Goal: Answer question/provide support: Share knowledge or assist other users

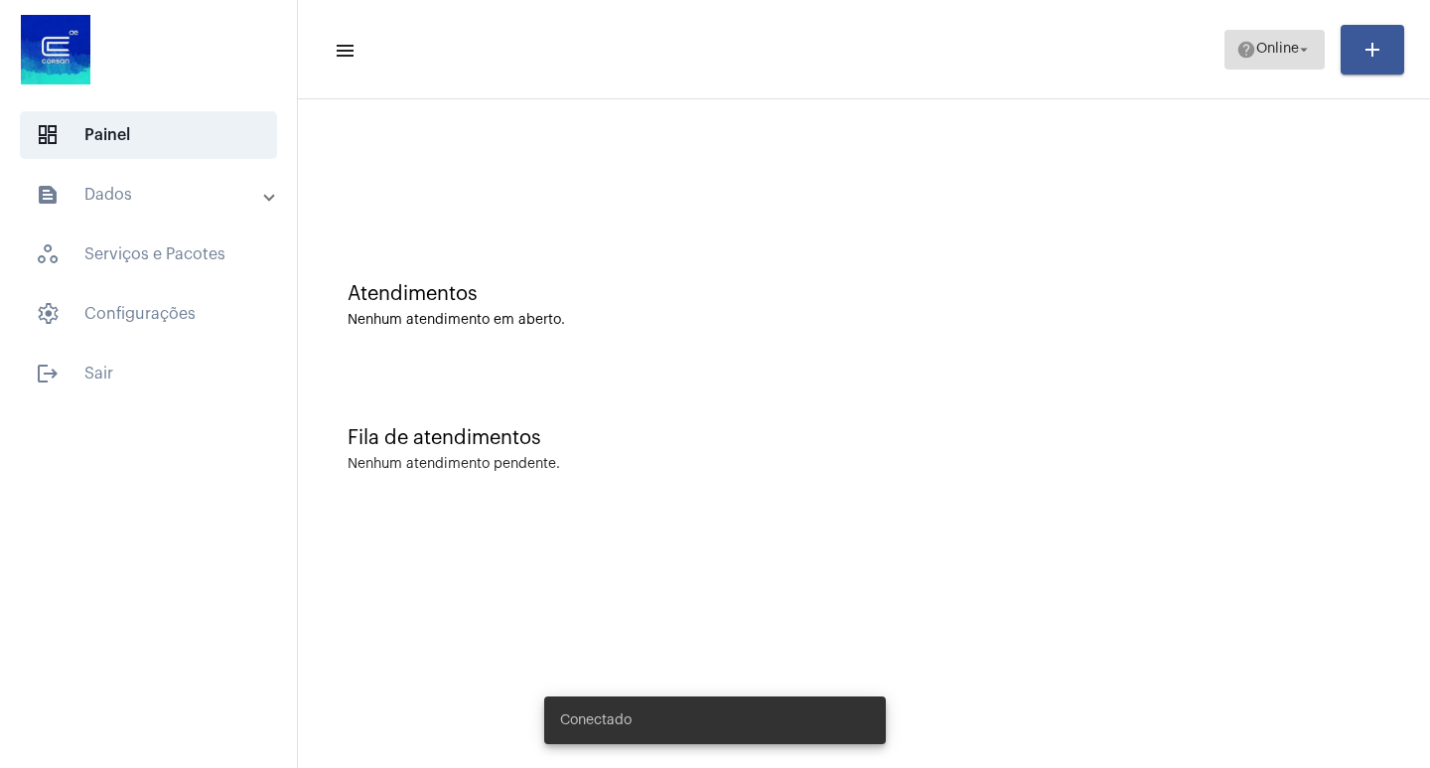
click at [1279, 67] on span "help Online arrow_drop_down" at bounding box center [1274, 49] width 76 height 36
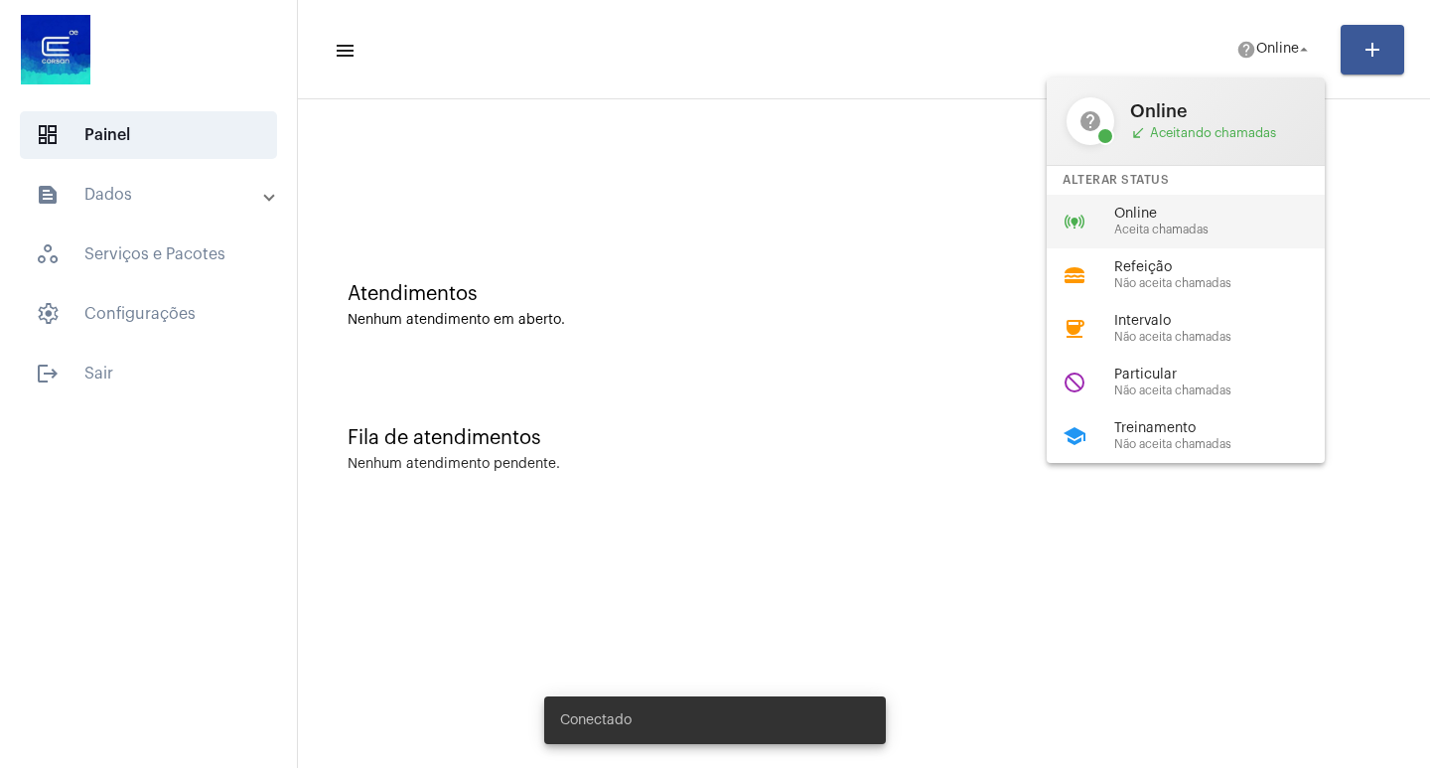
click at [1191, 232] on span "Aceita chamadas" at bounding box center [1227, 229] width 226 height 13
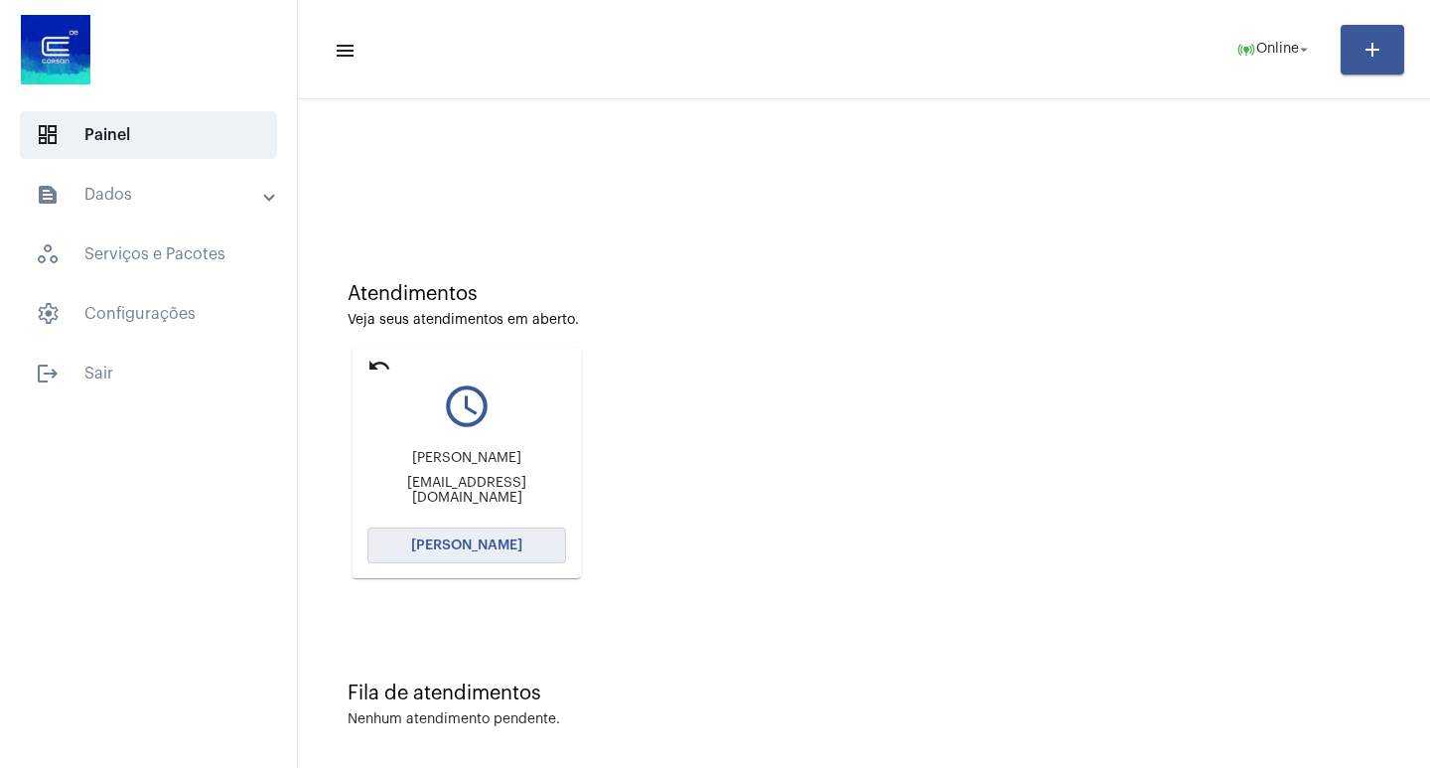
click at [501, 552] on button "[PERSON_NAME]" at bounding box center [466, 545] width 199 height 36
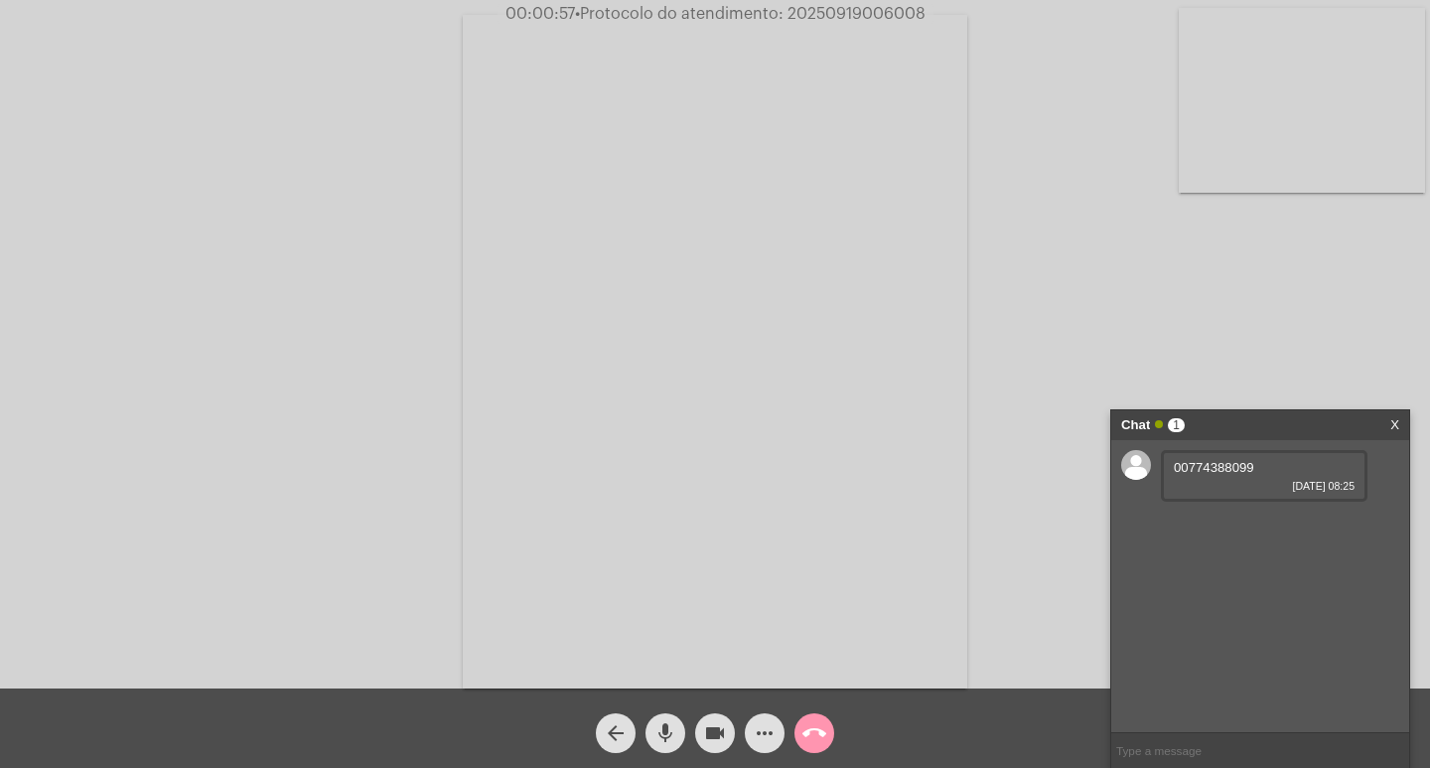
click at [1227, 472] on span "00774388099" at bounding box center [1214, 467] width 80 height 15
copy span "00774388099"
click at [1281, 531] on link "[URL][DOMAIN_NAME]" at bounding box center [1243, 523] width 138 height 15
drag, startPoint x: 111, startPoint y: 94, endPoint x: 108, endPoint y: 27, distance: 67.6
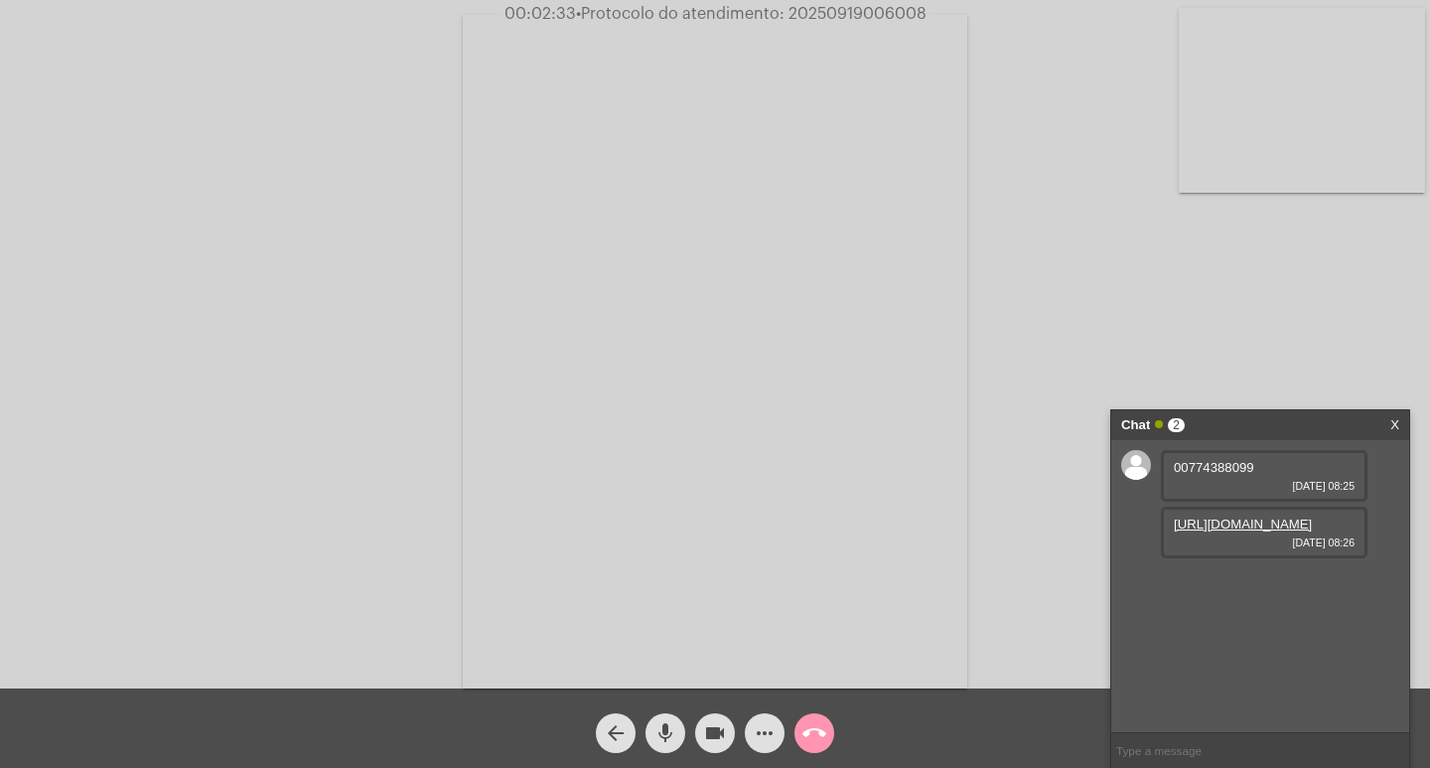
click at [110, 65] on div "Acessando Câmera e Microfone..." at bounding box center [715, 349] width 1426 height 688
click at [84, 568] on div "Acessando Câmera e Microfone..." at bounding box center [715, 349] width 1426 height 688
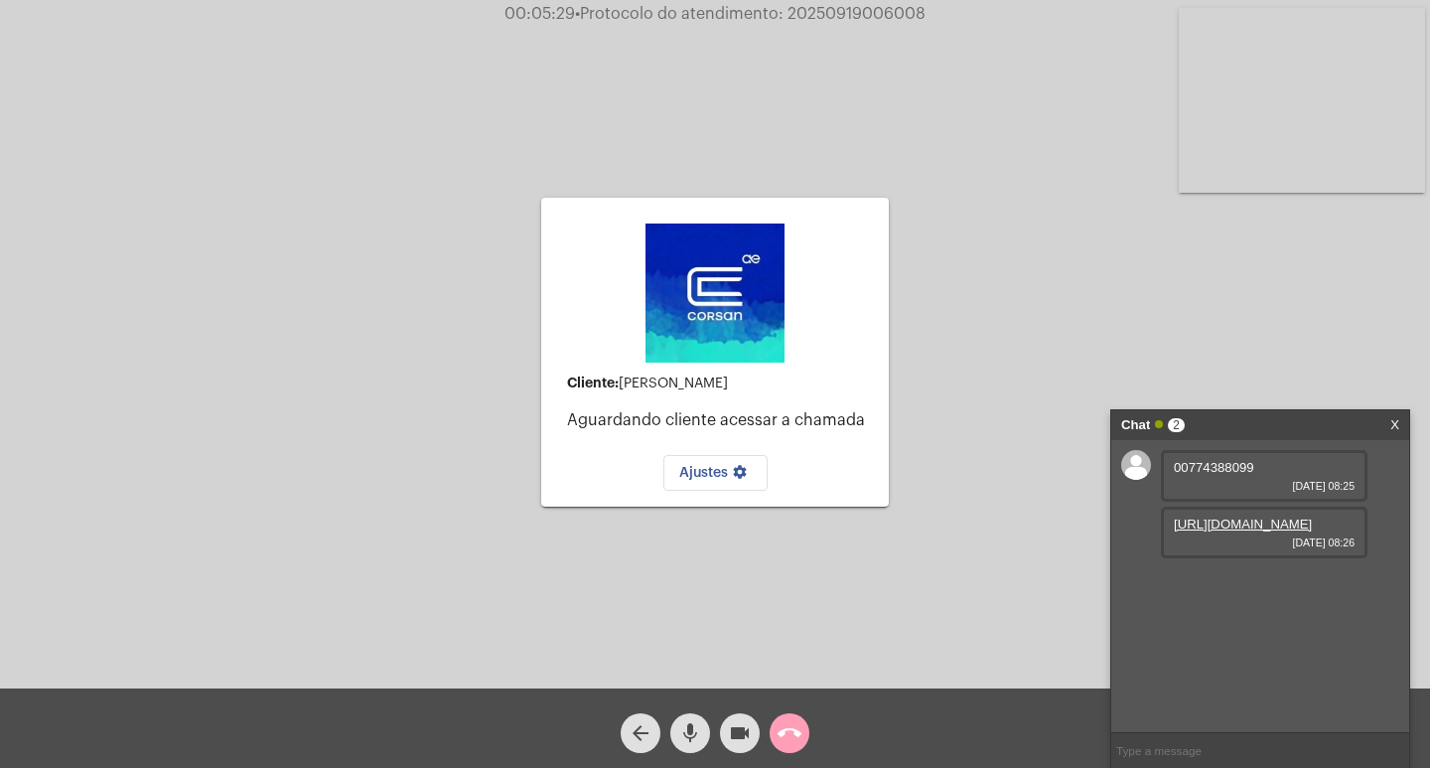
click at [770, 734] on button "call_end" at bounding box center [790, 733] width 40 height 40
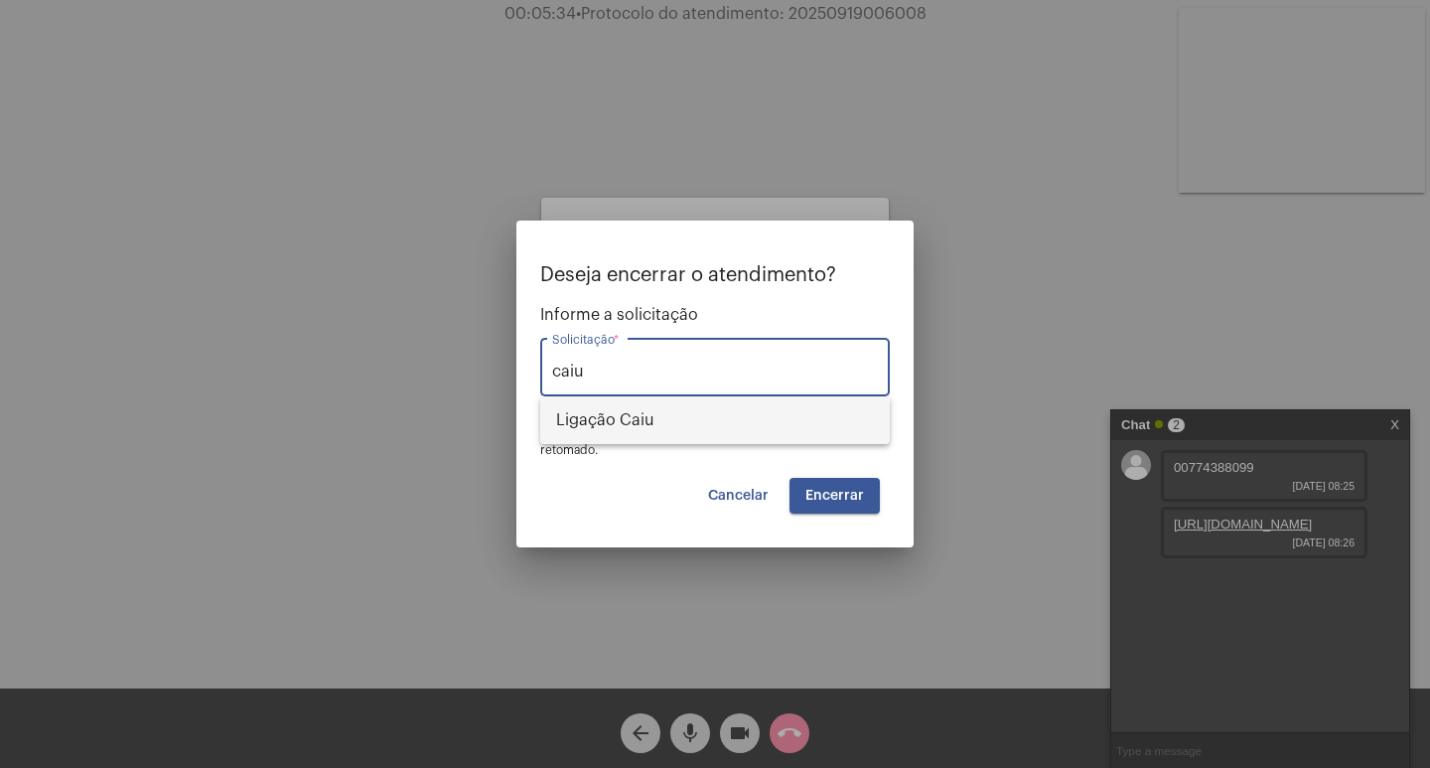
click at [670, 404] on span "Ligação Caiu" at bounding box center [715, 420] width 318 height 48
type input "Ligação Caiu"
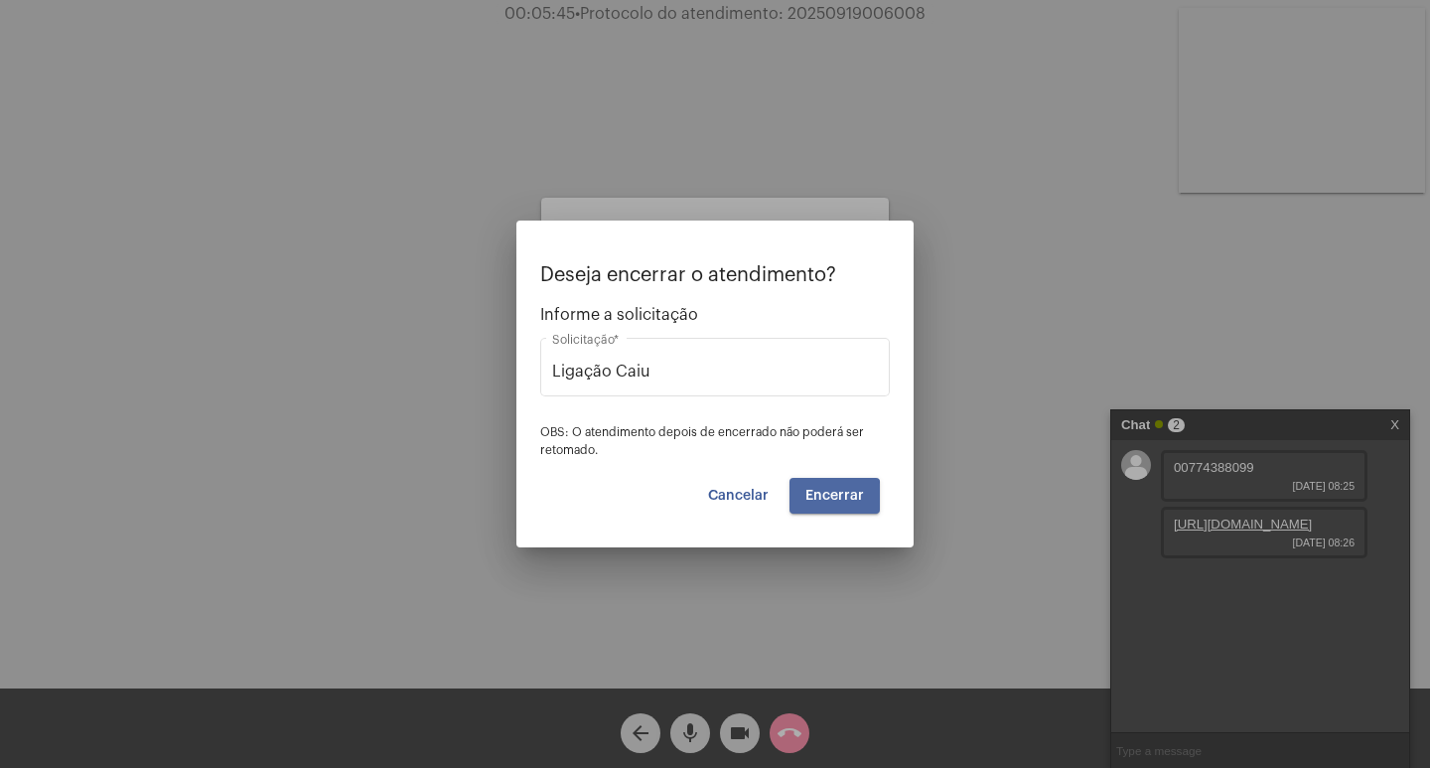
click at [817, 499] on span "Encerrar" at bounding box center [834, 496] width 59 height 14
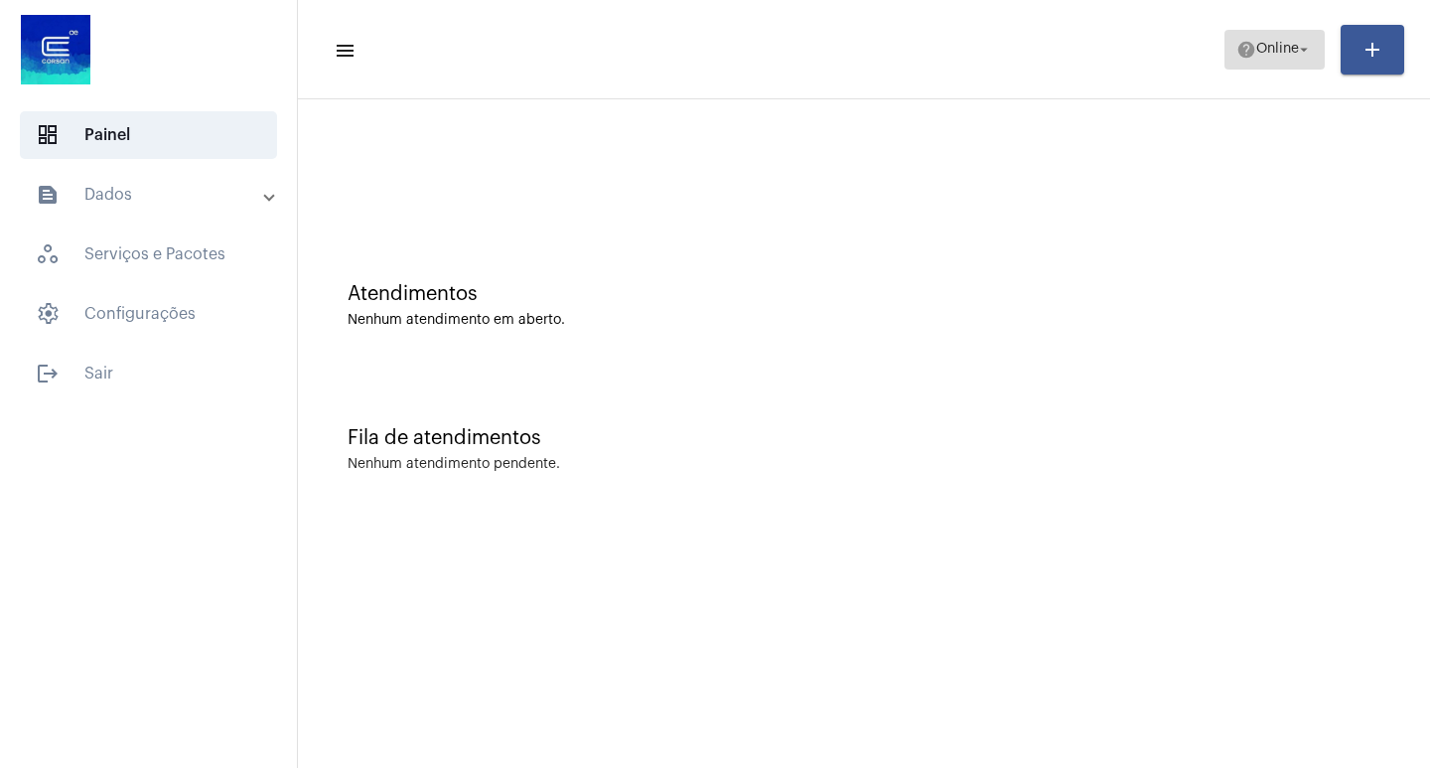
click at [1265, 30] on button "help Online arrow_drop_down" at bounding box center [1274, 50] width 100 height 40
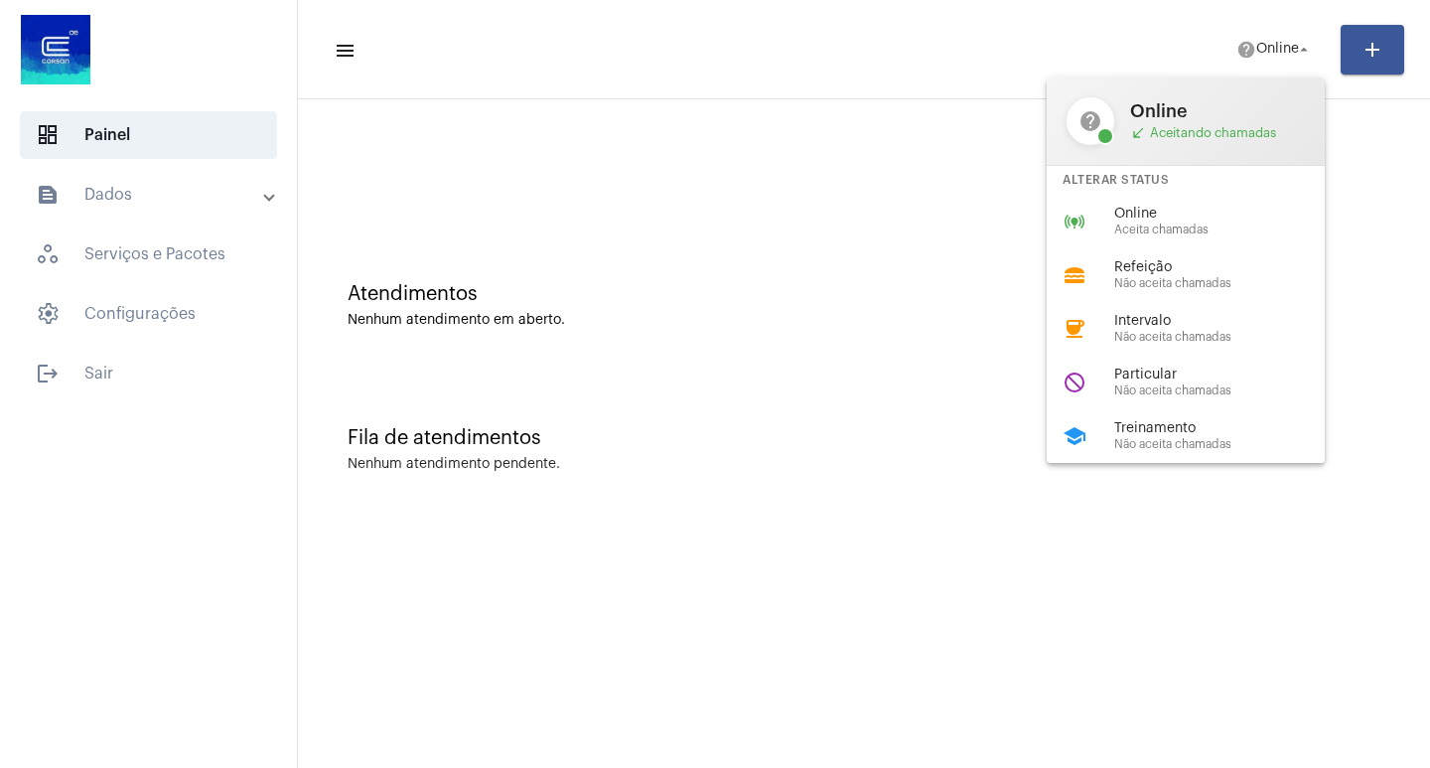
click at [1133, 207] on span "Online" at bounding box center [1227, 214] width 226 height 15
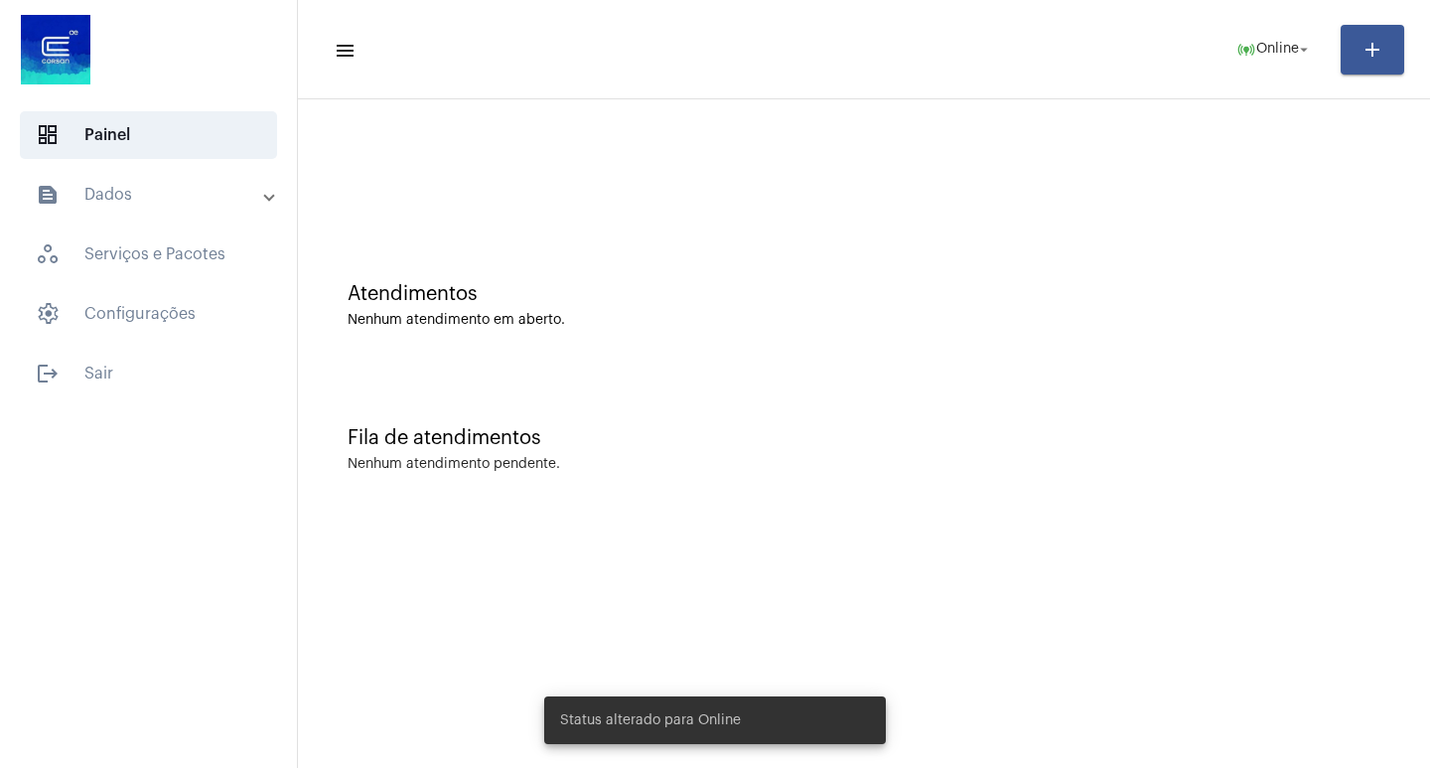
click at [78, 186] on mat-panel-title "text_snippet_outlined Dados" at bounding box center [150, 195] width 229 height 24
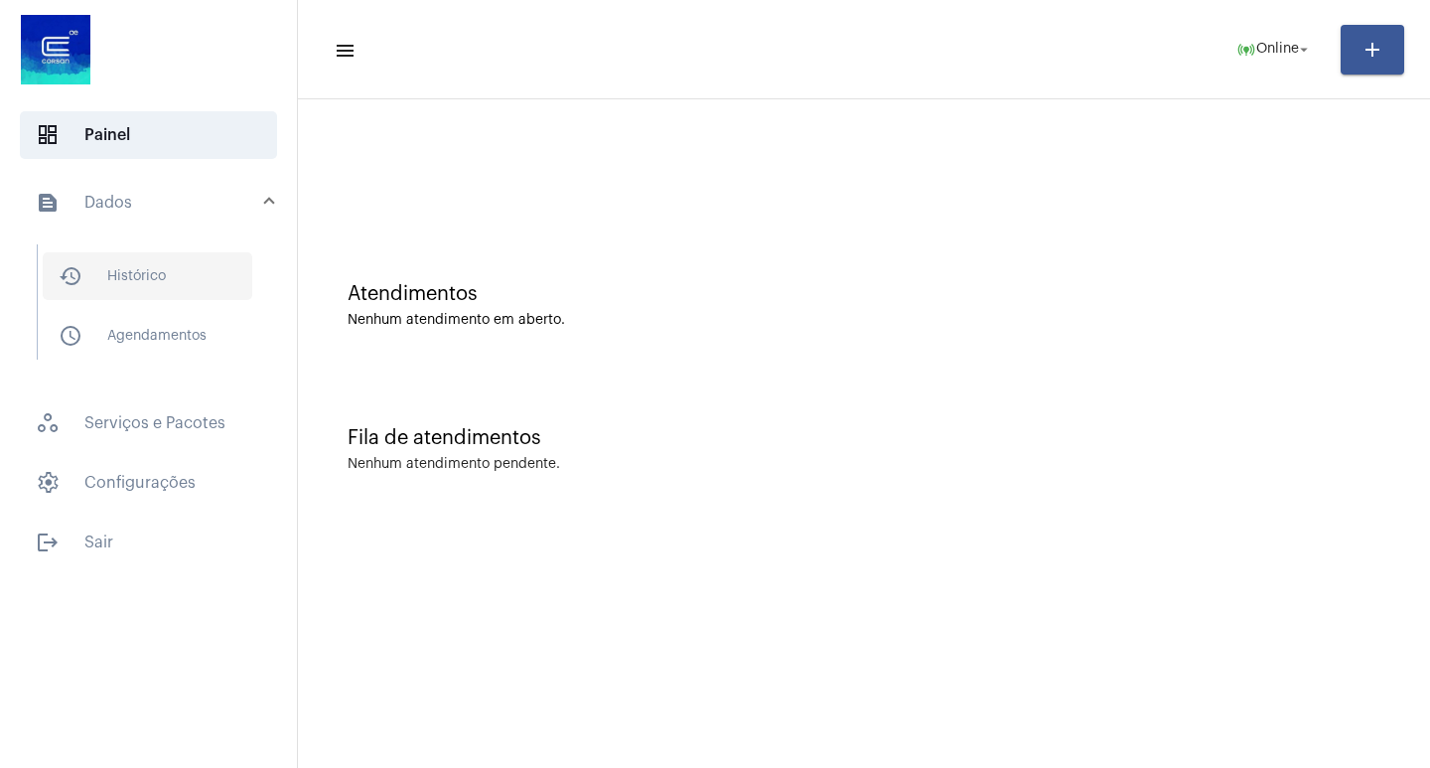
click at [146, 269] on span "history_outlined Histórico" at bounding box center [148, 276] width 210 height 48
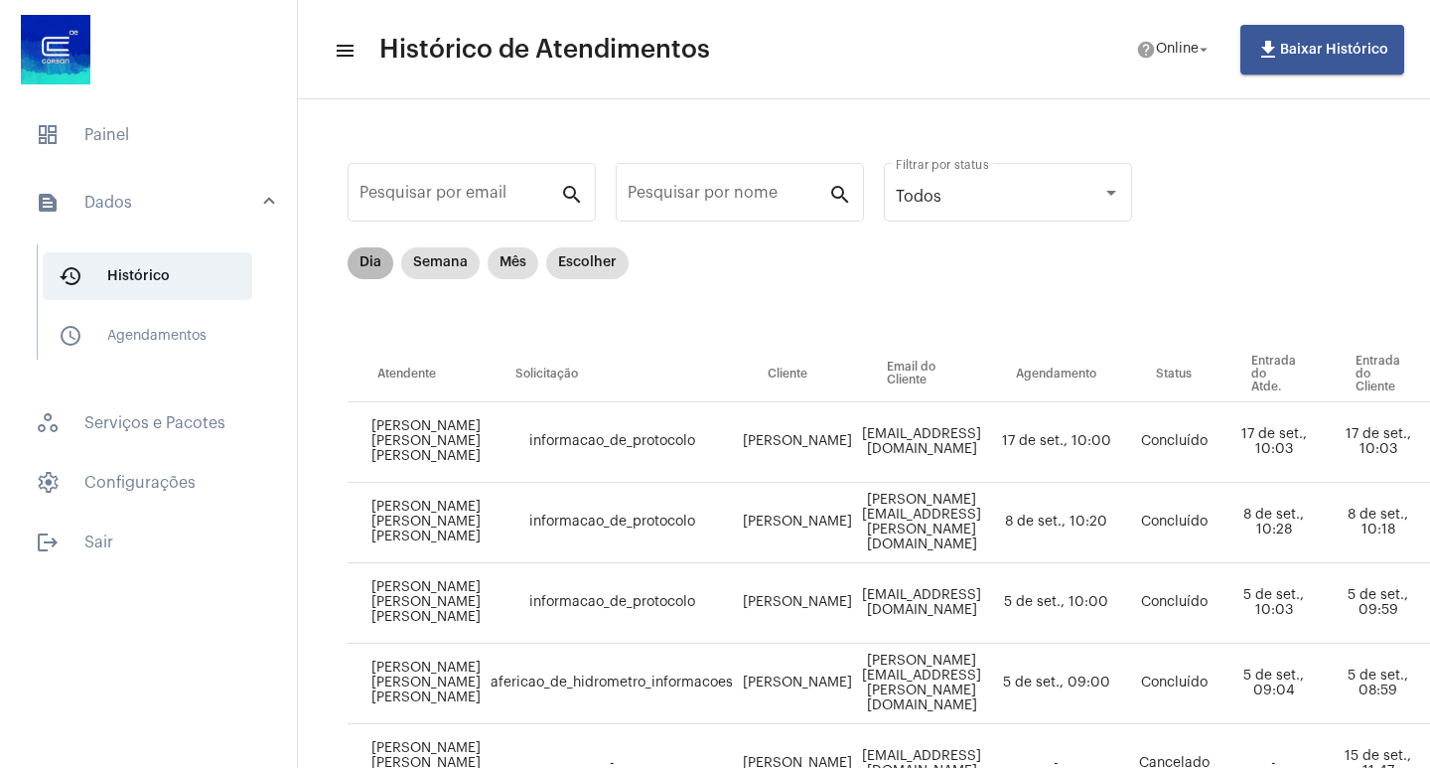
click at [357, 257] on mat-chip "Dia" at bounding box center [371, 263] width 46 height 32
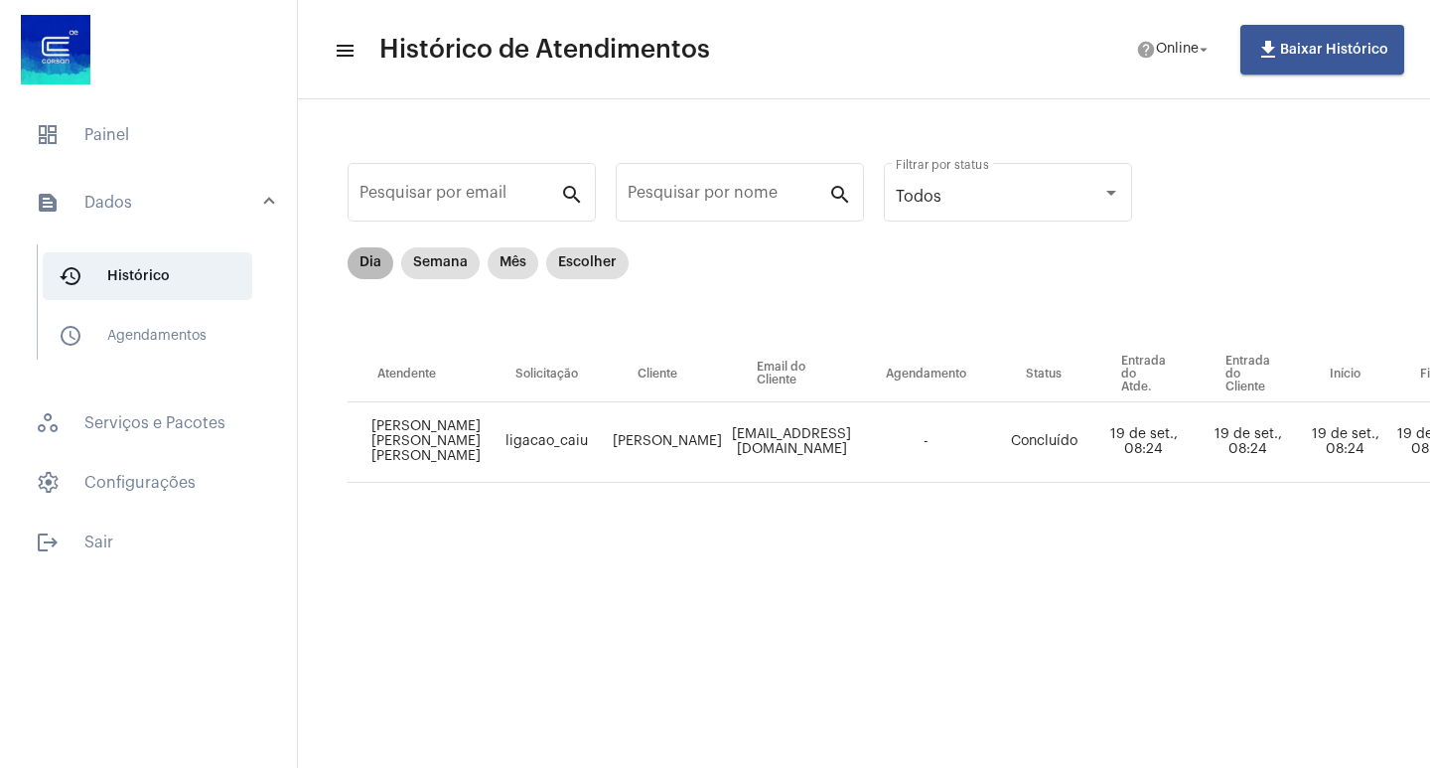
scroll to position [0, 952]
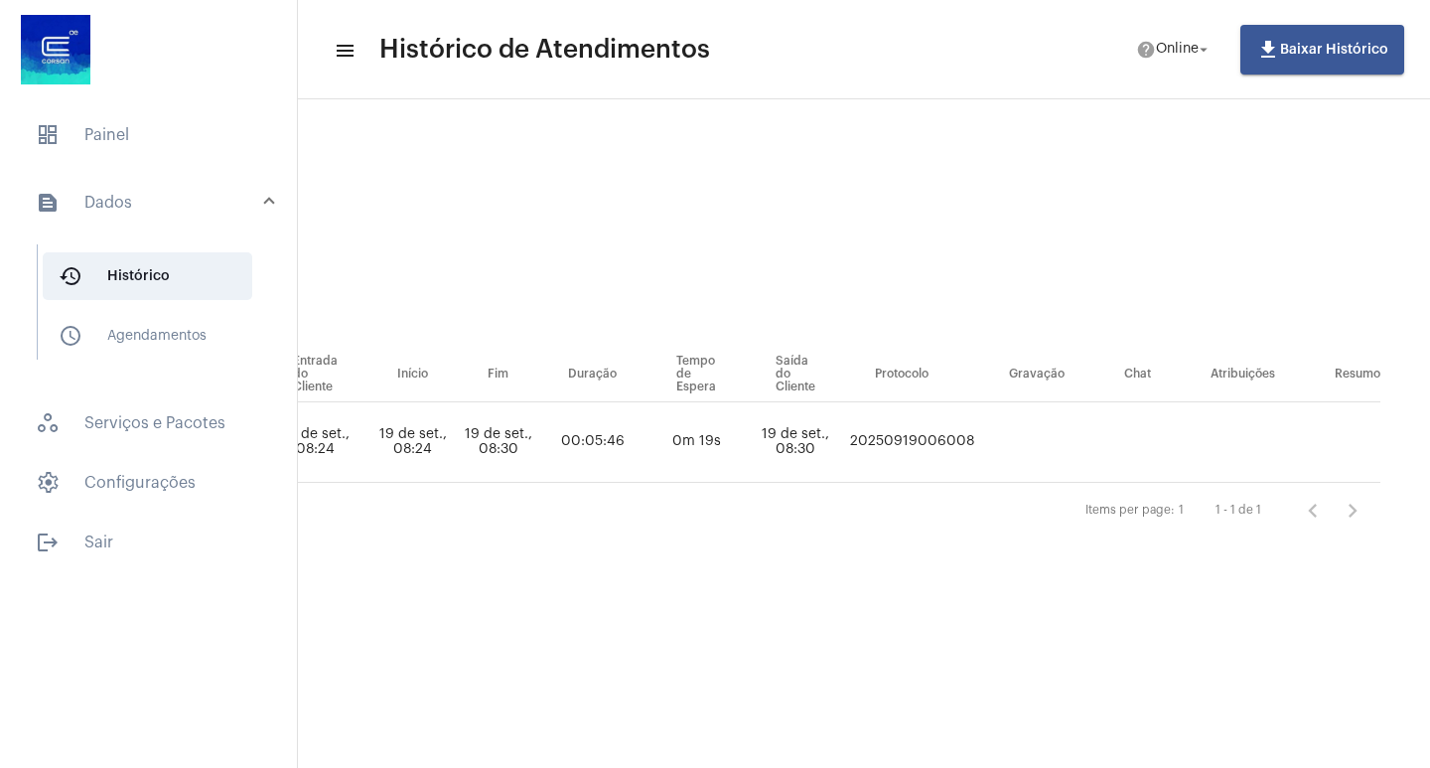
click at [941, 450] on td "20250919006008" at bounding box center [912, 442] width 134 height 80
click at [922, 436] on td "20250919006008" at bounding box center [912, 442] width 134 height 80
copy td "20250919006008"
click at [23, 149] on span "dashboard Painel" at bounding box center [148, 135] width 257 height 48
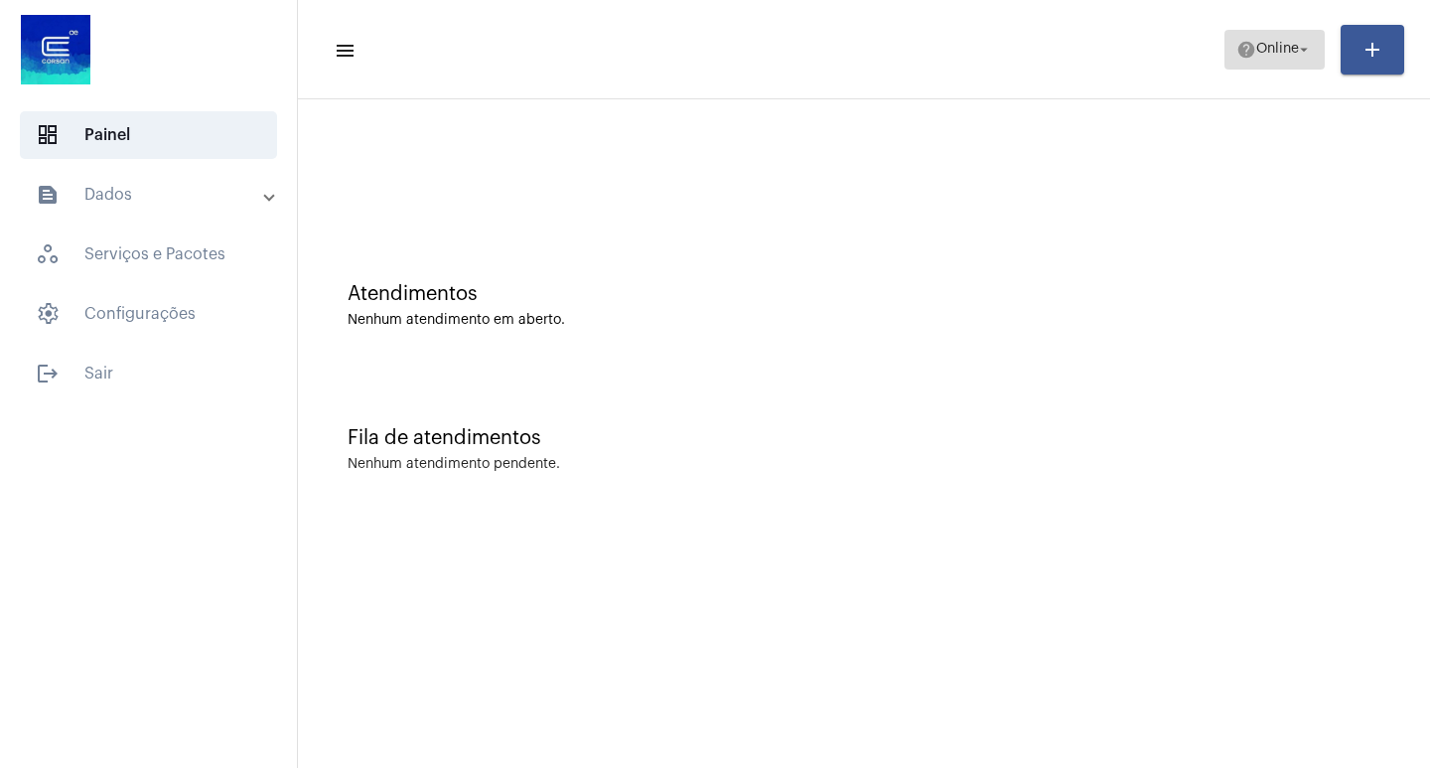
click at [1297, 53] on mat-icon "arrow_drop_down" at bounding box center [1304, 50] width 18 height 18
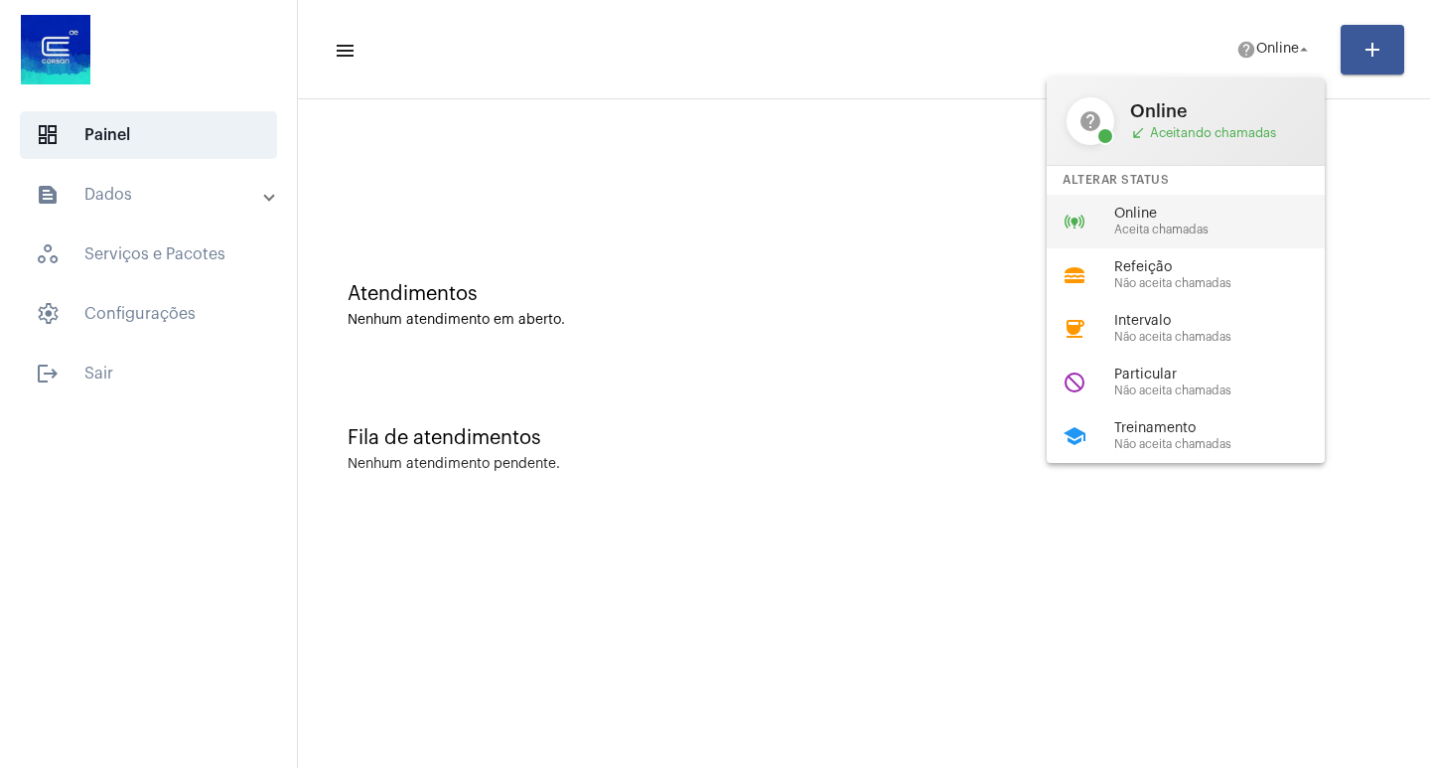
click at [1200, 212] on span "Online" at bounding box center [1227, 214] width 226 height 15
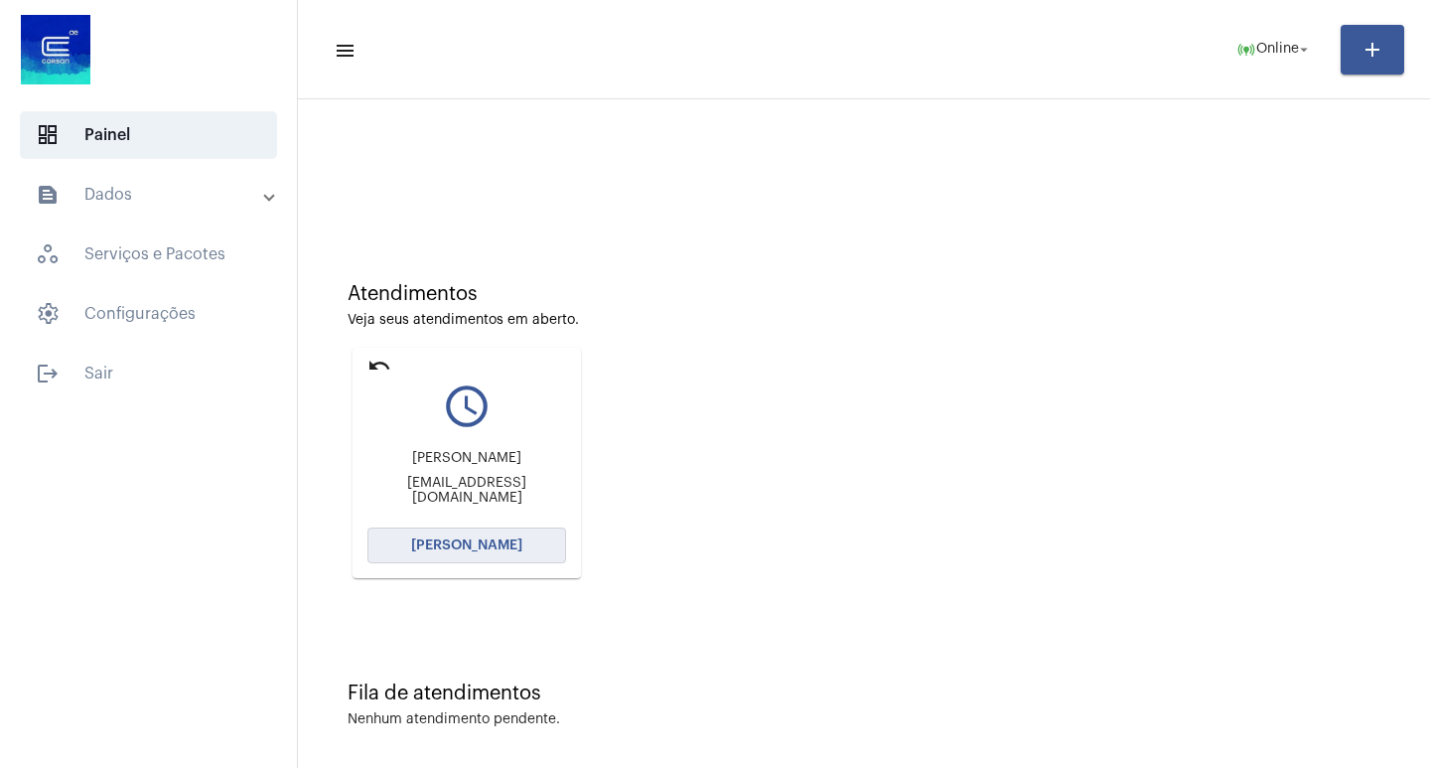
click at [473, 535] on button "[PERSON_NAME]" at bounding box center [466, 545] width 199 height 36
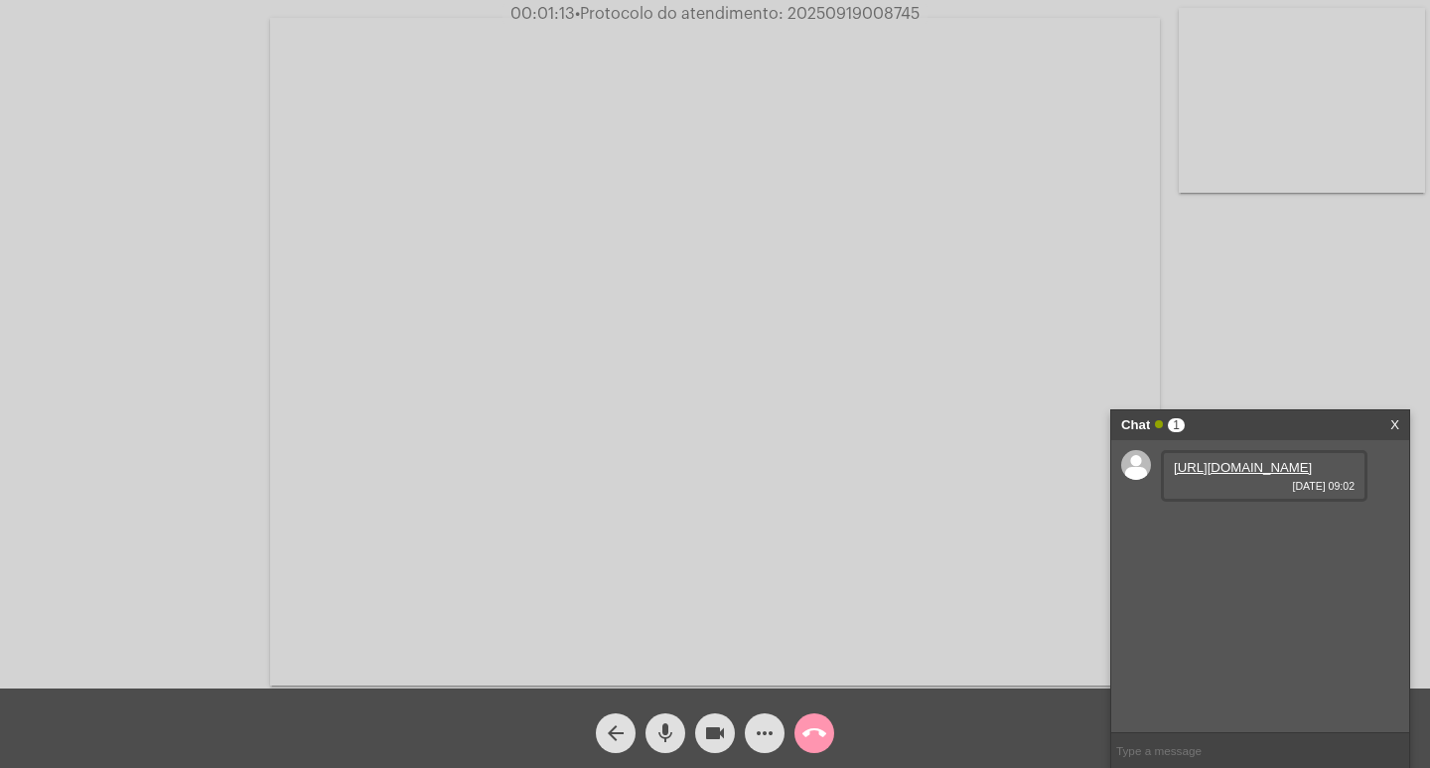
click at [1228, 475] on link "[URL][DOMAIN_NAME]" at bounding box center [1243, 467] width 138 height 15
click at [716, 730] on mat-icon "videocam" at bounding box center [715, 733] width 24 height 24
click at [716, 730] on mat-icon "videocam_off" at bounding box center [715, 733] width 24 height 24
click at [716, 744] on mat-icon "videocam" at bounding box center [715, 733] width 24 height 24
click at [708, 732] on mat-icon "videocam_off" at bounding box center [715, 733] width 24 height 24
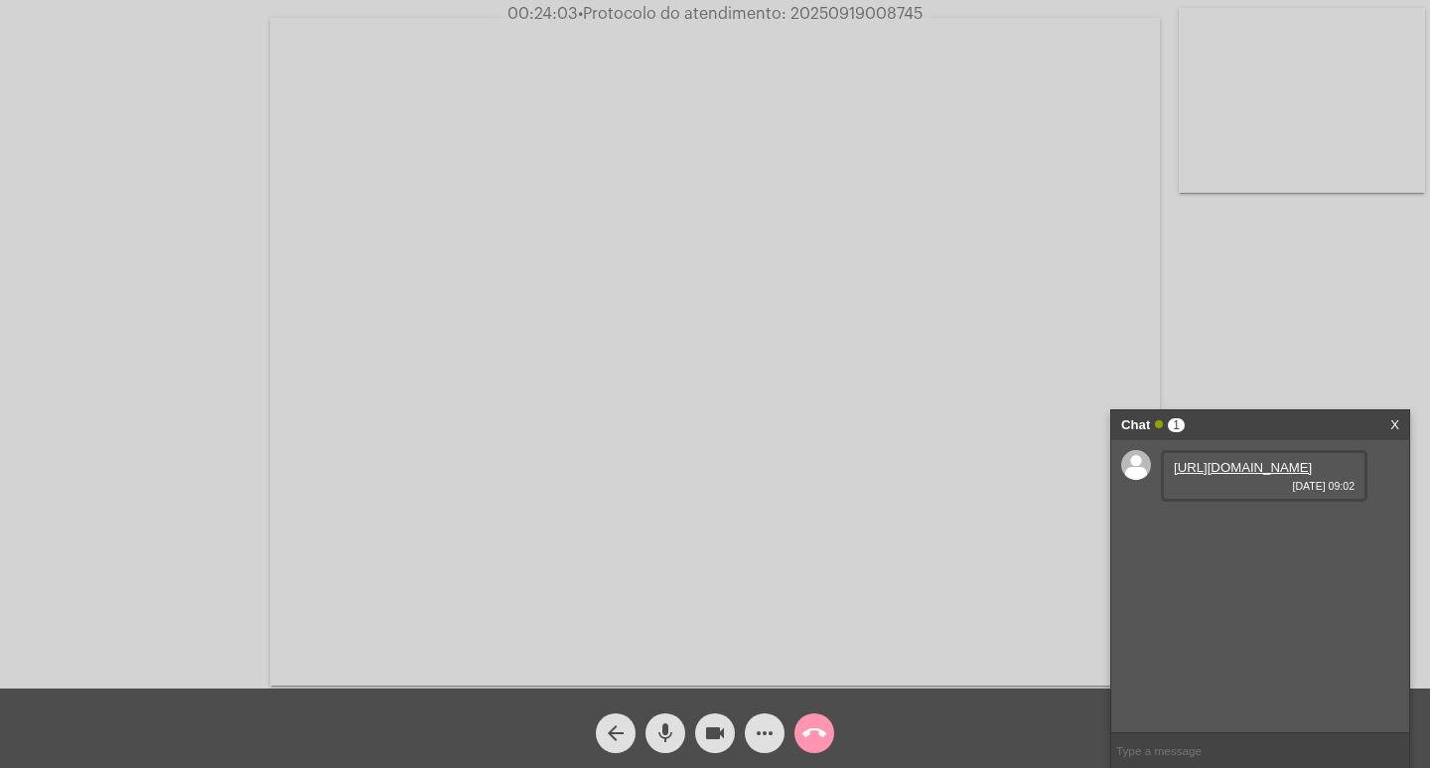
click at [894, 19] on span "• Protocolo do atendimento: 20250919008745" at bounding box center [750, 14] width 345 height 16
copy span "20250919008745"
click at [805, 734] on mat-icon "call_end" at bounding box center [814, 733] width 24 height 24
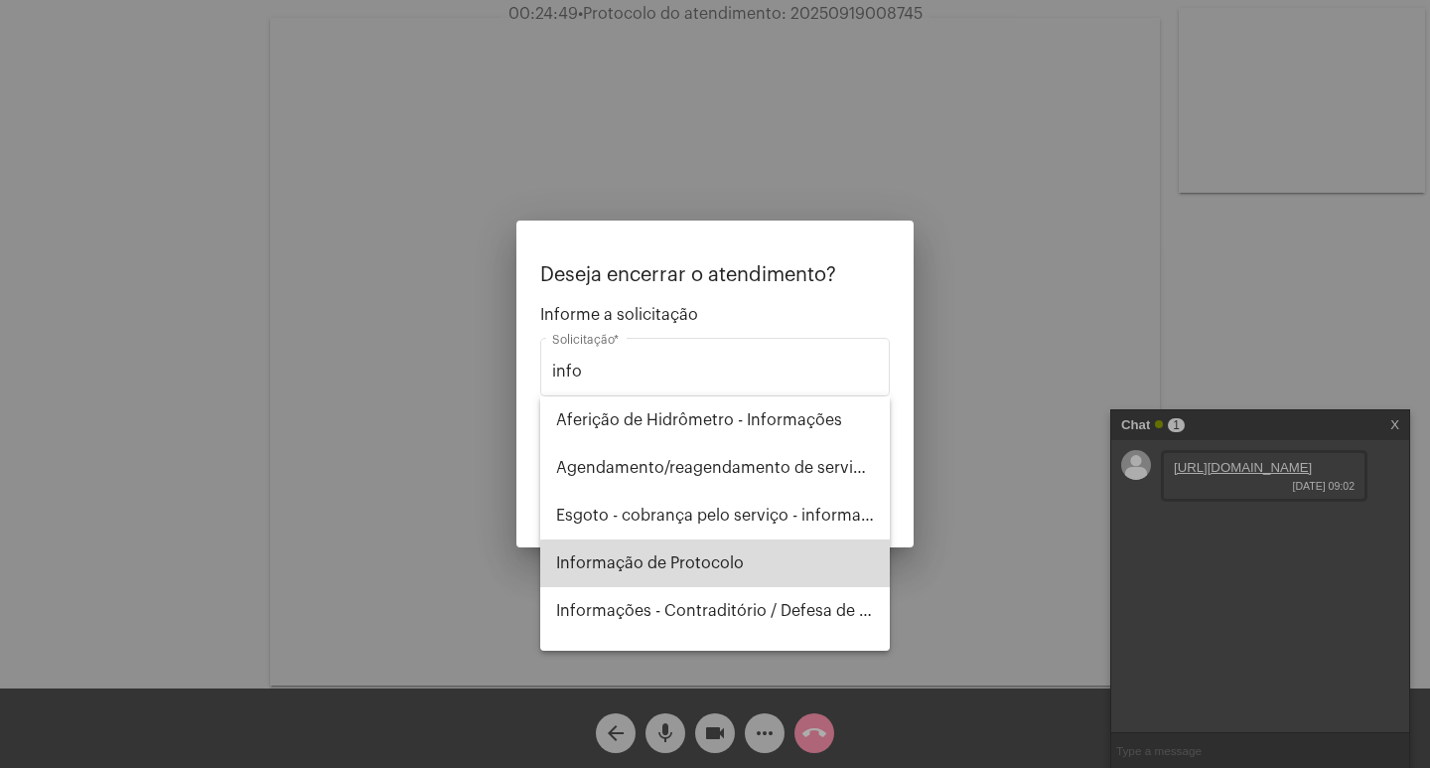
click at [729, 570] on span "Informação de Protocolo" at bounding box center [715, 563] width 318 height 48
type input "Informação de Protocolo"
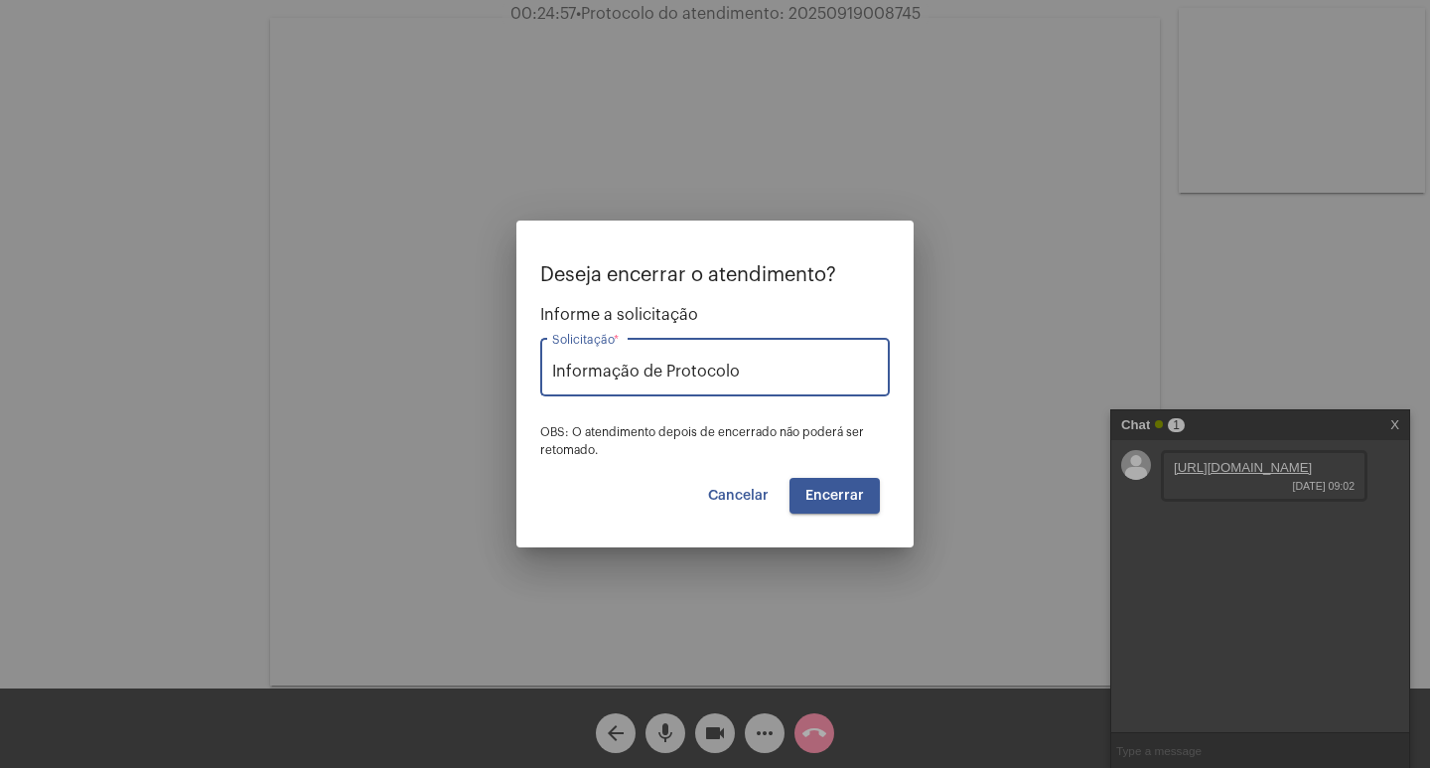
click at [797, 502] on button "Encerrar" at bounding box center [834, 496] width 90 height 36
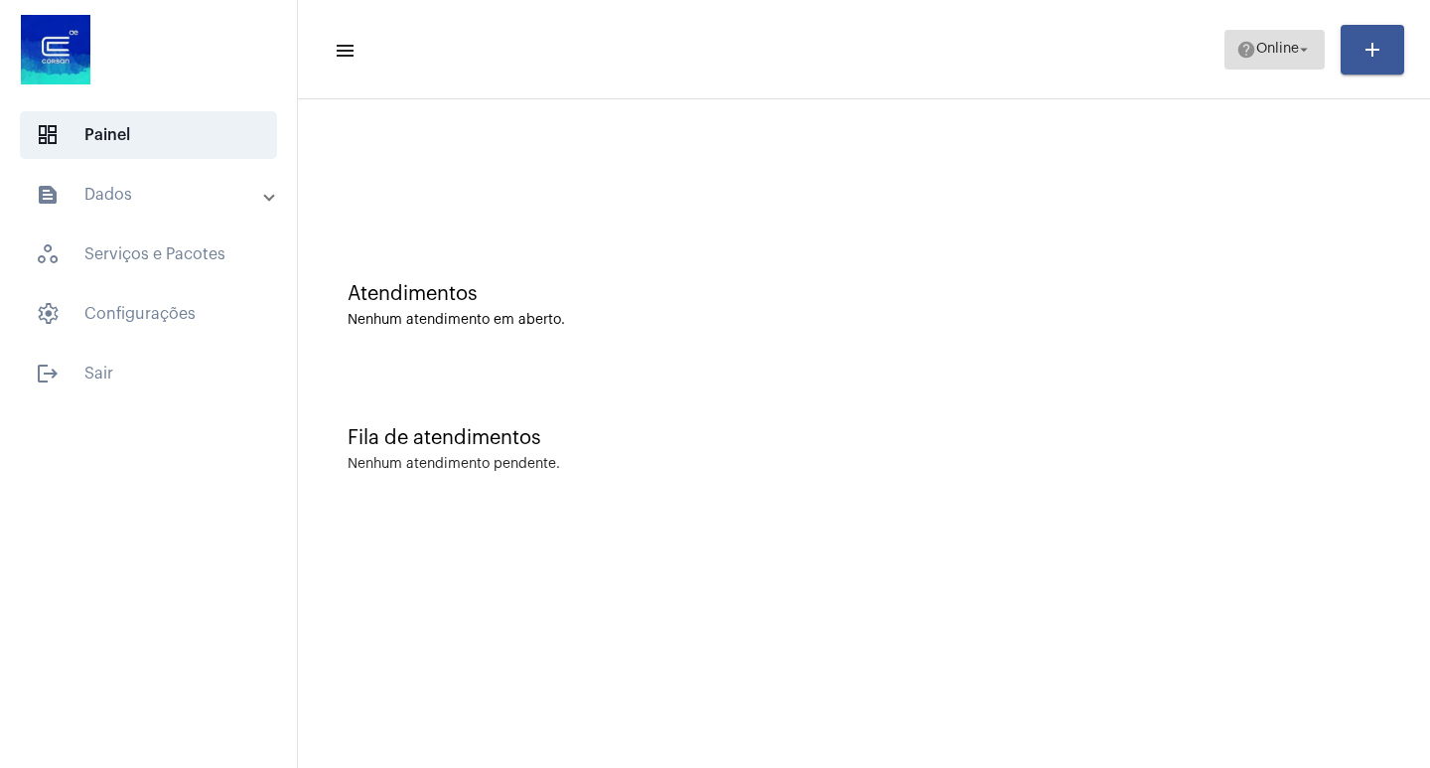
click at [1224, 39] on button "help Online arrow_drop_down" at bounding box center [1274, 50] width 100 height 40
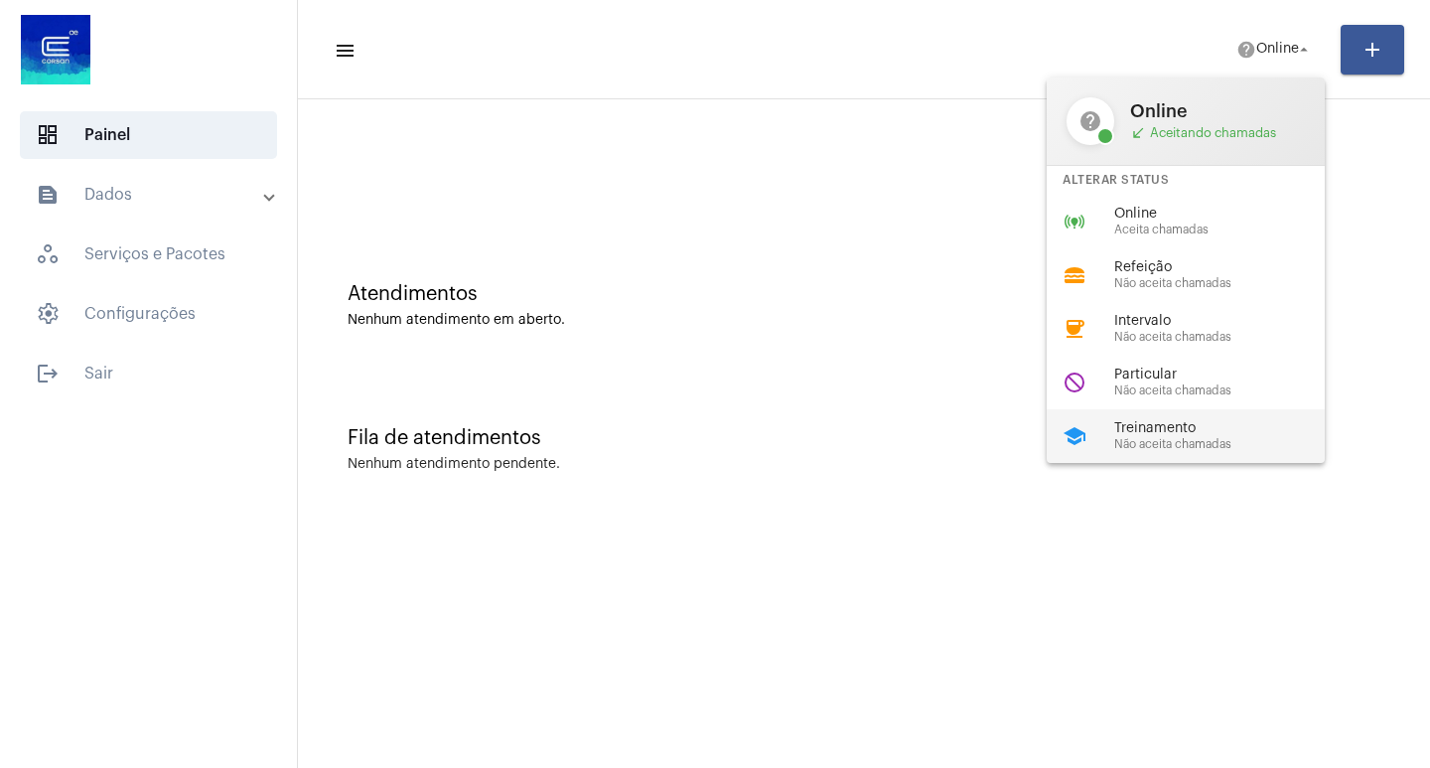
click at [1223, 413] on div "school Treinamento Não aceita chamadas" at bounding box center [1202, 436] width 310 height 54
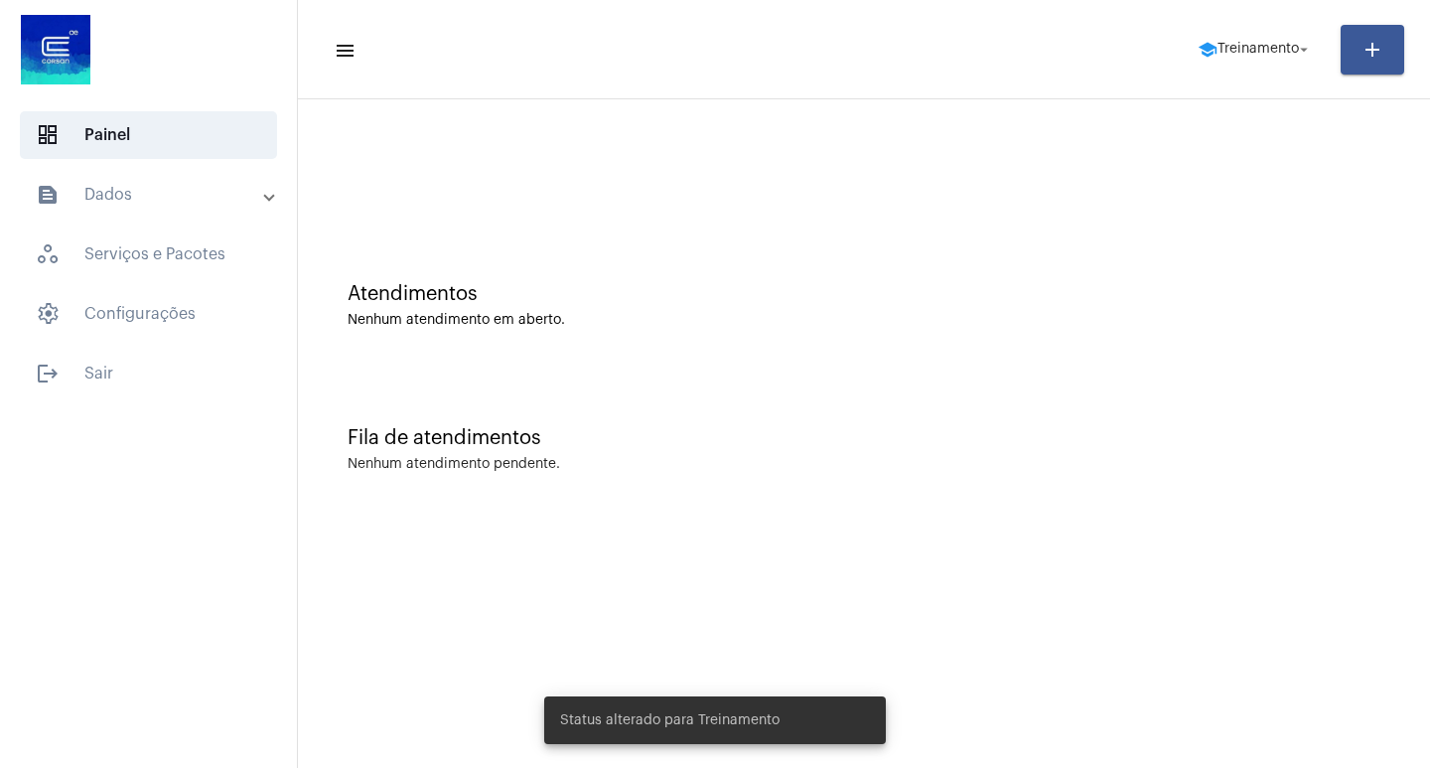
click at [151, 196] on mat-panel-title "text_snippet_outlined Dados" at bounding box center [150, 195] width 229 height 24
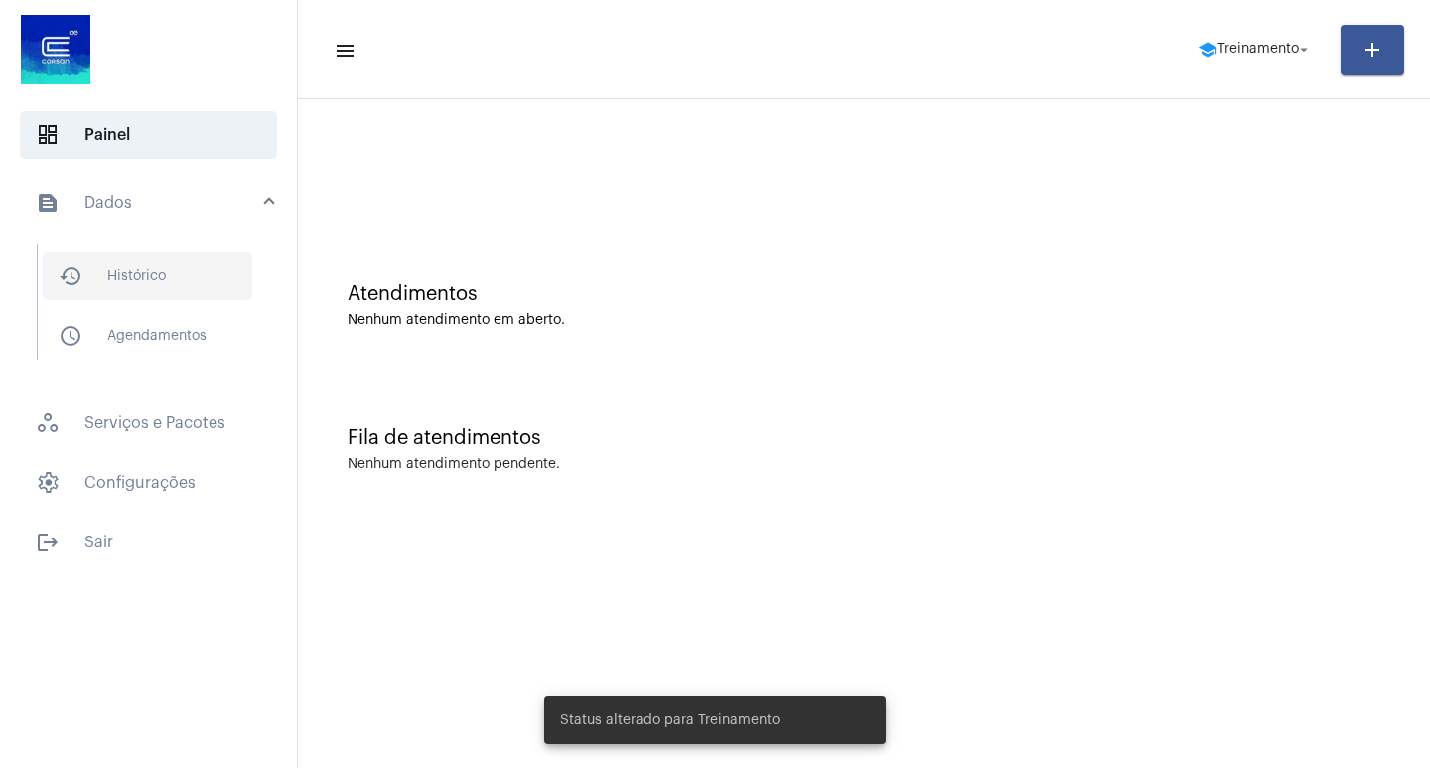
click at [168, 298] on span "history_outlined Histórico" at bounding box center [148, 276] width 210 height 48
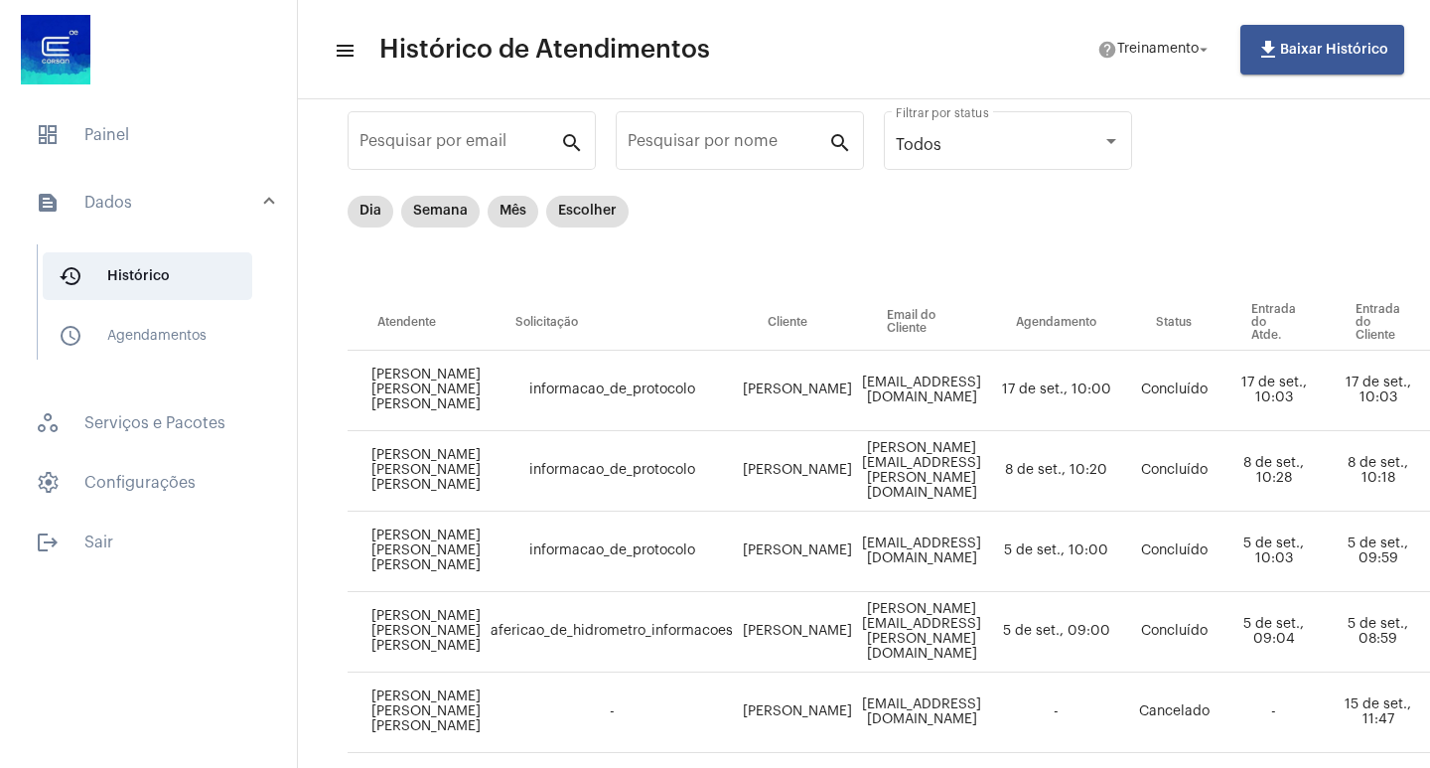
scroll to position [99, 0]
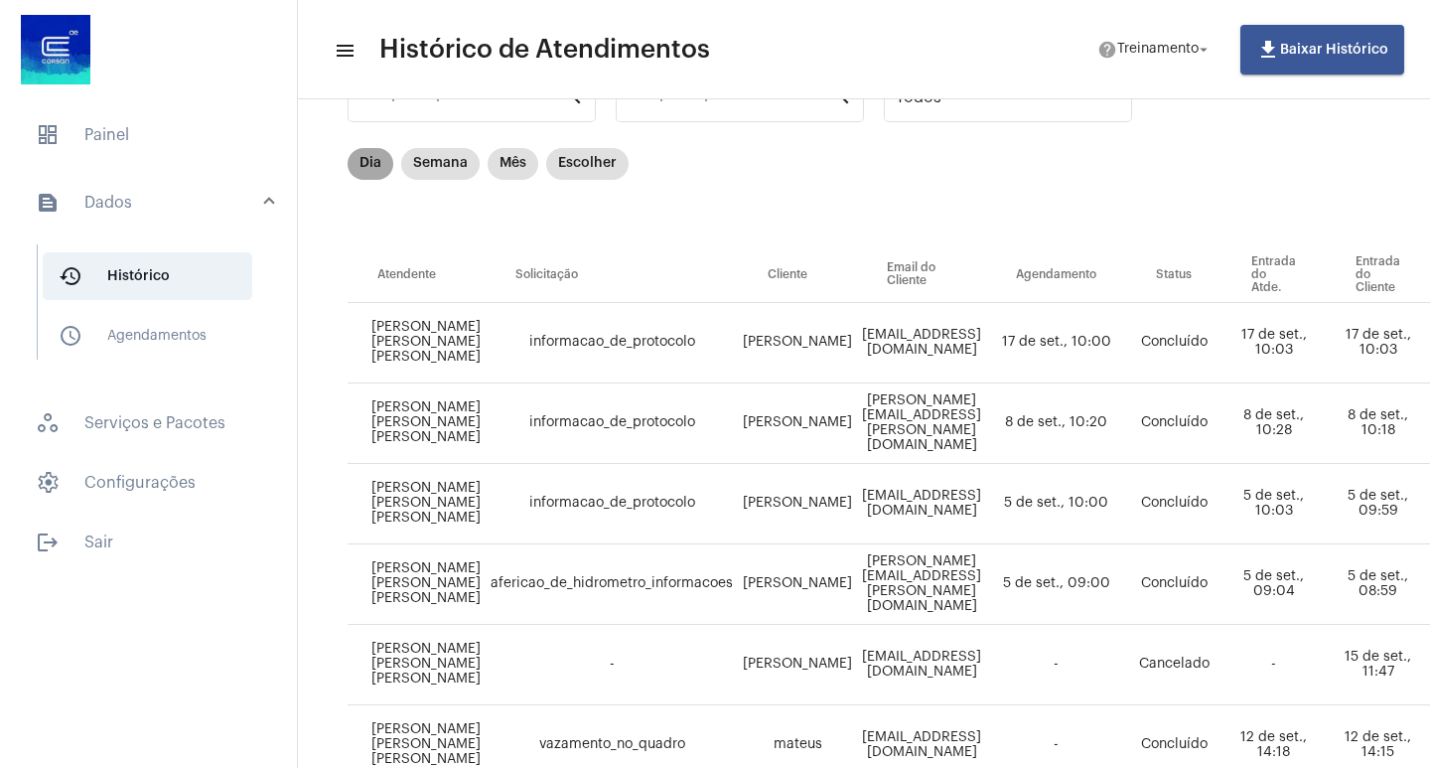
click at [355, 167] on mat-chip "Dia" at bounding box center [371, 164] width 46 height 32
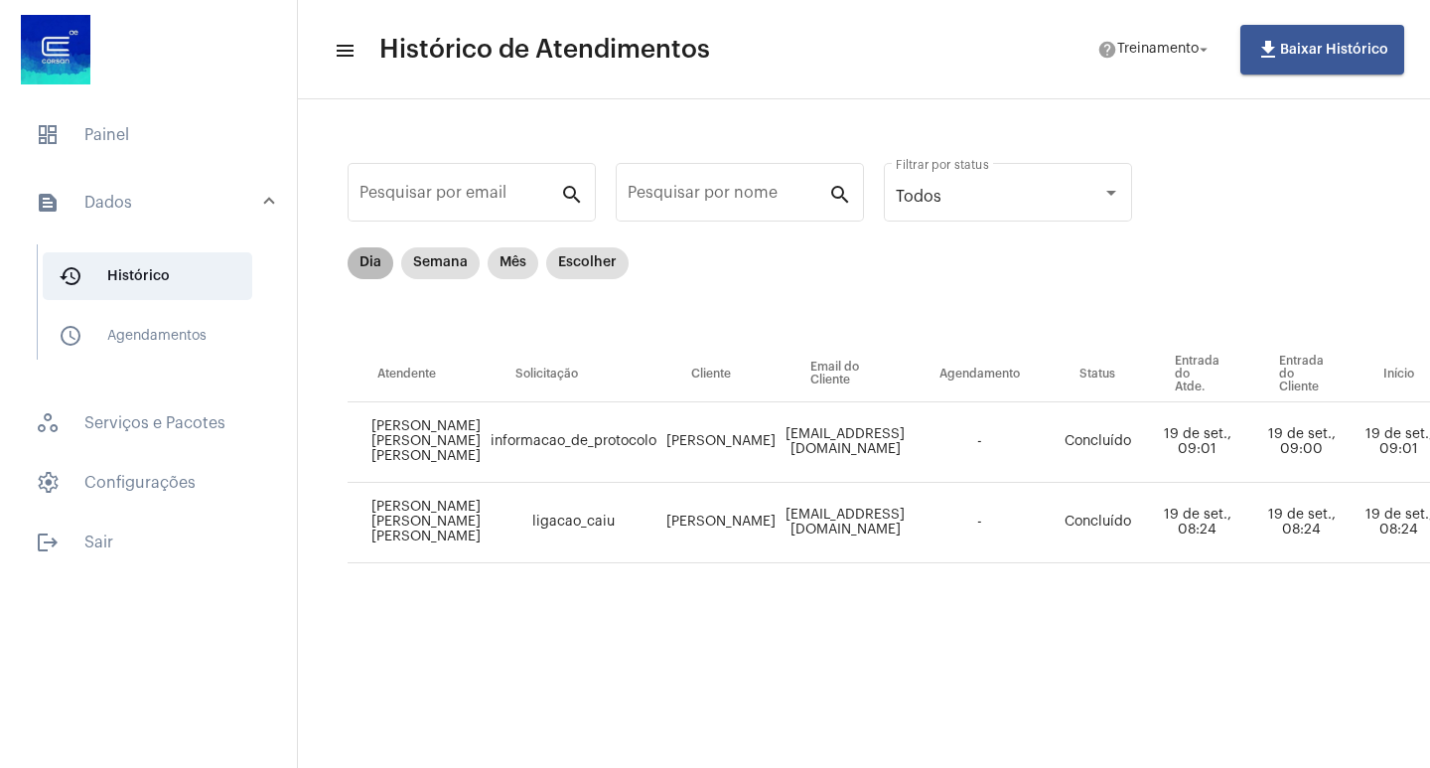
scroll to position [0, 990]
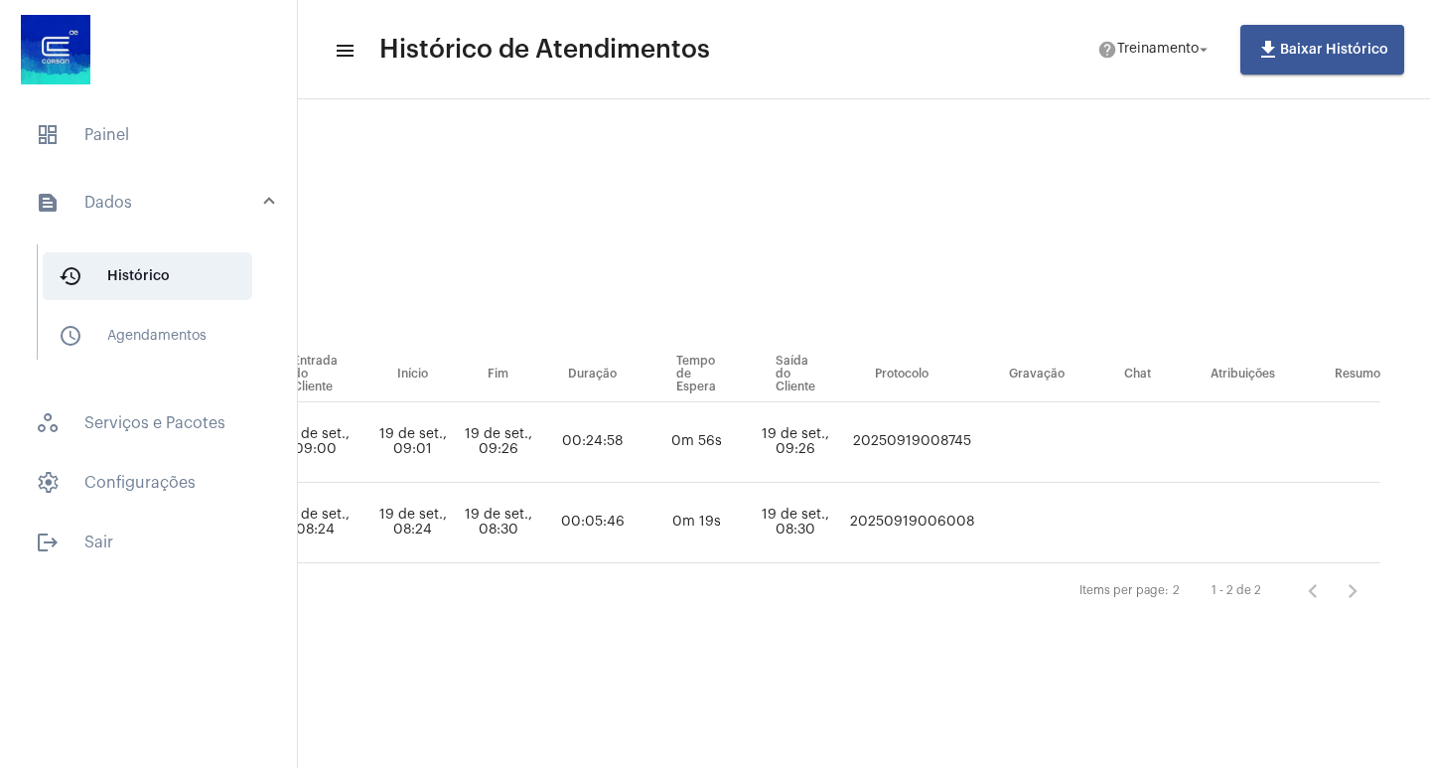
click at [939, 429] on td "20250919008745" at bounding box center [912, 442] width 134 height 80
click at [936, 443] on td "20250919008745" at bounding box center [912, 442] width 134 height 80
copy td "20250919008745"
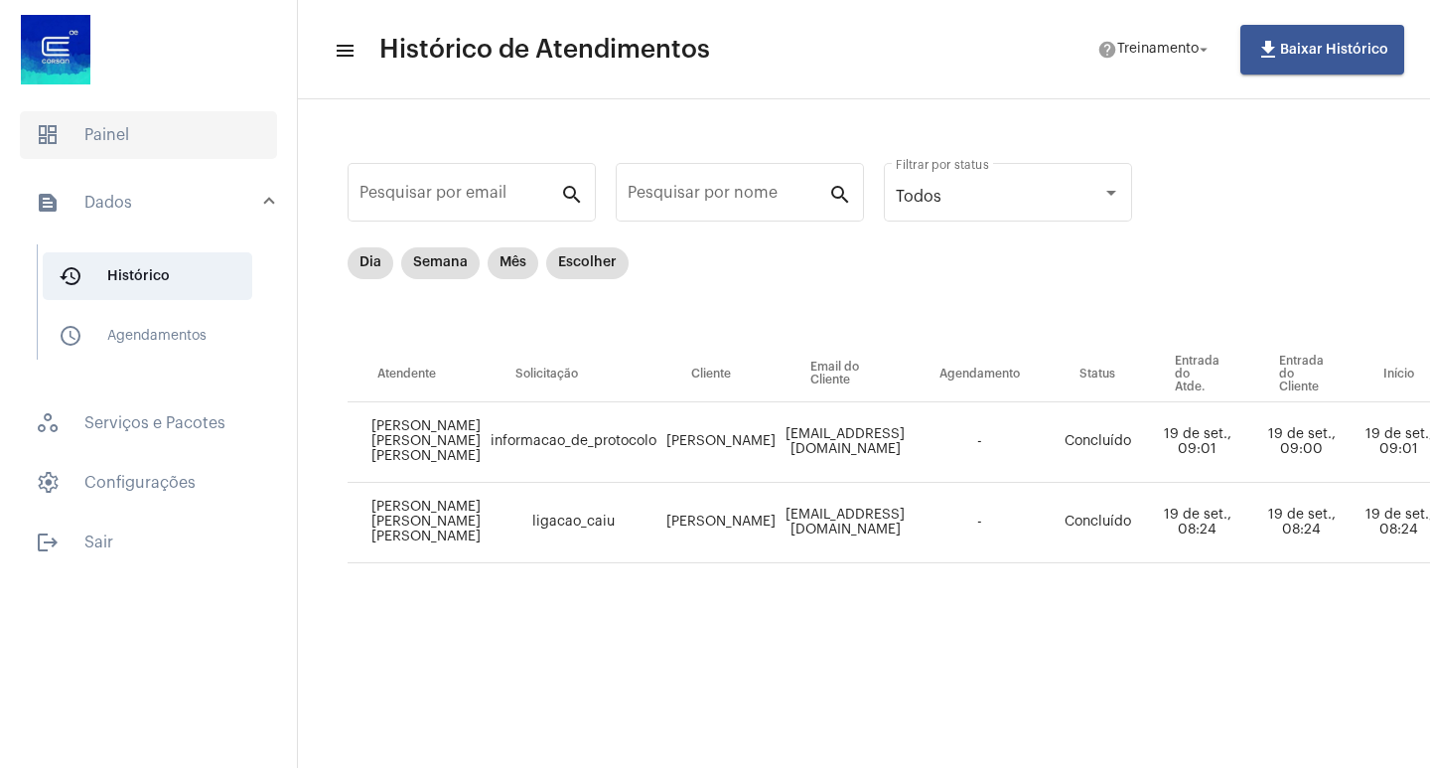
click at [72, 135] on span "dashboard Painel" at bounding box center [148, 135] width 257 height 48
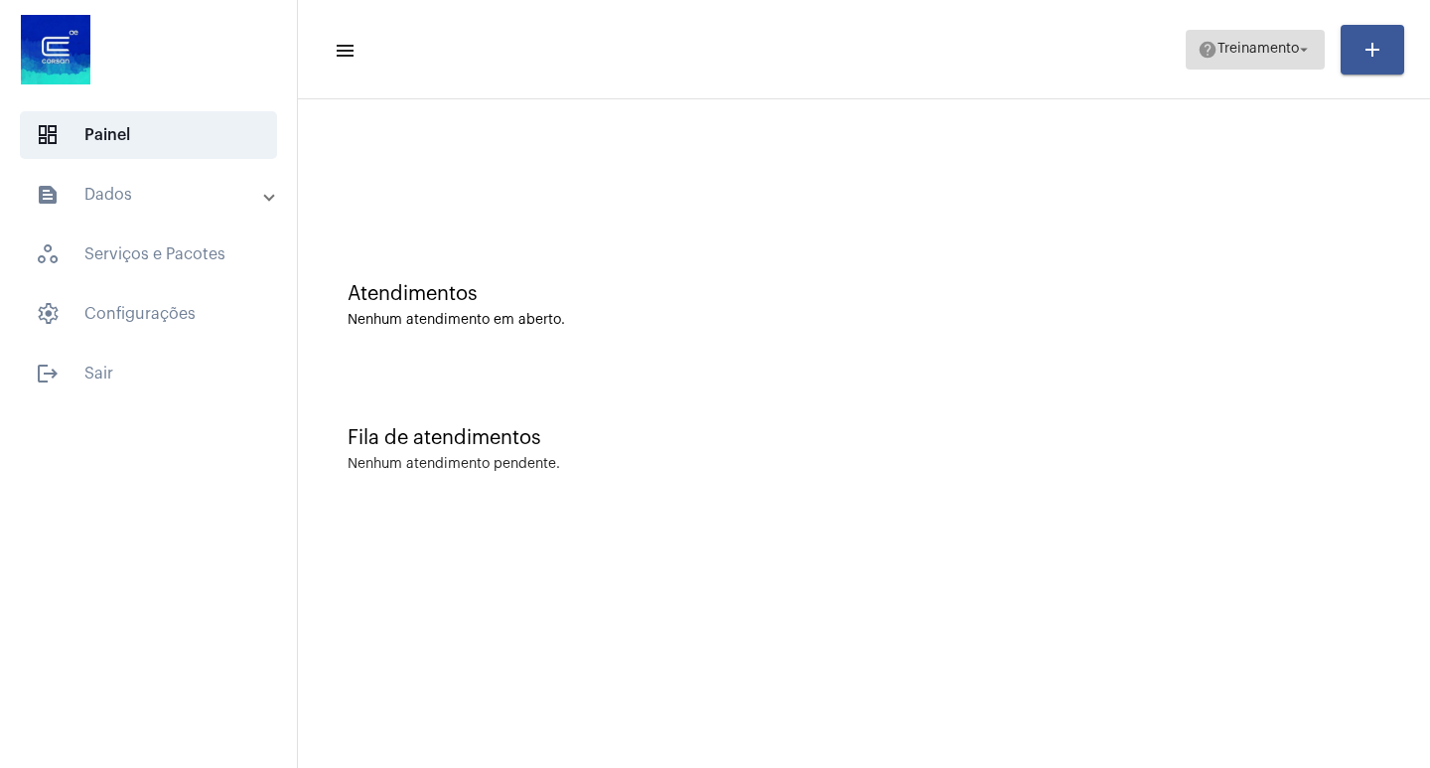
click at [1200, 31] on span "help Treinamento arrow_drop_down" at bounding box center [1254, 49] width 115 height 36
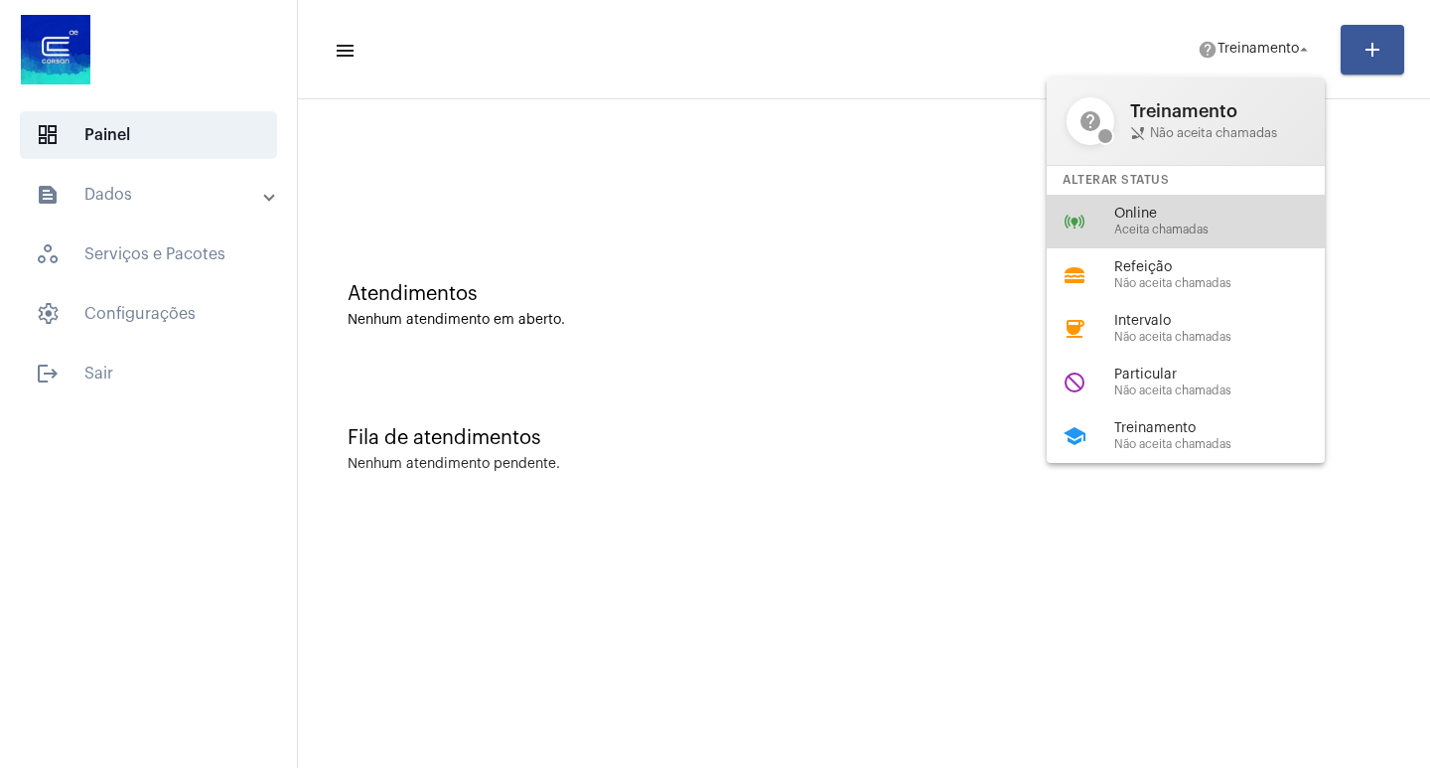
click at [1184, 214] on span "Online" at bounding box center [1227, 214] width 226 height 15
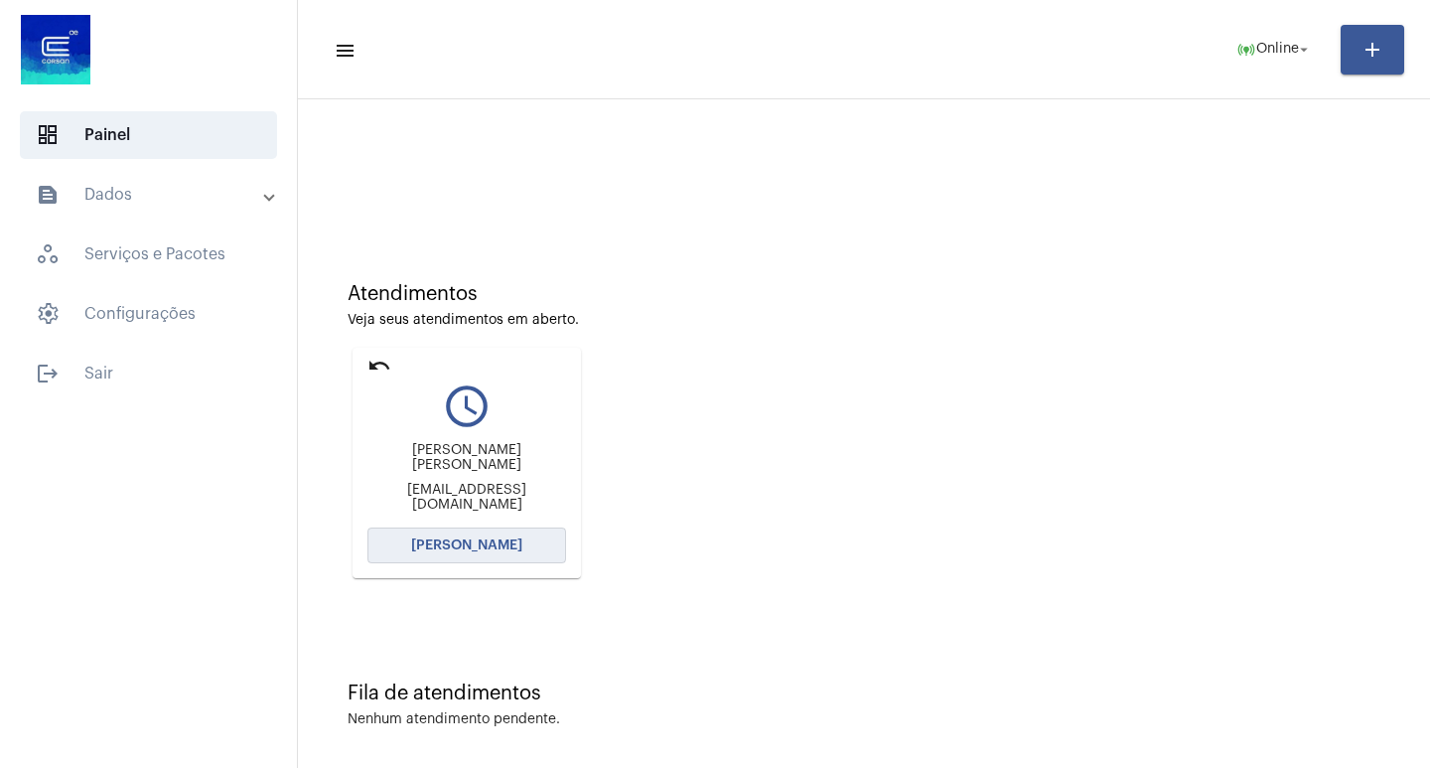
click at [490, 543] on span "[PERSON_NAME]" at bounding box center [466, 545] width 111 height 14
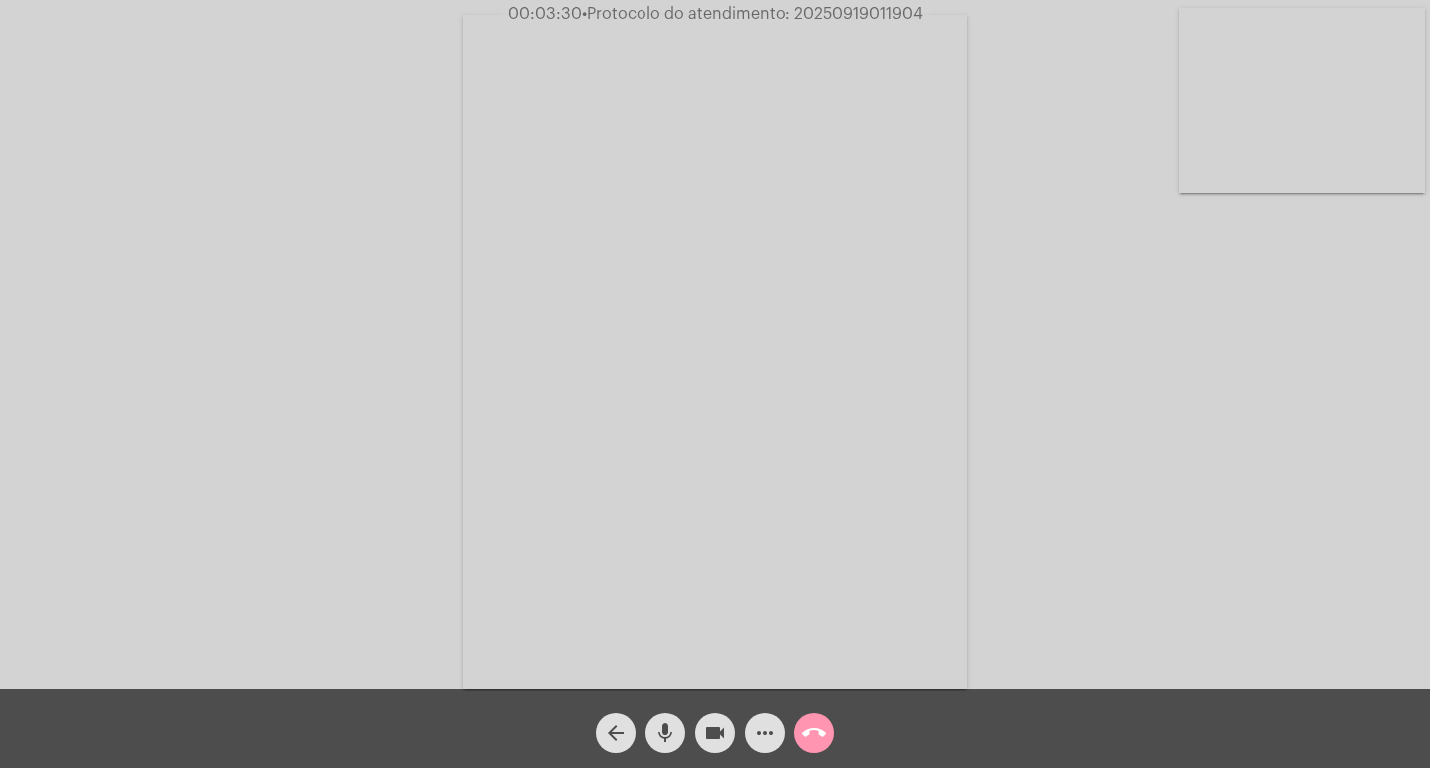
click at [777, 743] on button "more_horiz" at bounding box center [765, 733] width 40 height 40
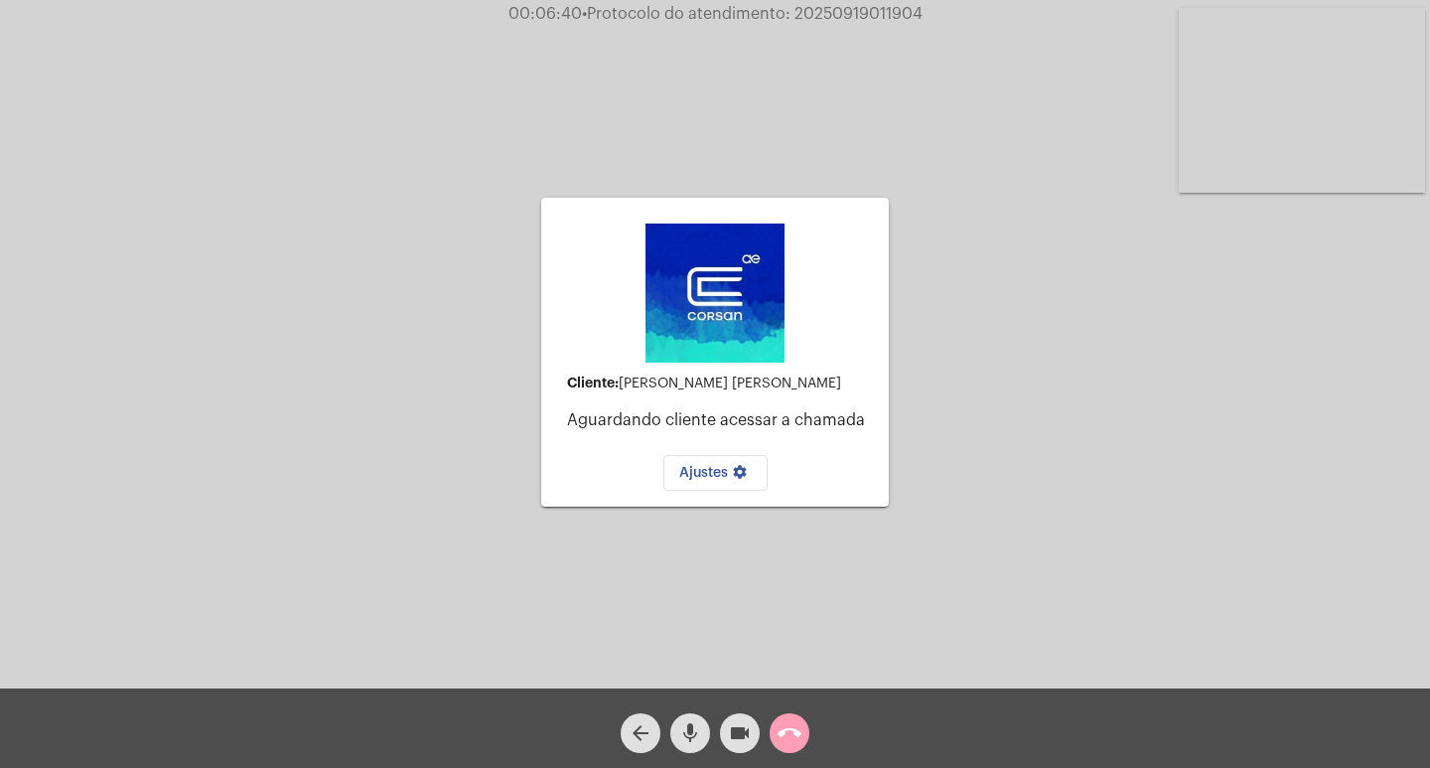
click at [788, 737] on mat-icon "call_end" at bounding box center [789, 733] width 24 height 24
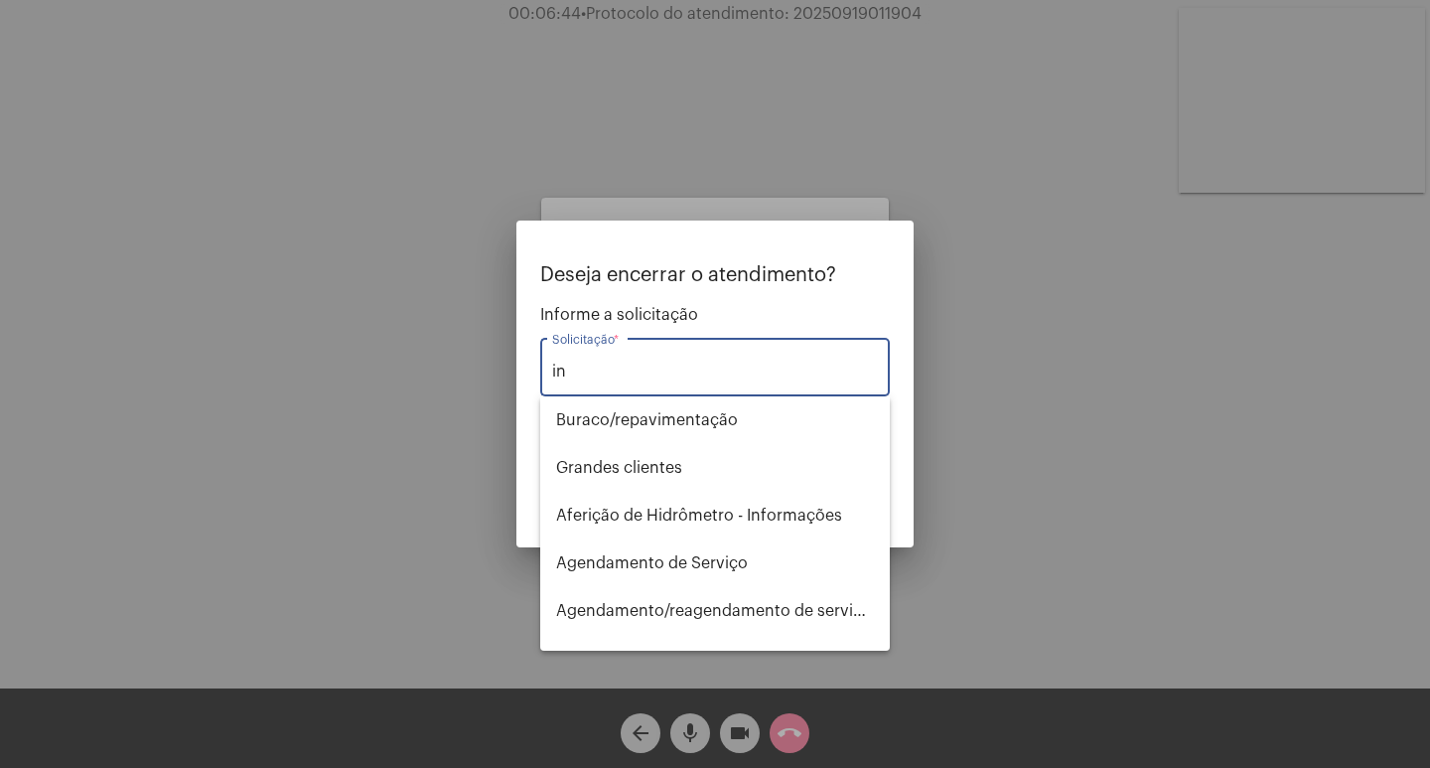
type input "i"
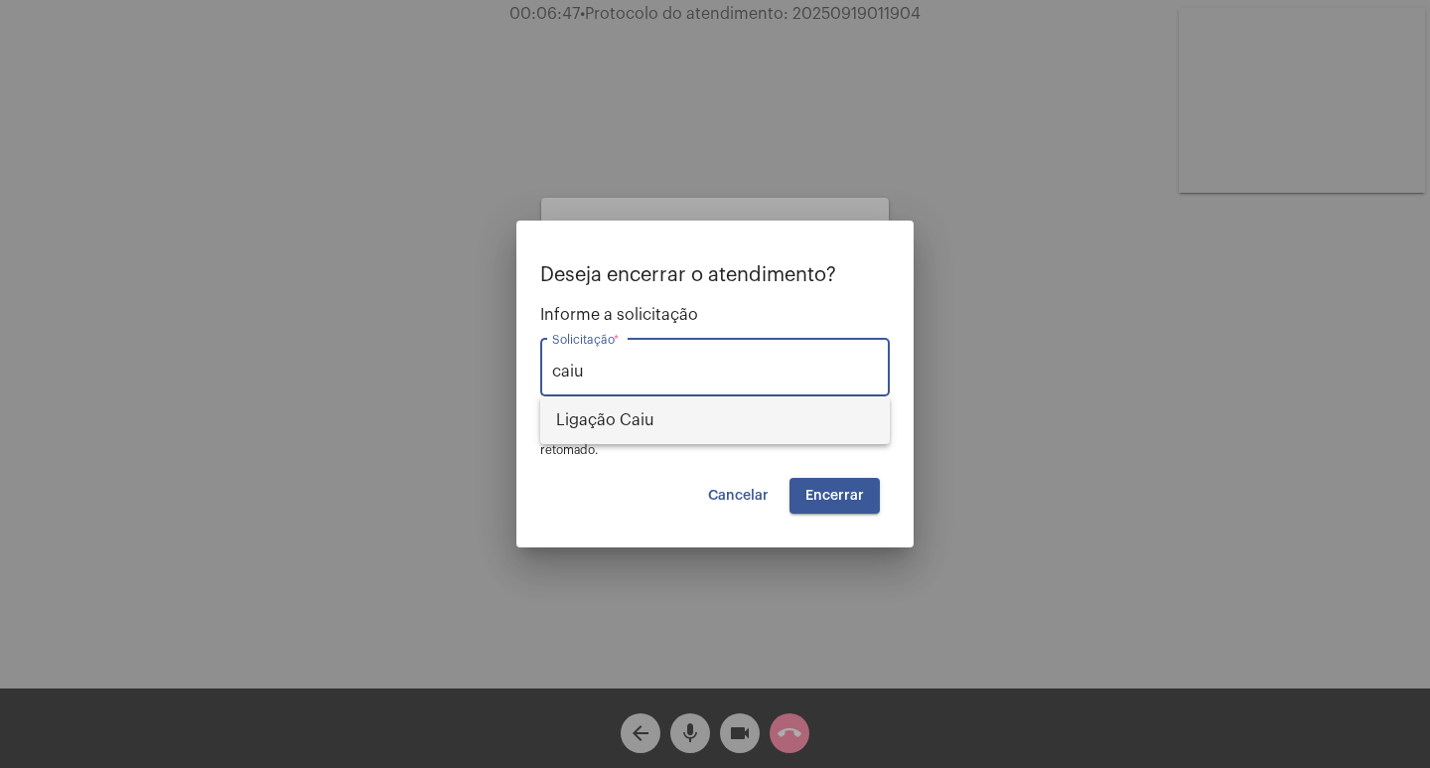
click at [683, 406] on span "Ligação Caiu" at bounding box center [715, 420] width 318 height 48
type input "Ligação Caiu"
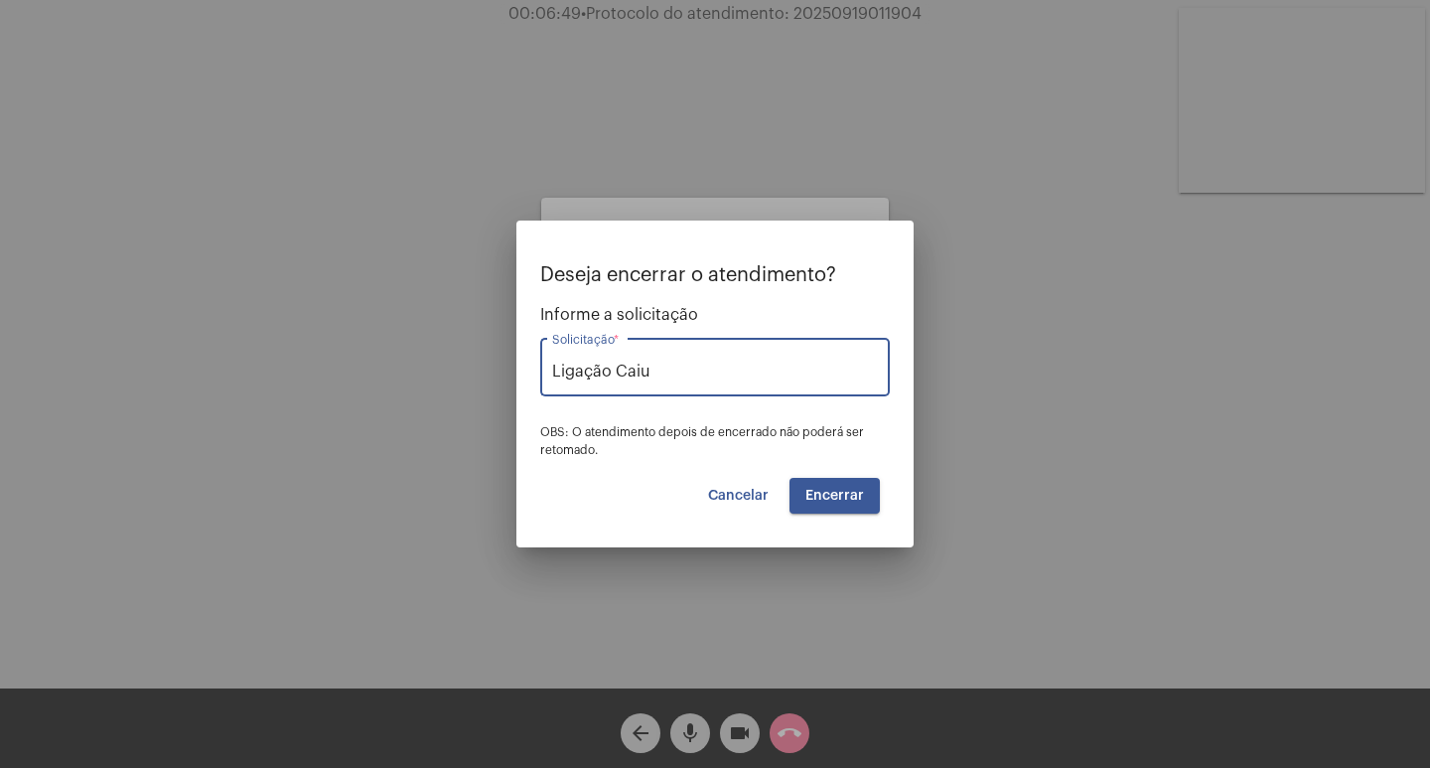
click at [858, 505] on button "Encerrar" at bounding box center [834, 496] width 90 height 36
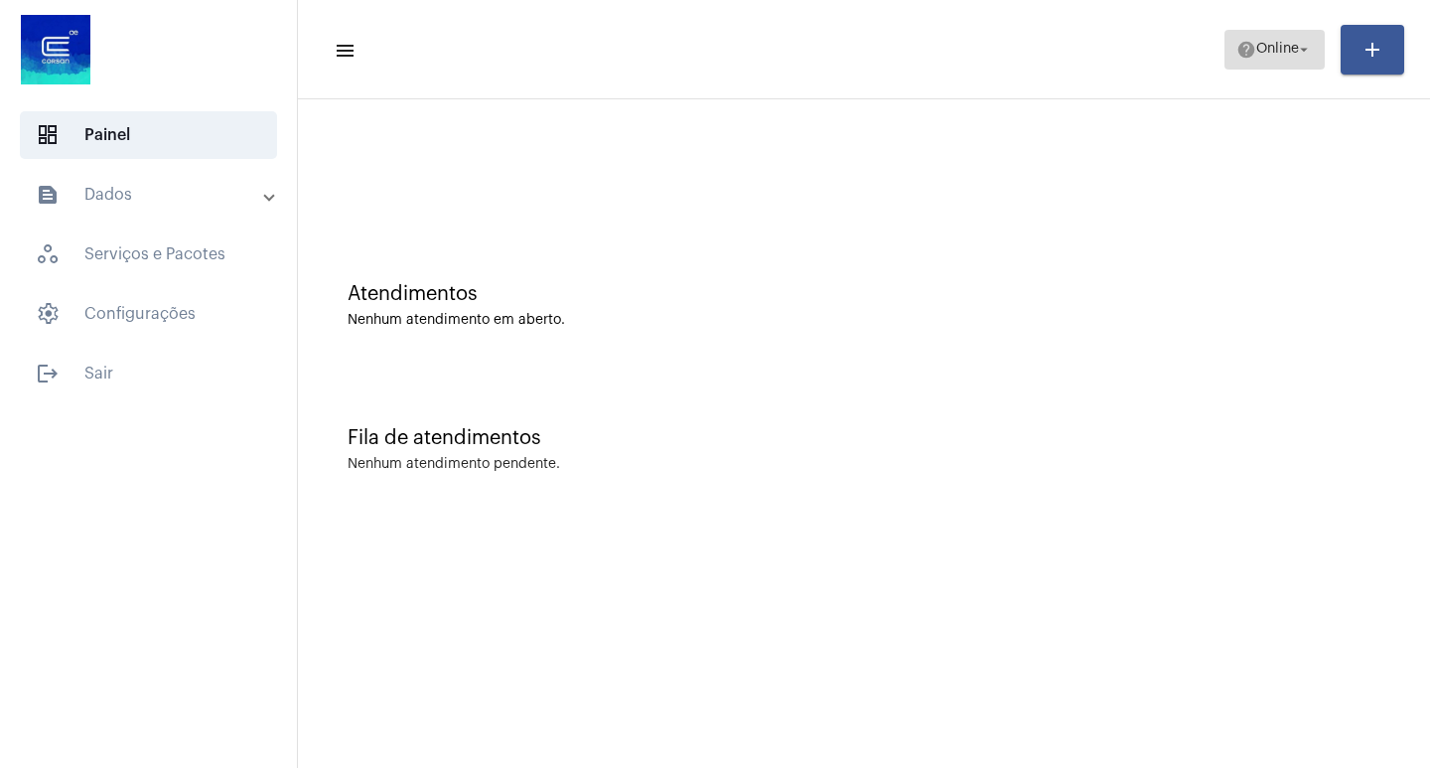
click at [1236, 41] on mat-icon "help" at bounding box center [1246, 50] width 20 height 20
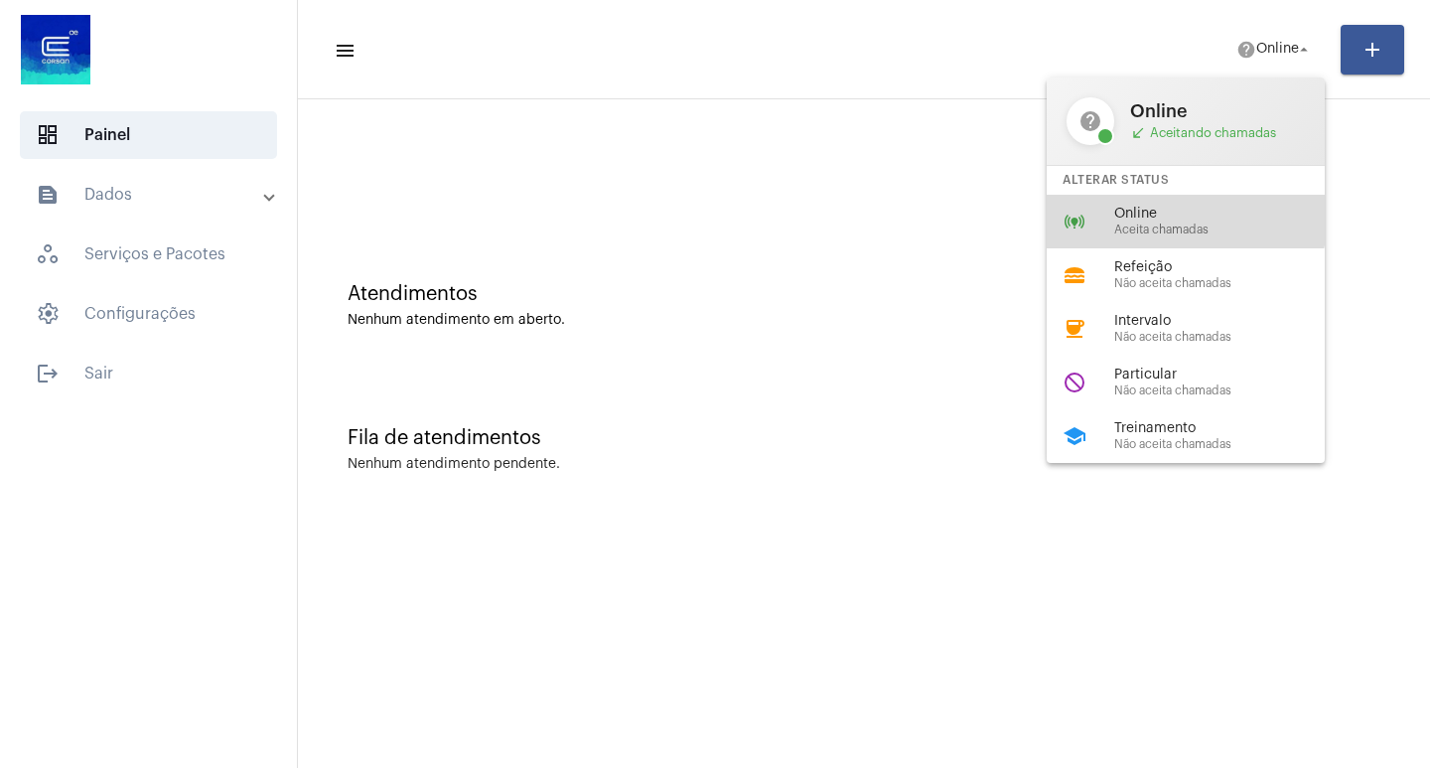
click at [1156, 205] on div "online_prediction Online Aceita chamadas" at bounding box center [1202, 222] width 310 height 54
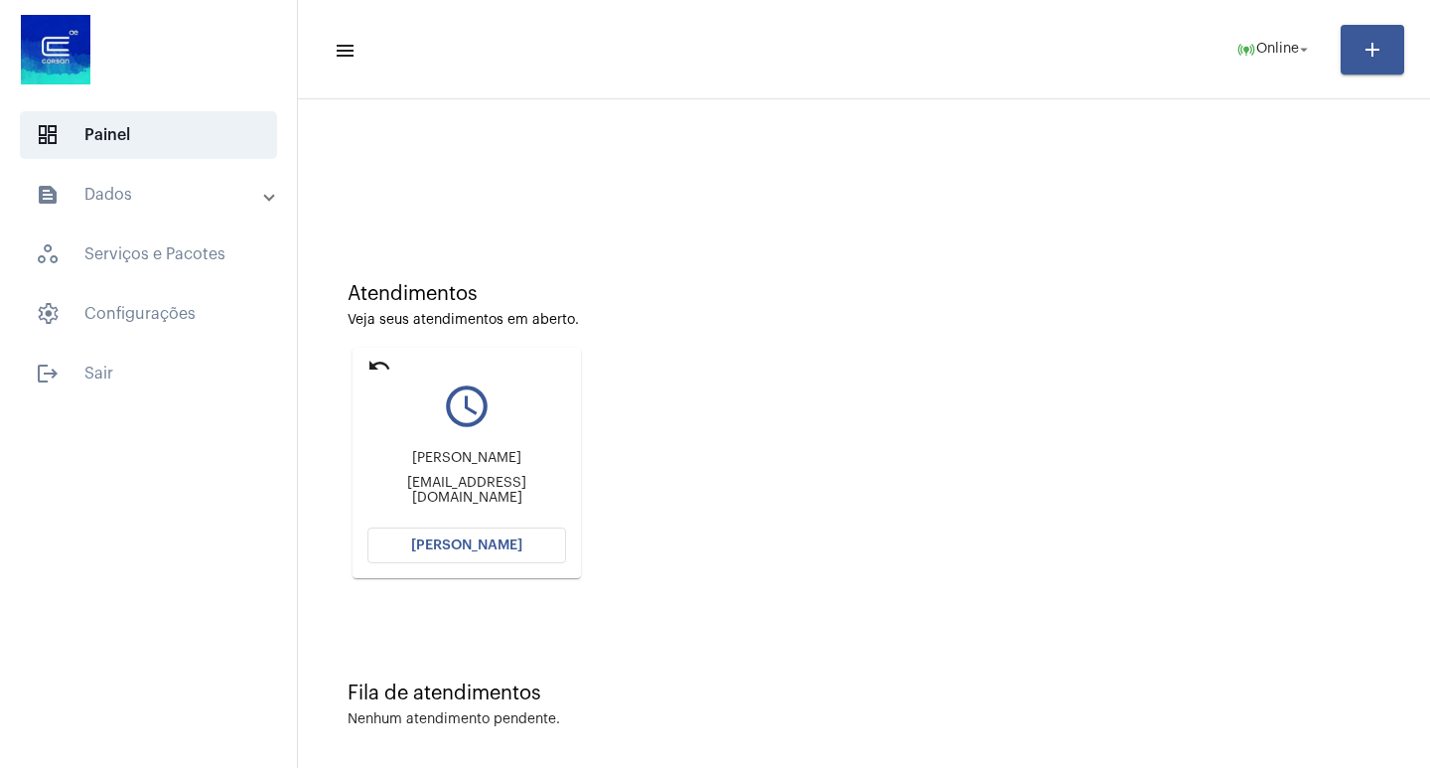
click at [471, 553] on button "[PERSON_NAME]" at bounding box center [466, 545] width 199 height 36
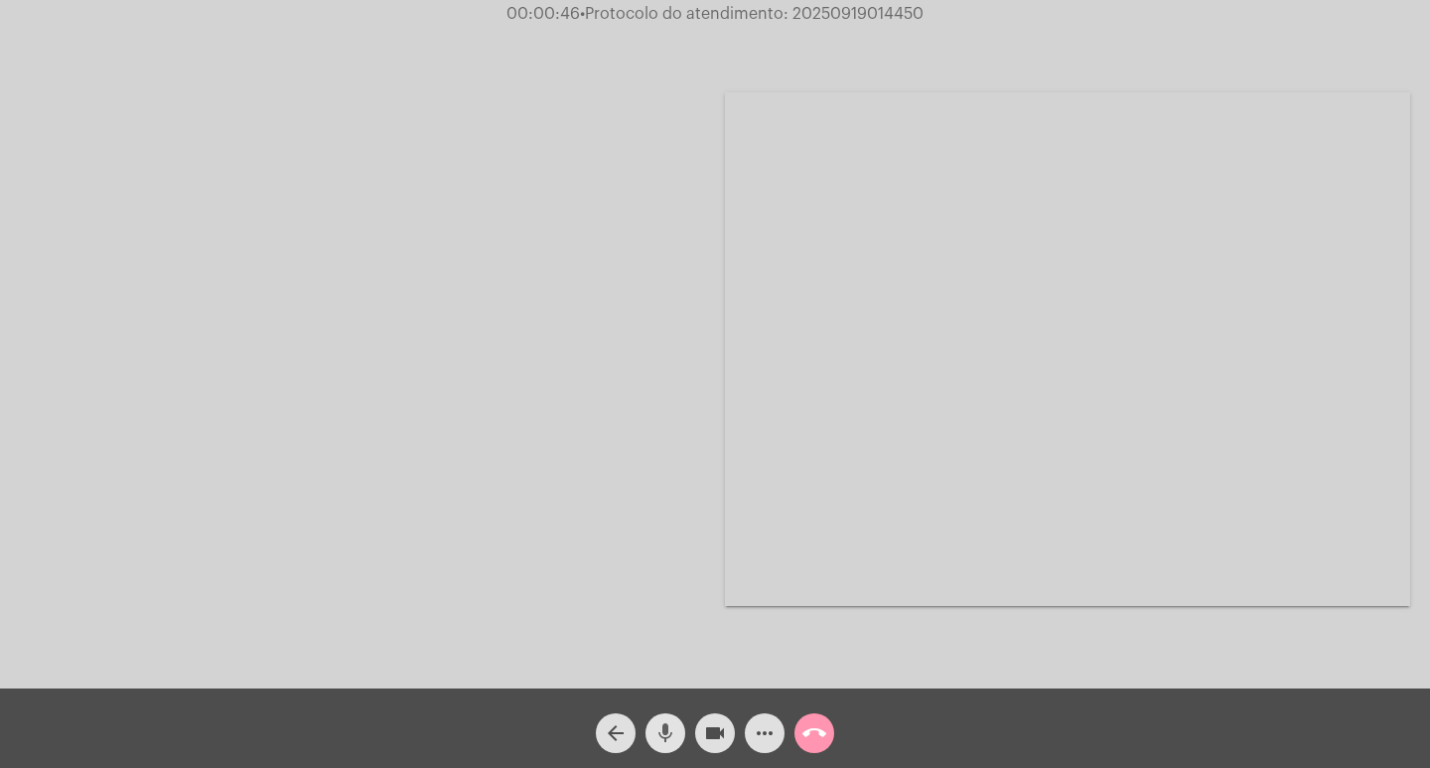
click at [661, 720] on span "mic" at bounding box center [665, 733] width 24 height 40
click at [669, 739] on mat-icon "mic_off" at bounding box center [665, 733] width 24 height 24
click at [809, 738] on mat-icon "call_end" at bounding box center [814, 733] width 24 height 24
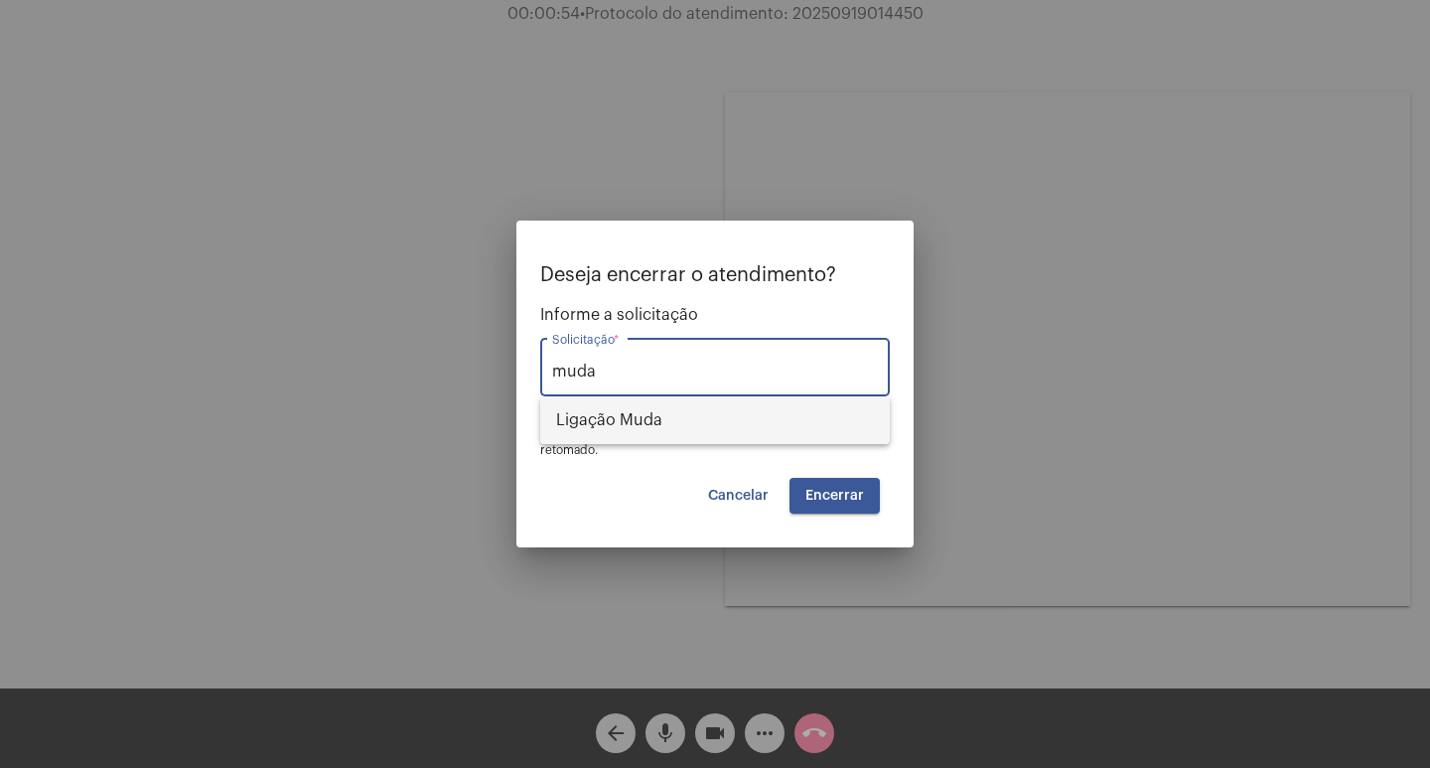
click at [703, 406] on span "Ligação Muda" at bounding box center [715, 420] width 318 height 48
type input "Ligação Muda"
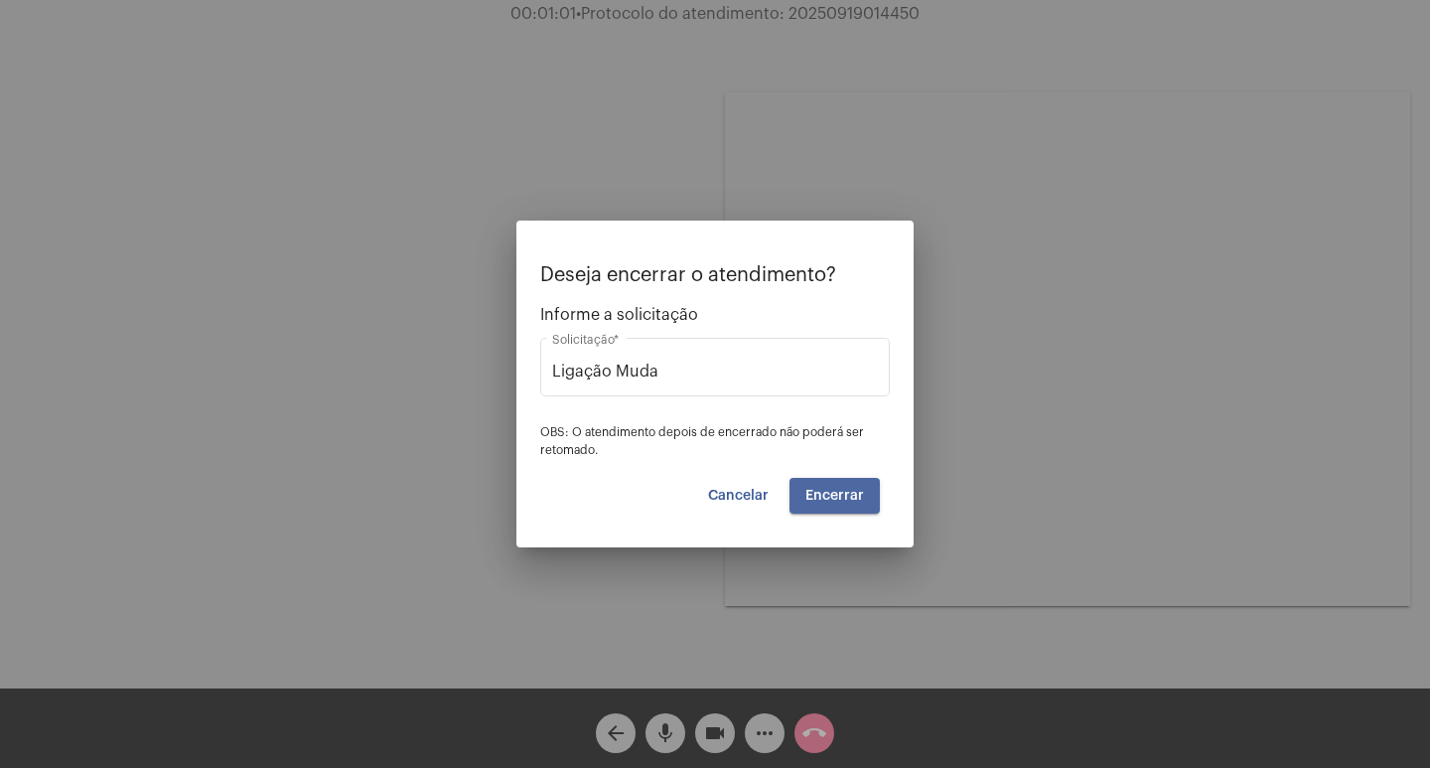
click at [846, 500] on span "Encerrar" at bounding box center [834, 496] width 59 height 14
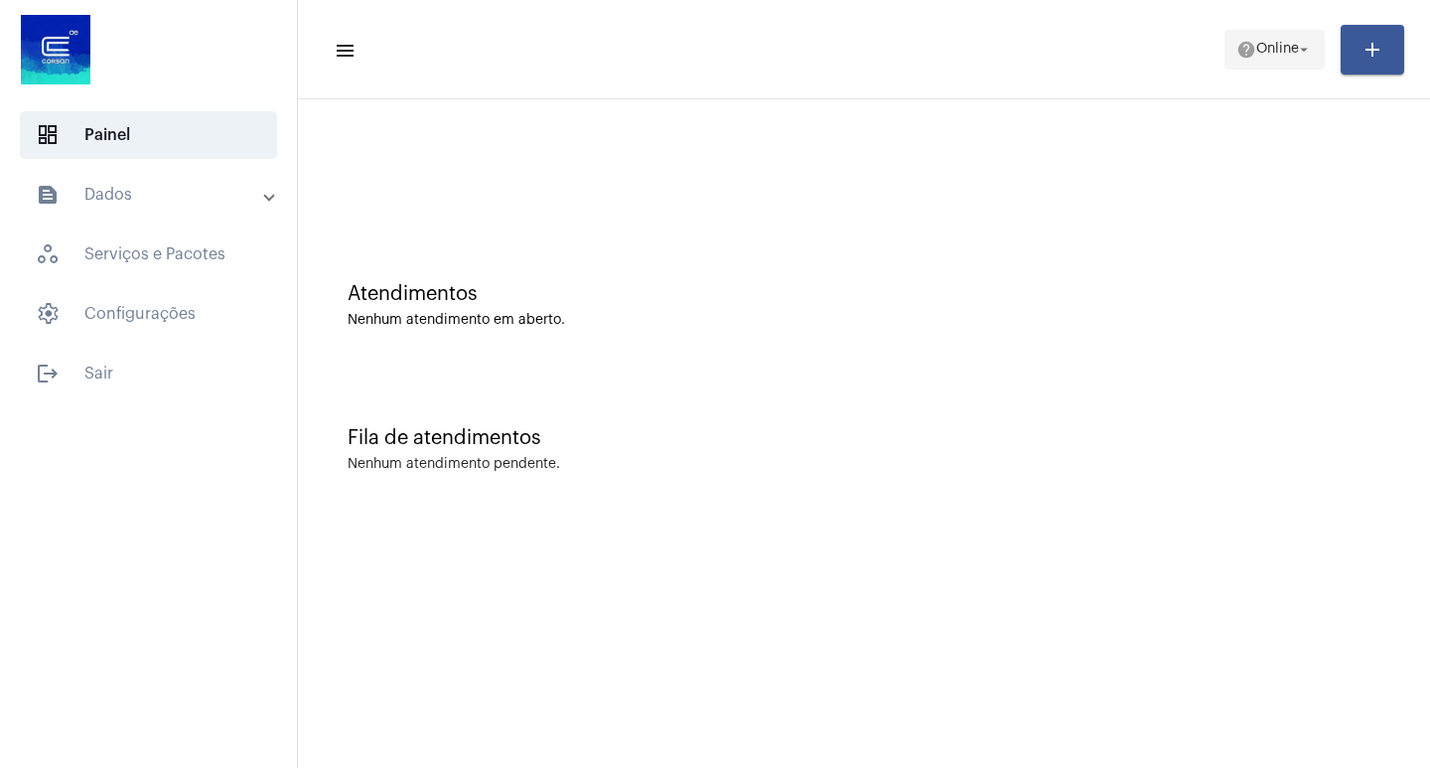
click at [1237, 59] on mat-icon "help" at bounding box center [1246, 50] width 20 height 20
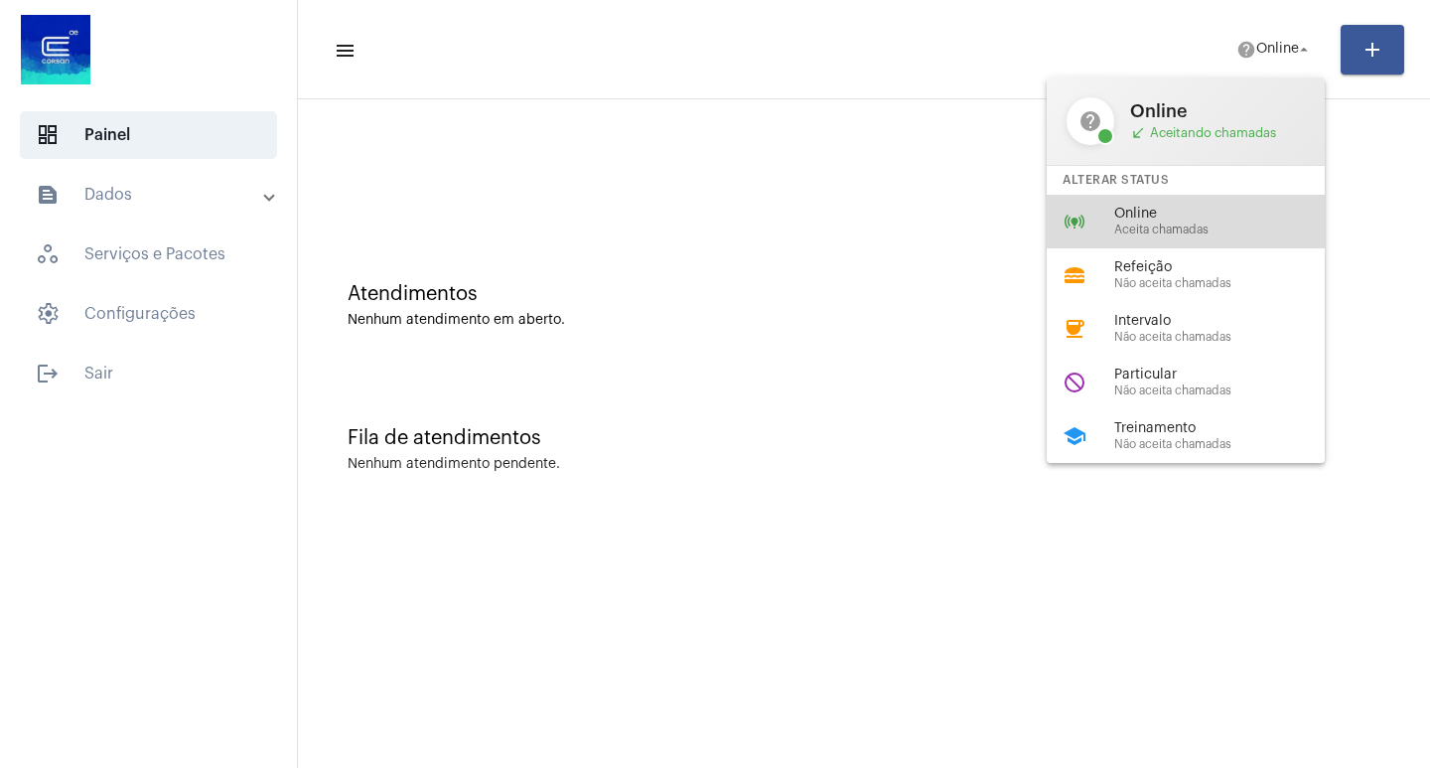
click at [1162, 213] on span "Online" at bounding box center [1227, 214] width 226 height 15
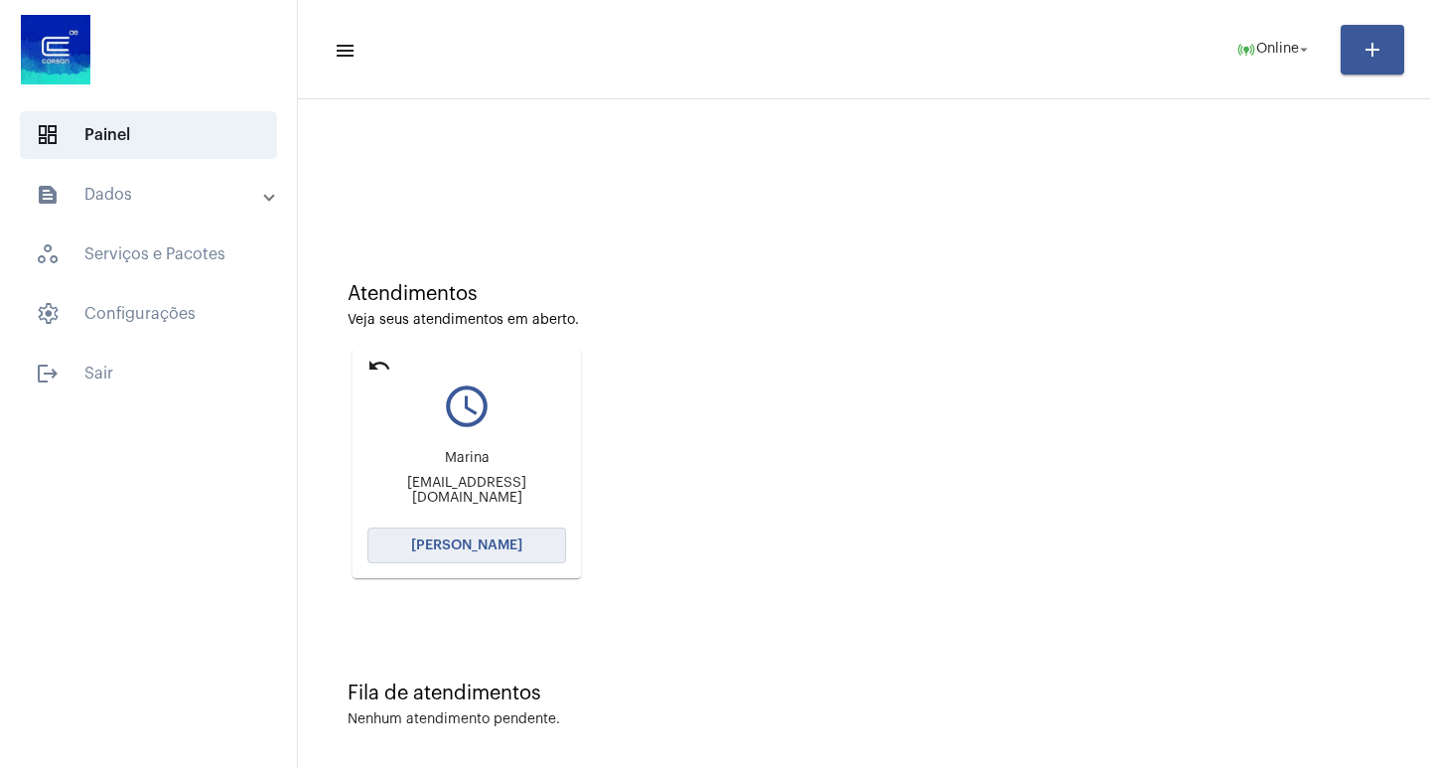
click at [434, 551] on span "[PERSON_NAME]" at bounding box center [466, 545] width 111 height 14
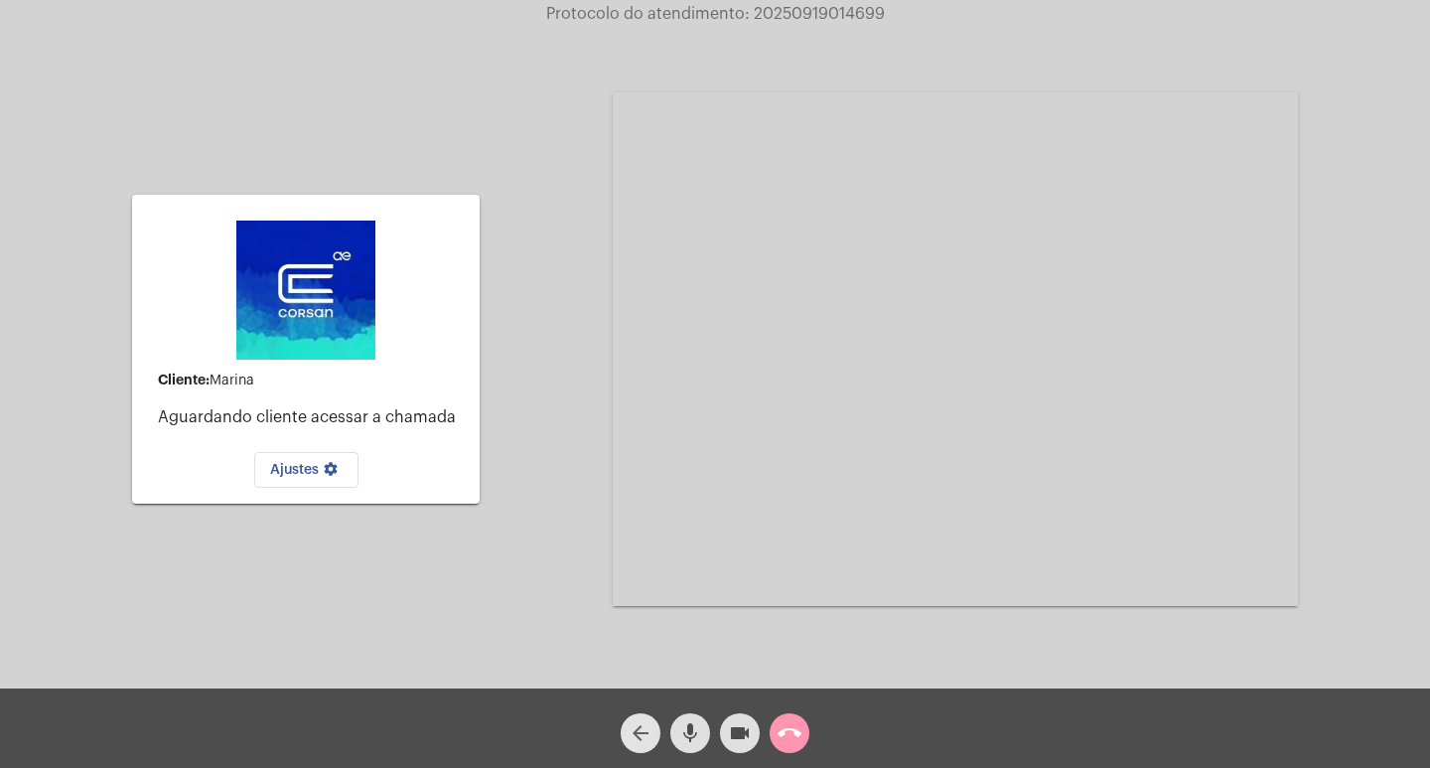
click at [652, 723] on button "arrow_back" at bounding box center [641, 733] width 40 height 40
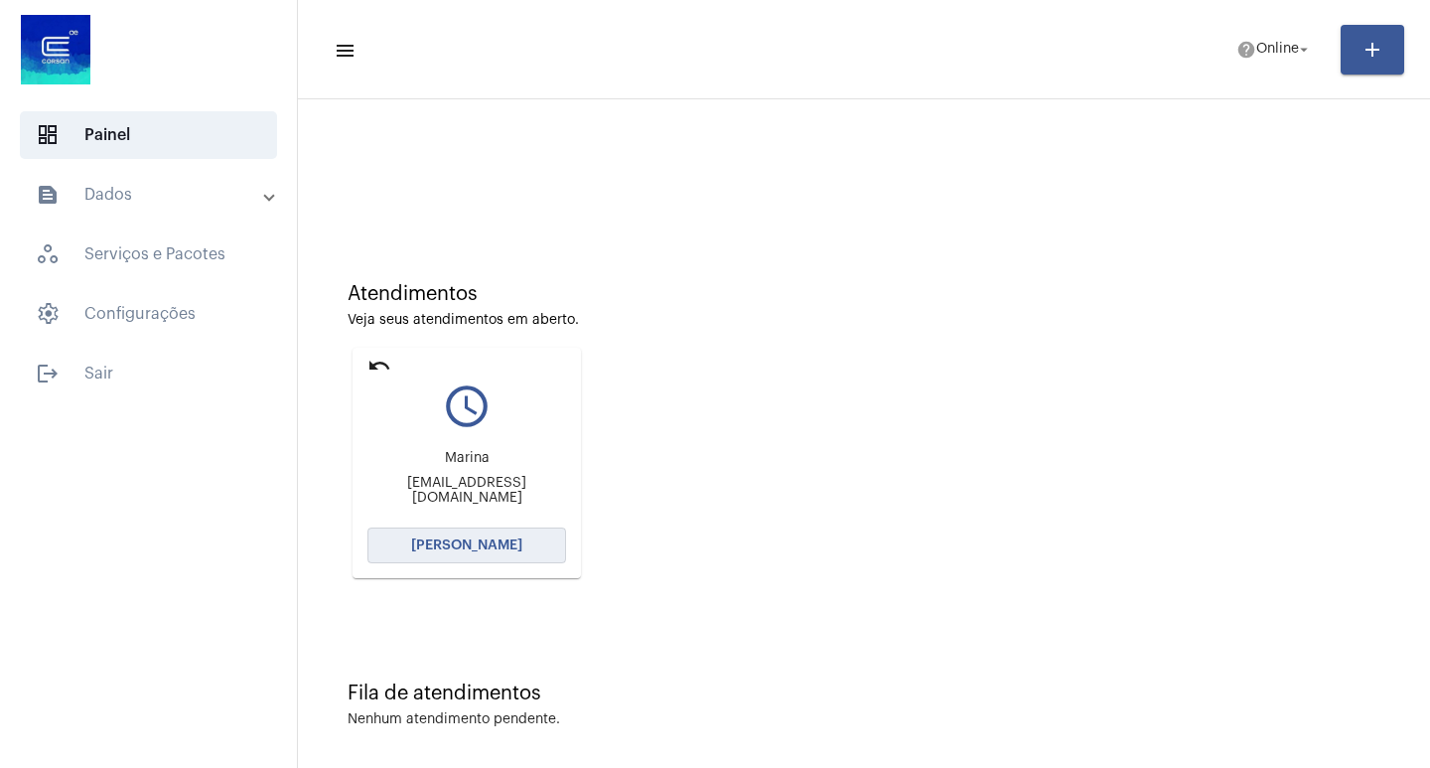
click at [432, 536] on button "[PERSON_NAME]" at bounding box center [466, 545] width 199 height 36
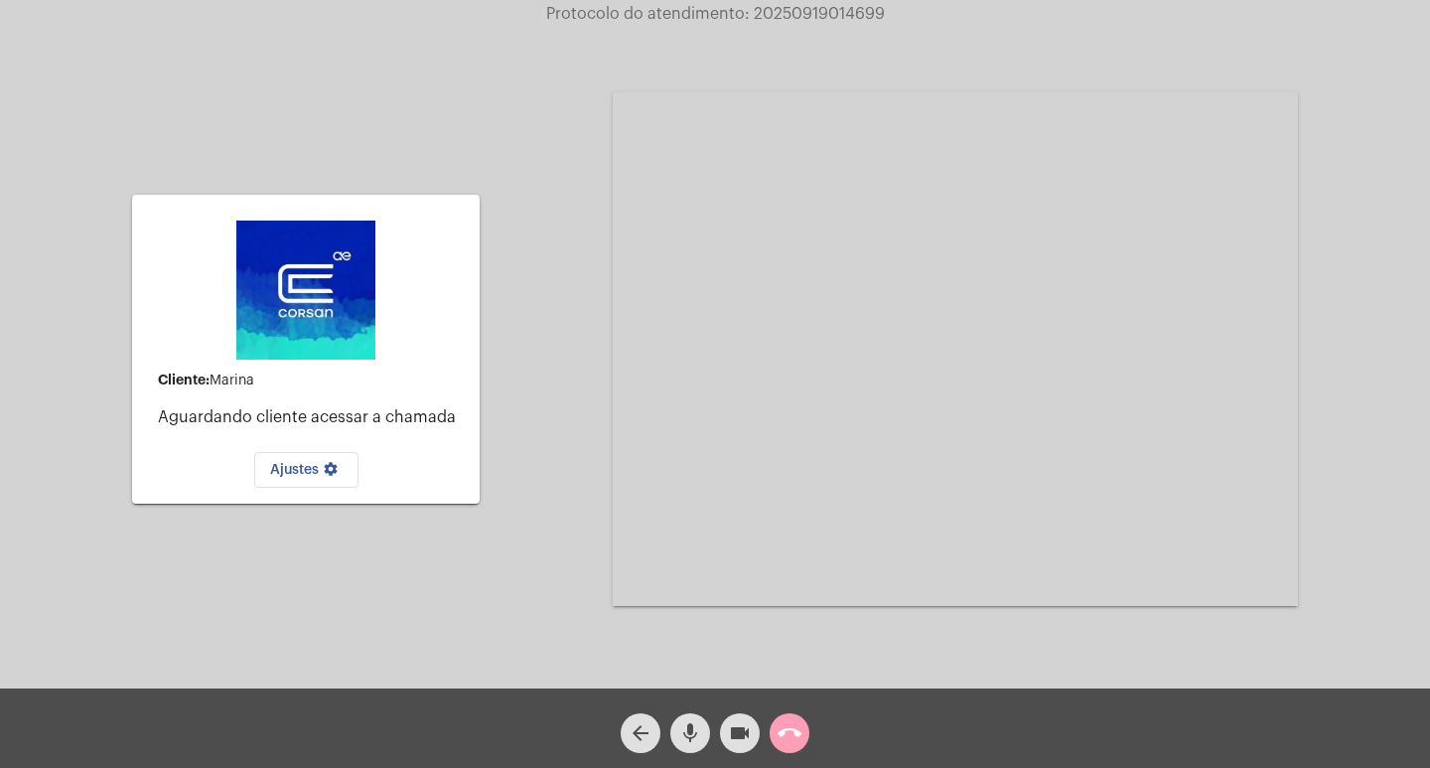
click at [794, 737] on mat-icon "call_end" at bounding box center [789, 733] width 24 height 24
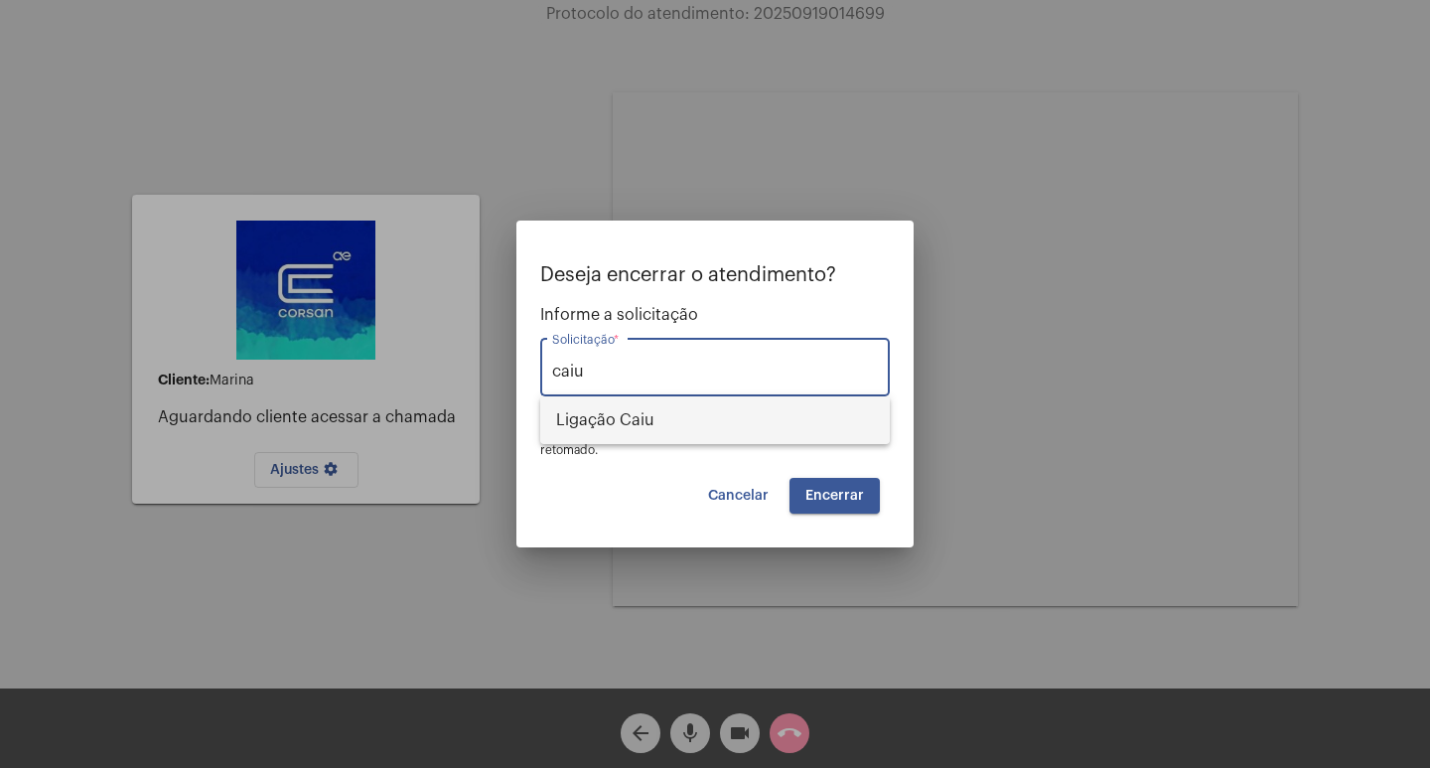
click at [646, 412] on span "Ligação Caiu" at bounding box center [715, 420] width 318 height 48
type input "Ligação Caiu"
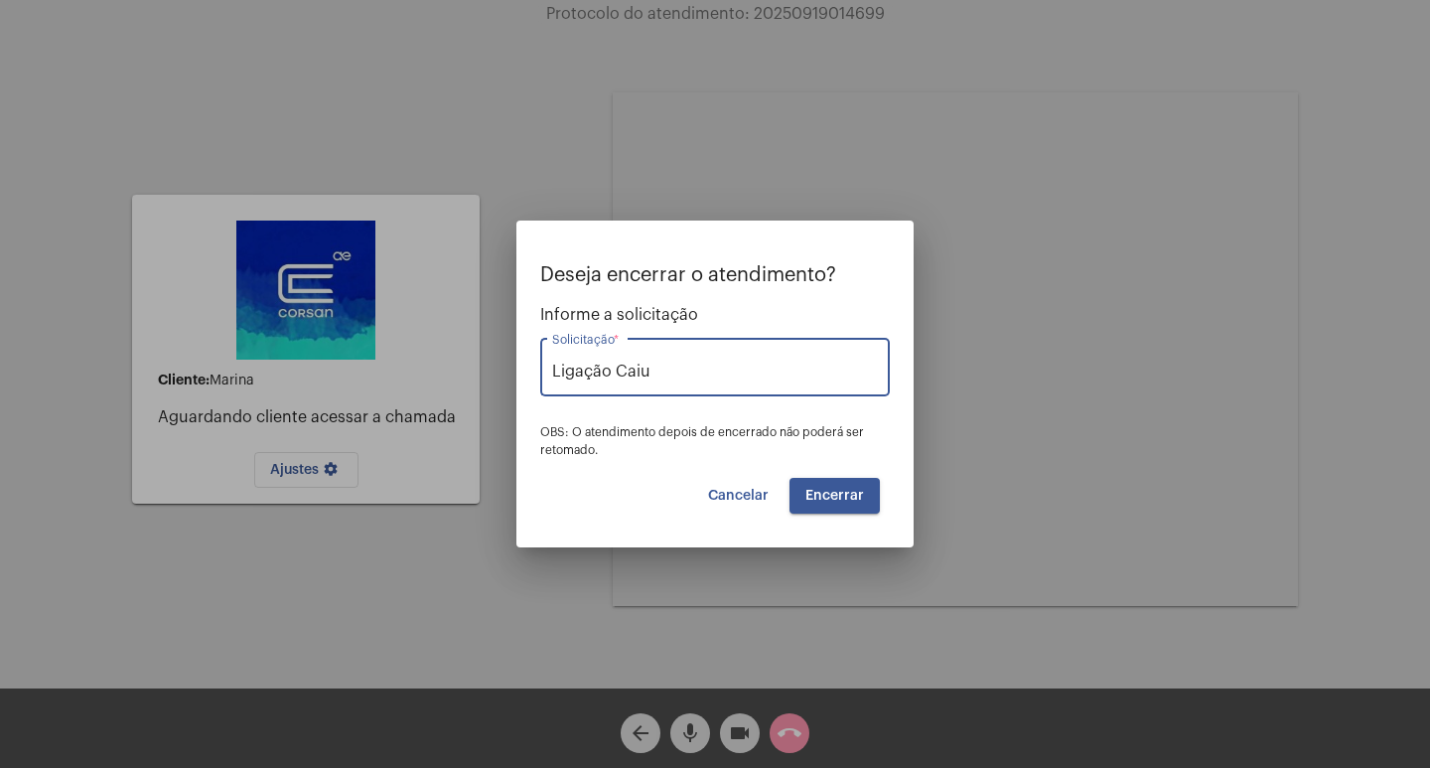
click at [848, 499] on span "Encerrar" at bounding box center [834, 496] width 59 height 14
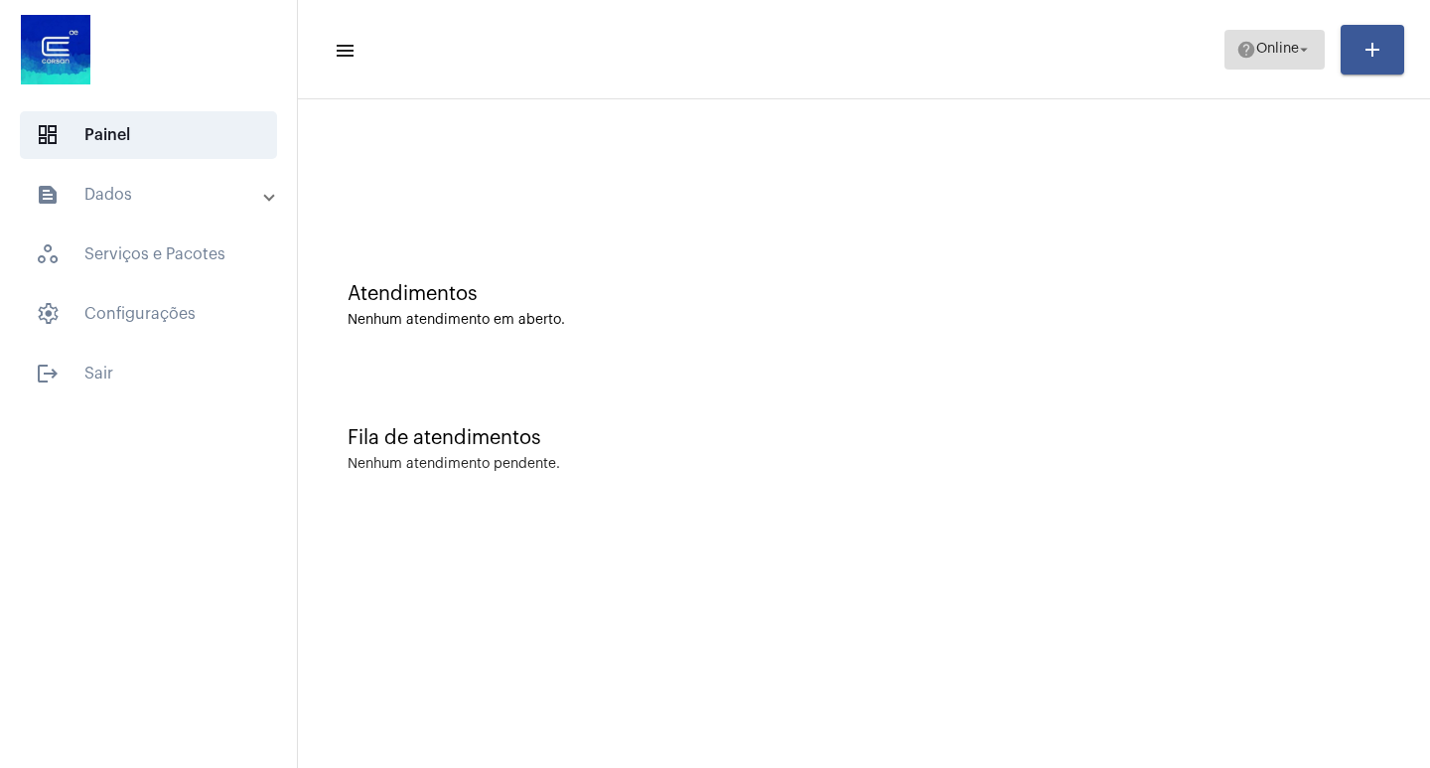
click at [1257, 52] on span "Online" at bounding box center [1277, 50] width 43 height 14
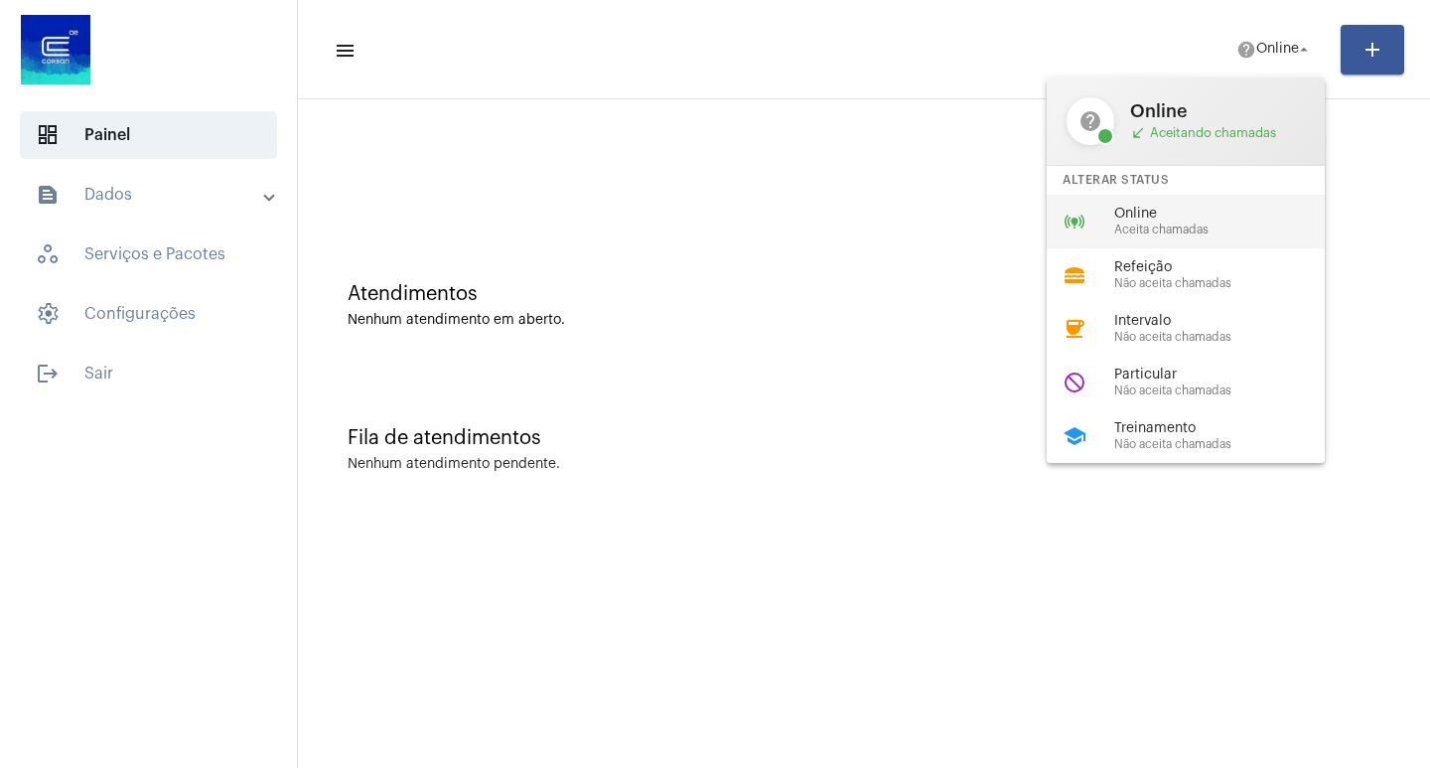
click at [1222, 224] on span "Aceita chamadas" at bounding box center [1227, 229] width 226 height 13
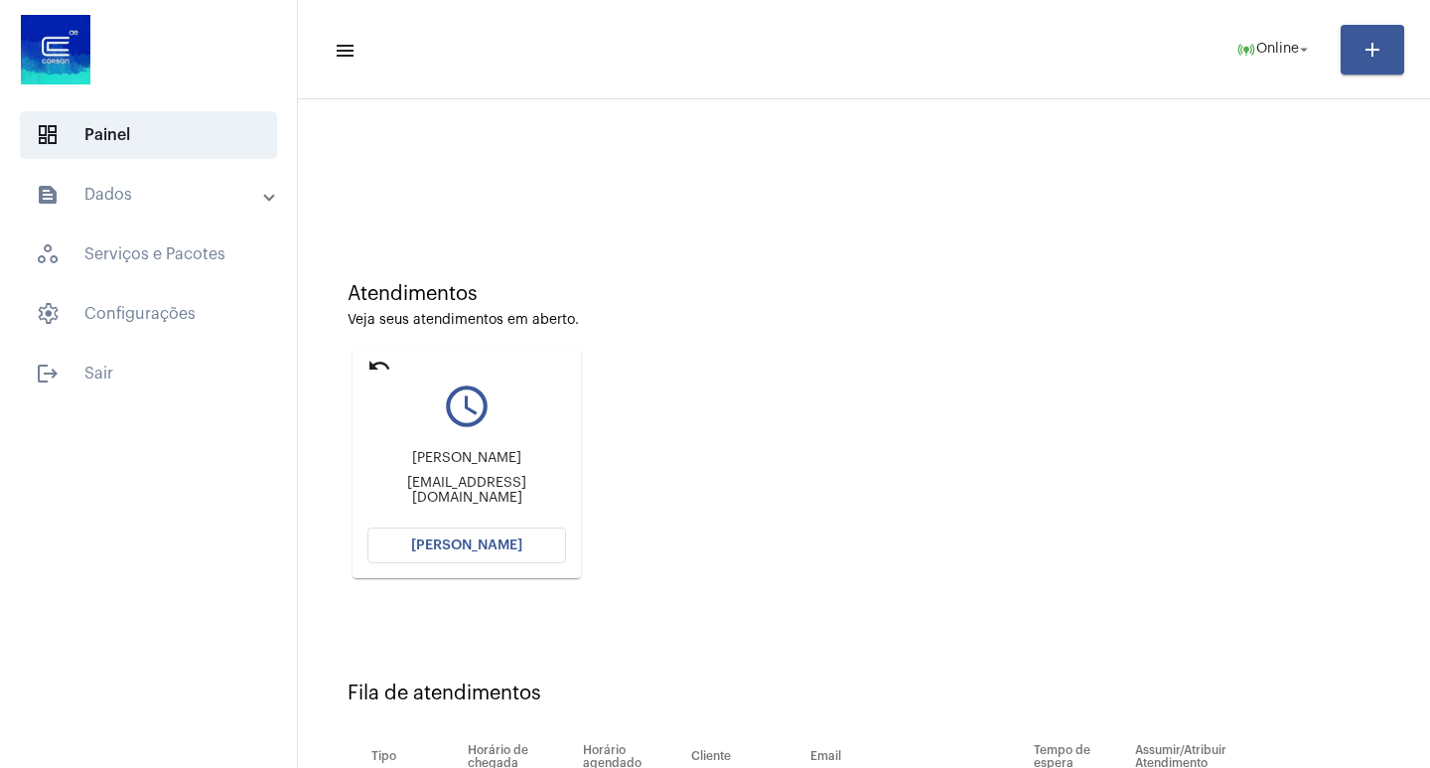
click at [474, 549] on span "[PERSON_NAME]" at bounding box center [466, 545] width 111 height 14
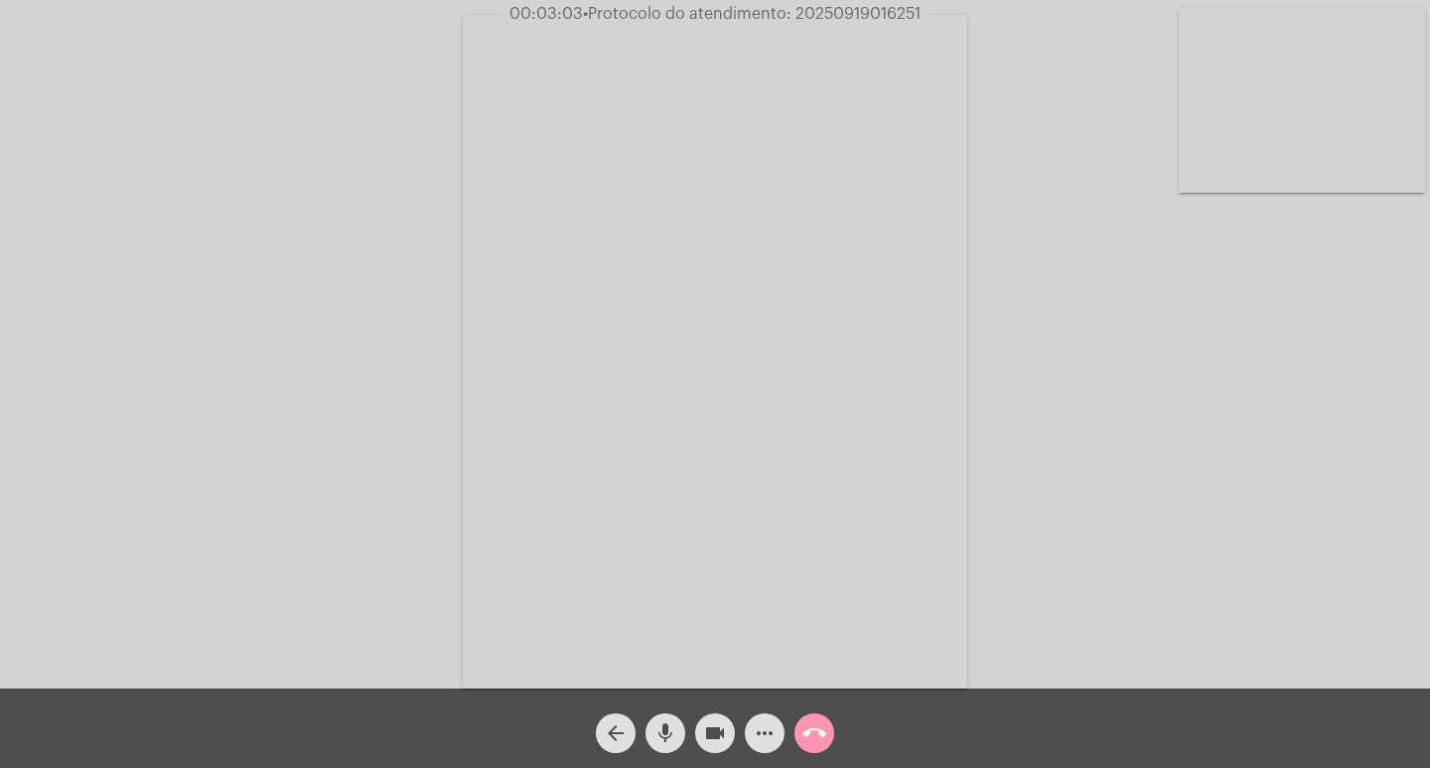
click at [706, 737] on mat-icon "videocam" at bounding box center [715, 733] width 24 height 24
click at [713, 732] on mat-icon "videocam_off" at bounding box center [715, 733] width 24 height 24
click at [846, 12] on span "• Protocolo do atendimento: 20250919016251" at bounding box center [750, 14] width 338 height 16
click at [807, 728] on mat-icon "call_end" at bounding box center [814, 733] width 24 height 24
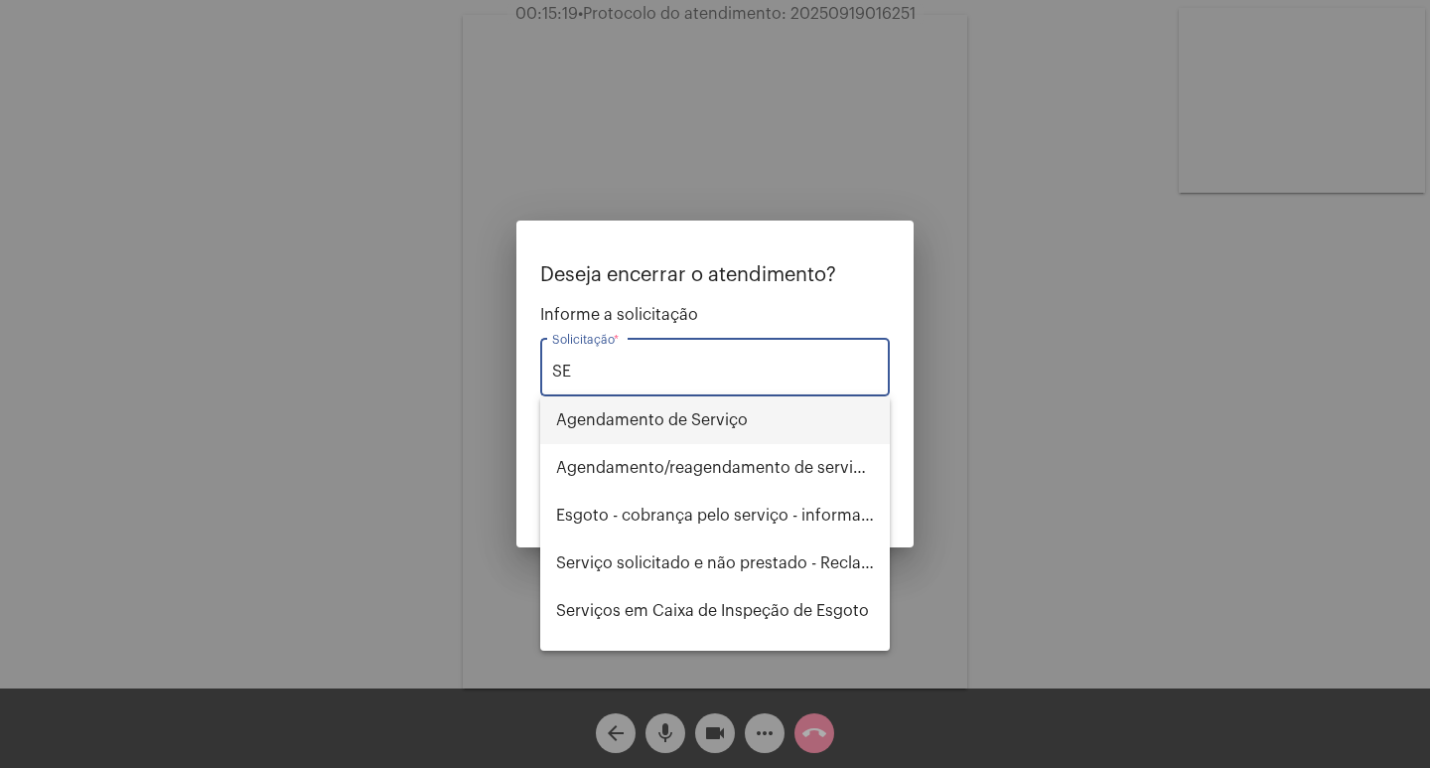
type input "S"
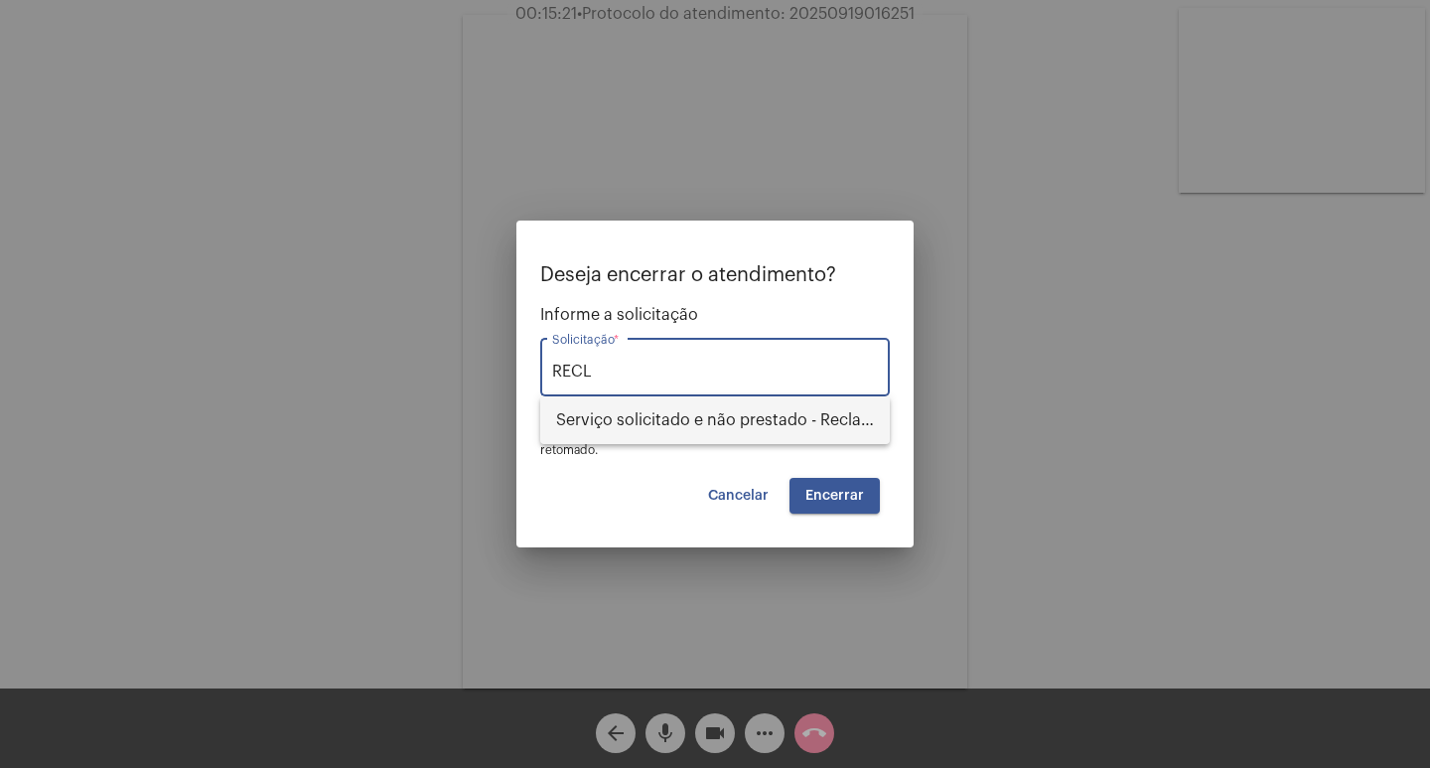
click at [713, 431] on span "Serviço solicitado e não prestado - Reclamação" at bounding box center [715, 420] width 318 height 48
type input "Serviço solicitado e não prestado - Reclamação"
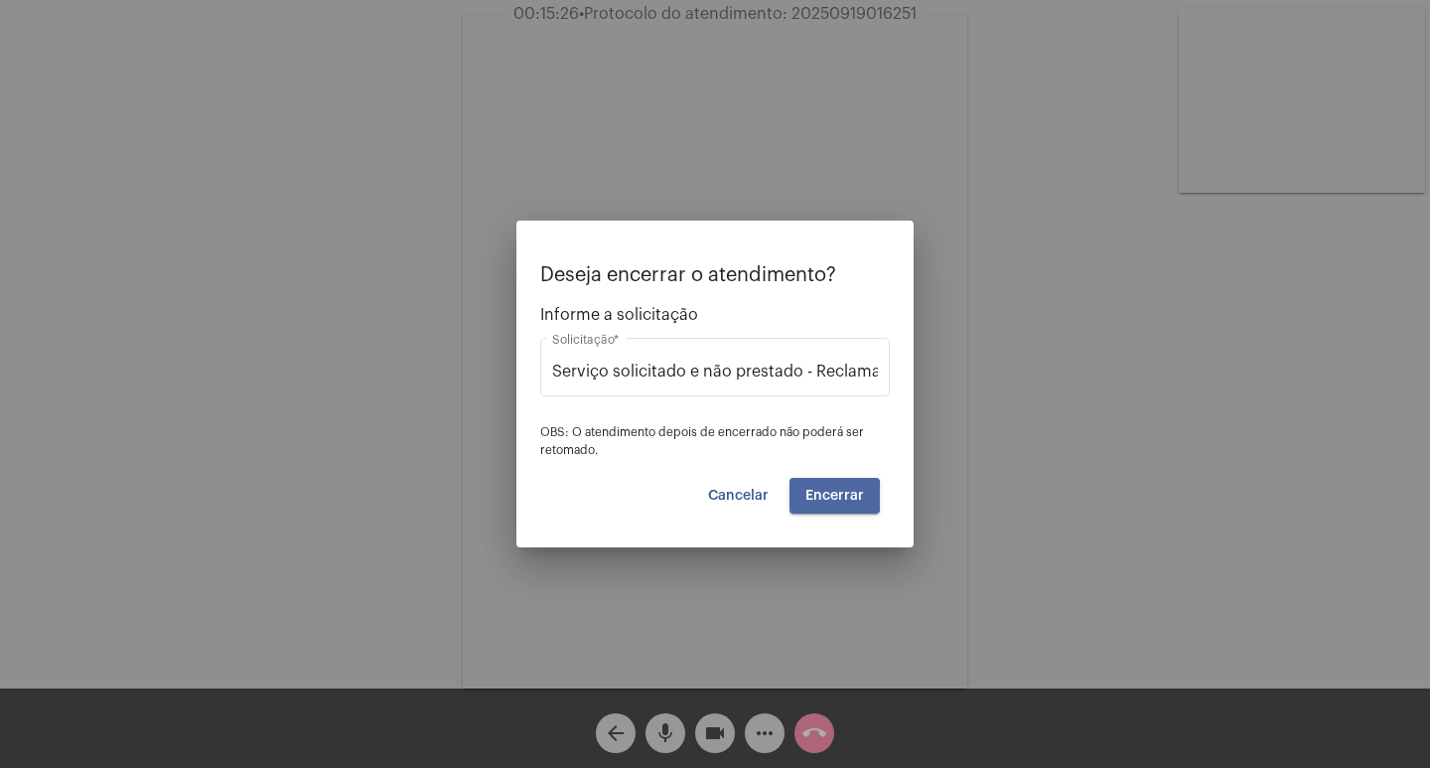
click at [824, 496] on span "Encerrar" at bounding box center [834, 496] width 59 height 14
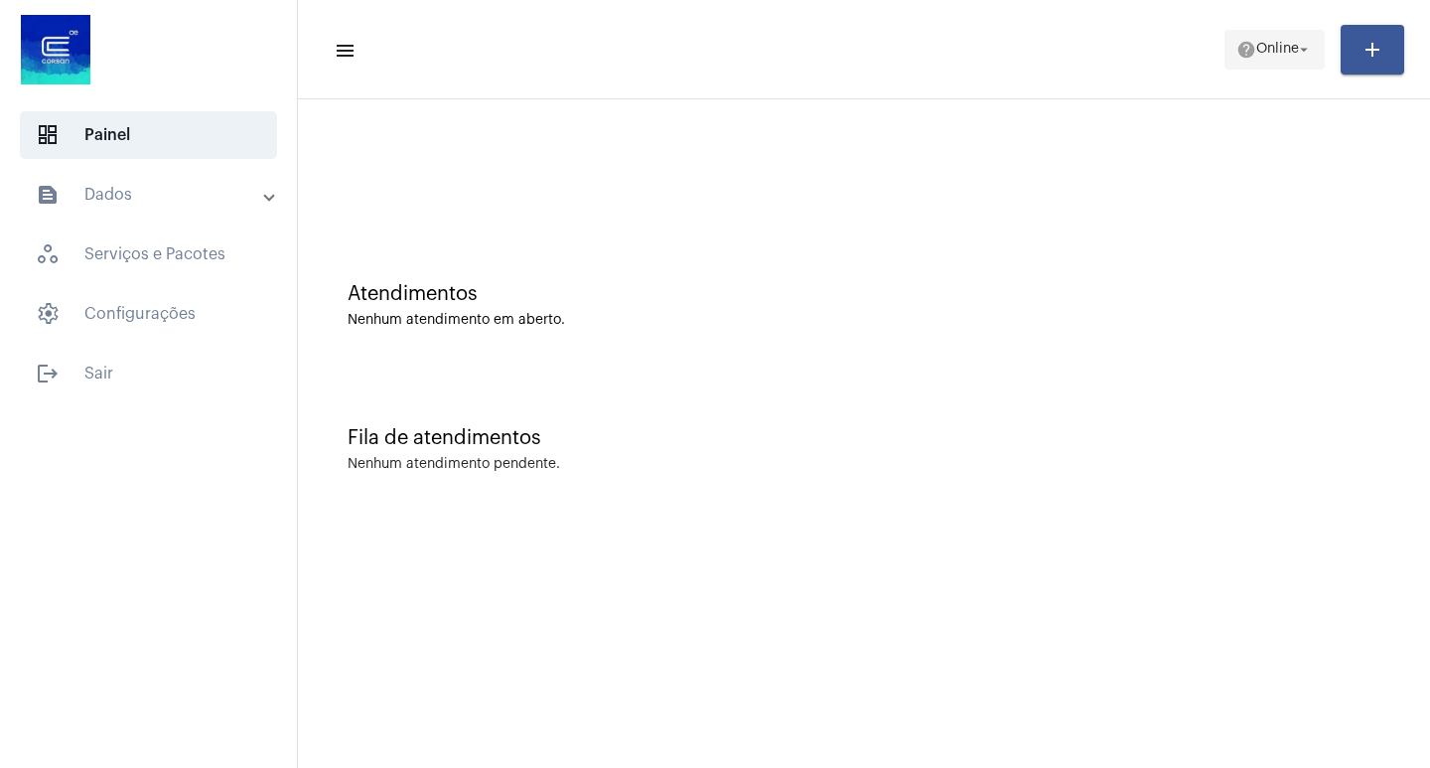
click at [1296, 56] on mat-icon "arrow_drop_down" at bounding box center [1304, 50] width 18 height 18
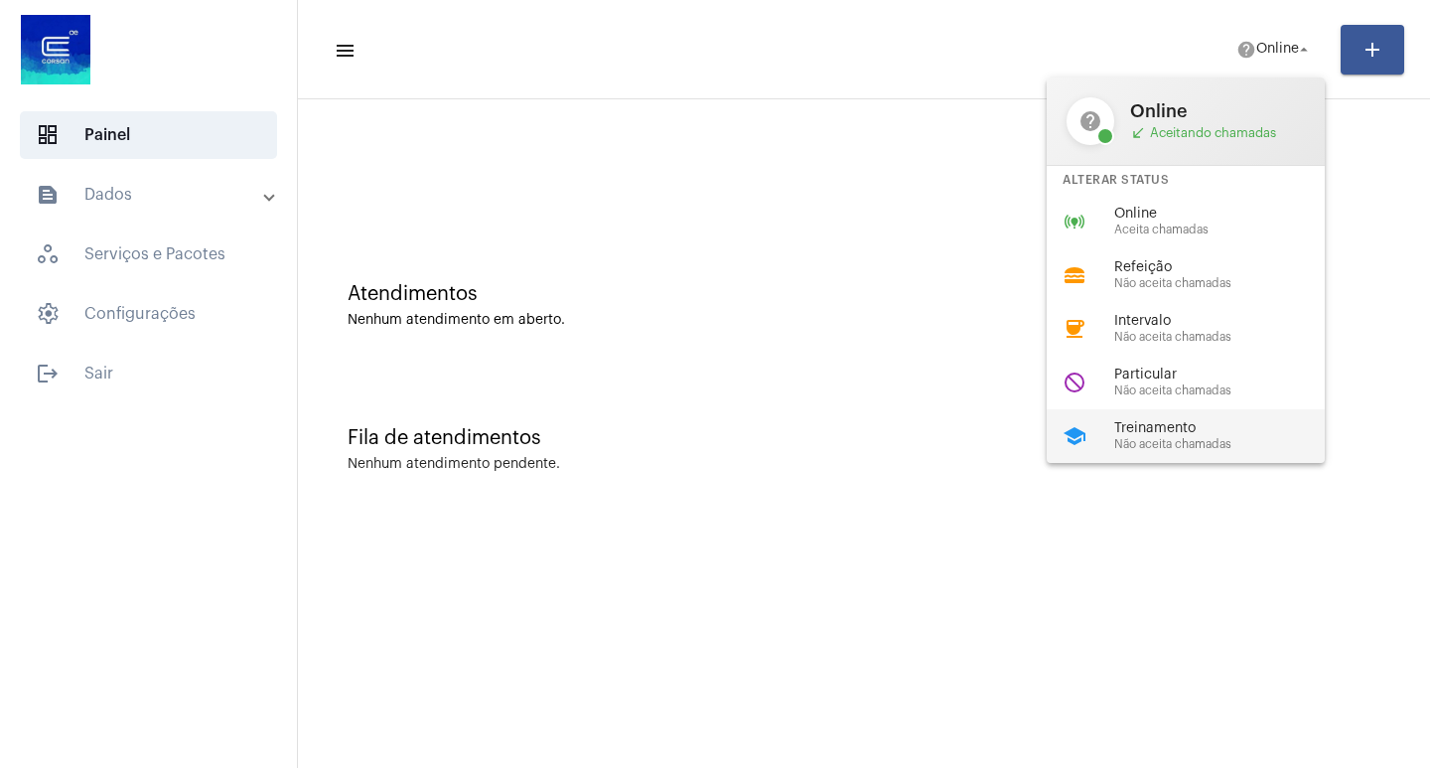
click at [1187, 438] on span "Não aceita chamadas" at bounding box center [1227, 444] width 226 height 13
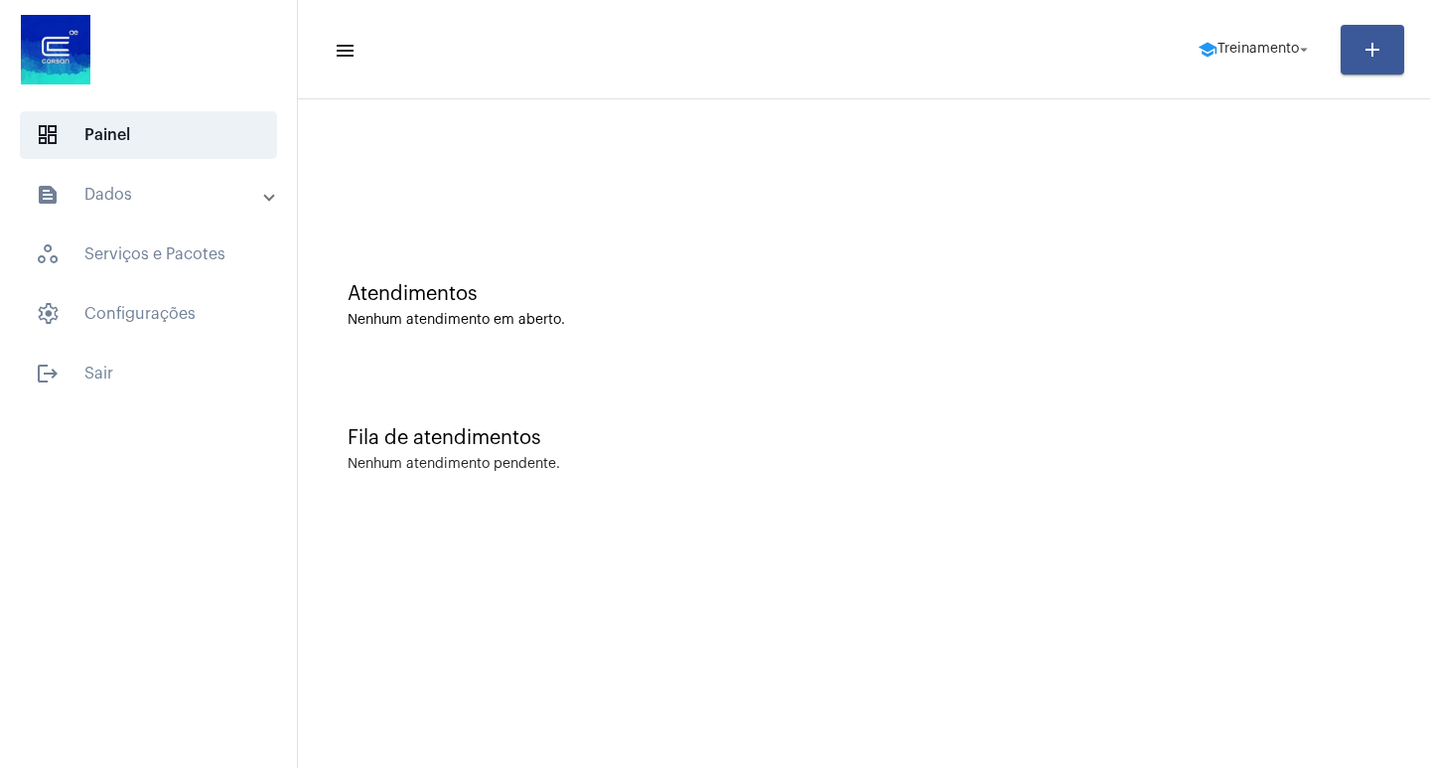
click at [193, 195] on mat-panel-title "text_snippet_outlined Dados" at bounding box center [150, 195] width 229 height 24
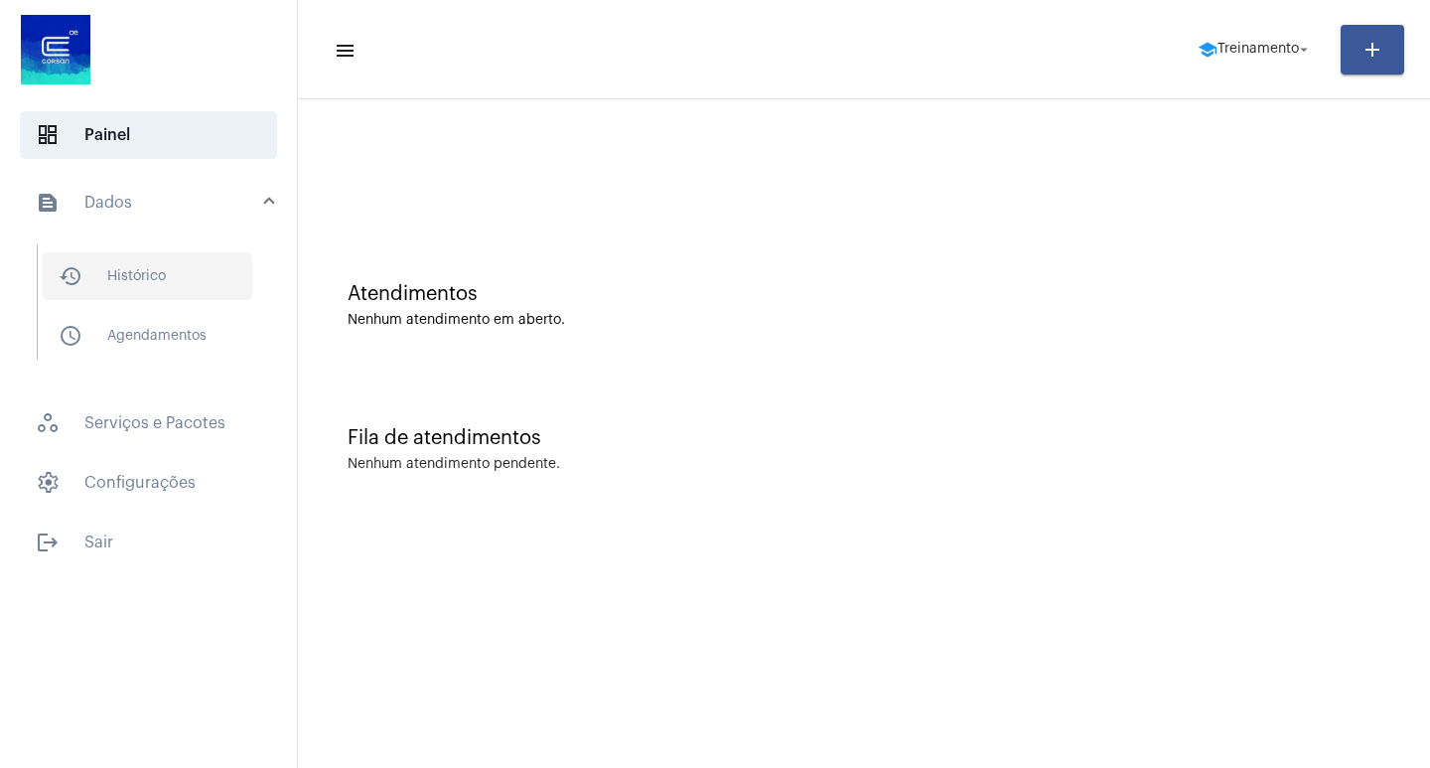
click at [145, 269] on span "history_outlined Histórico" at bounding box center [148, 276] width 210 height 48
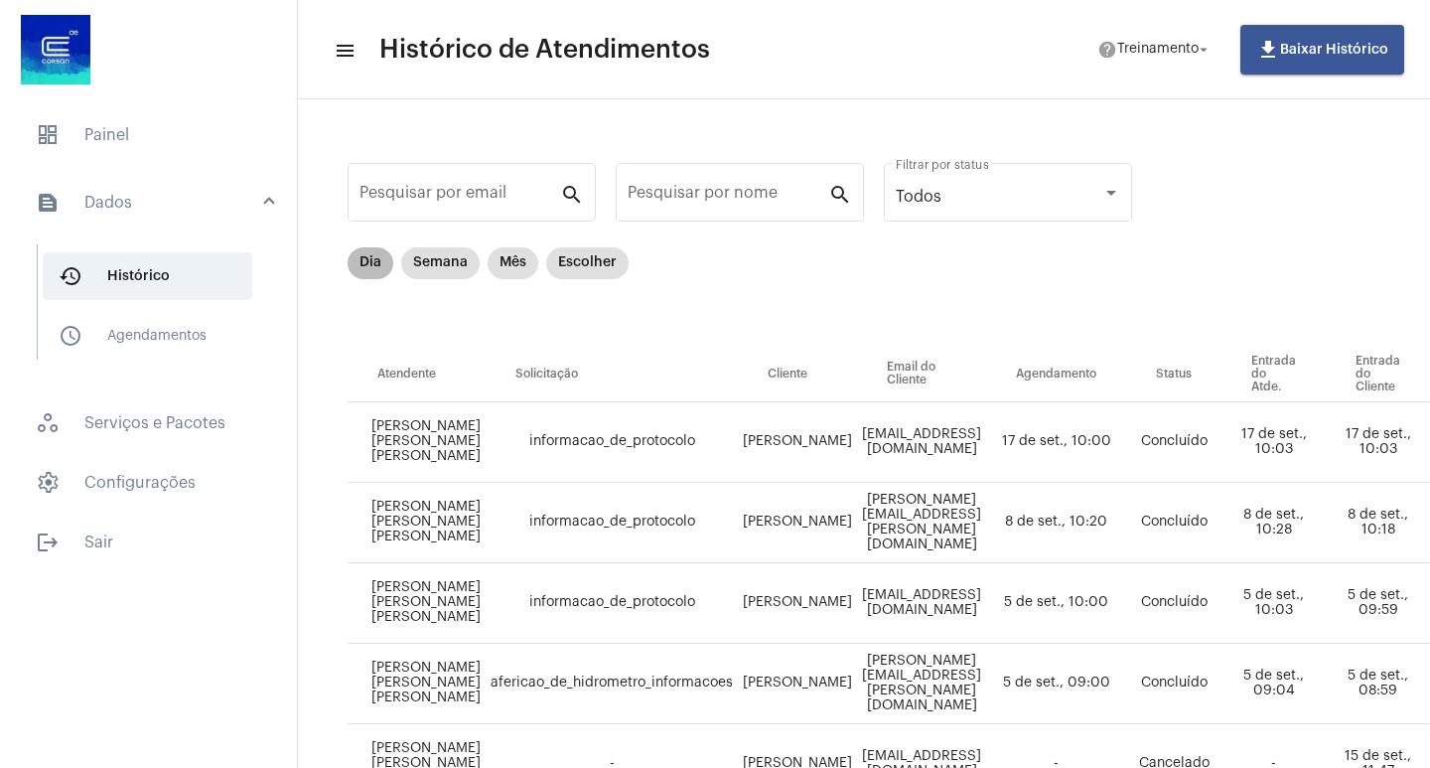
click at [384, 257] on mat-chip "Dia" at bounding box center [371, 263] width 46 height 32
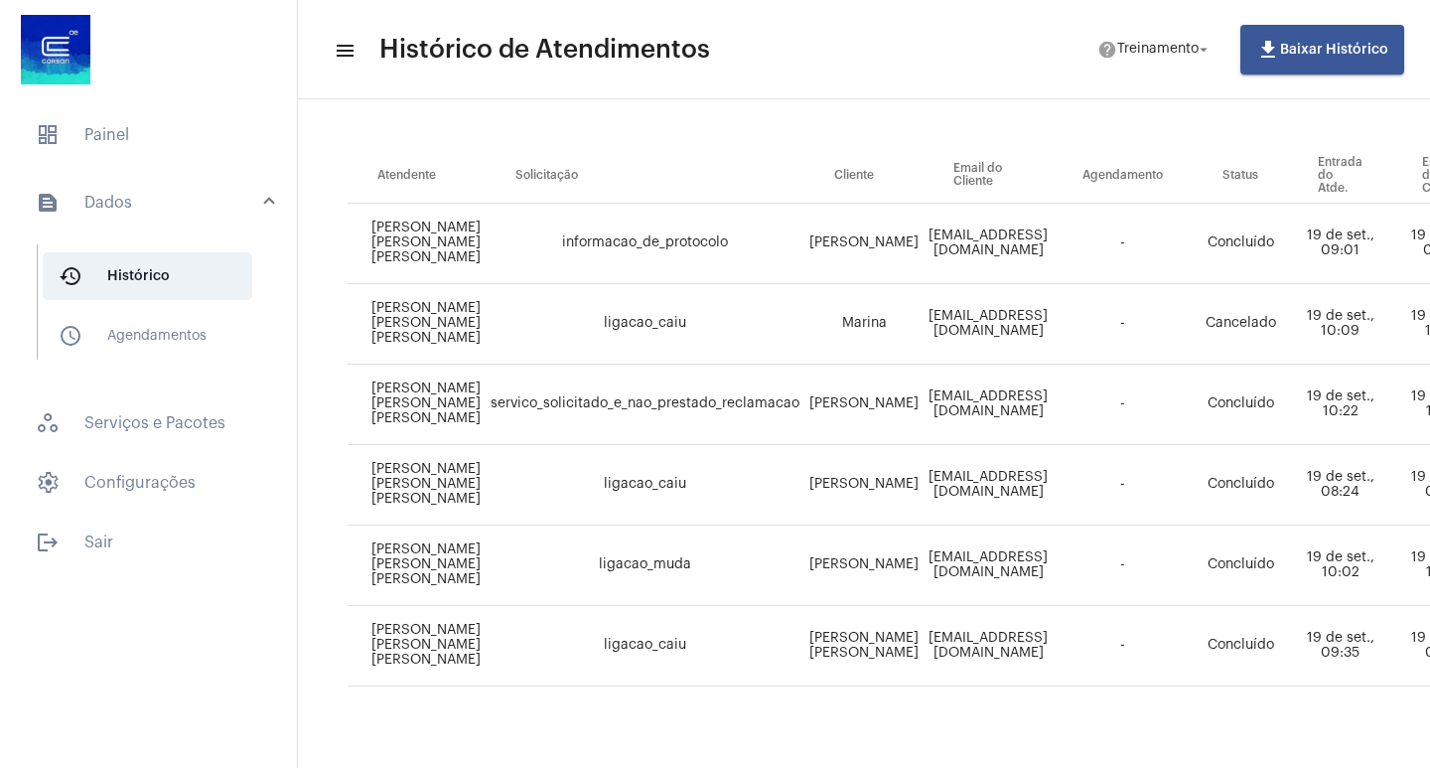
scroll to position [199, 977]
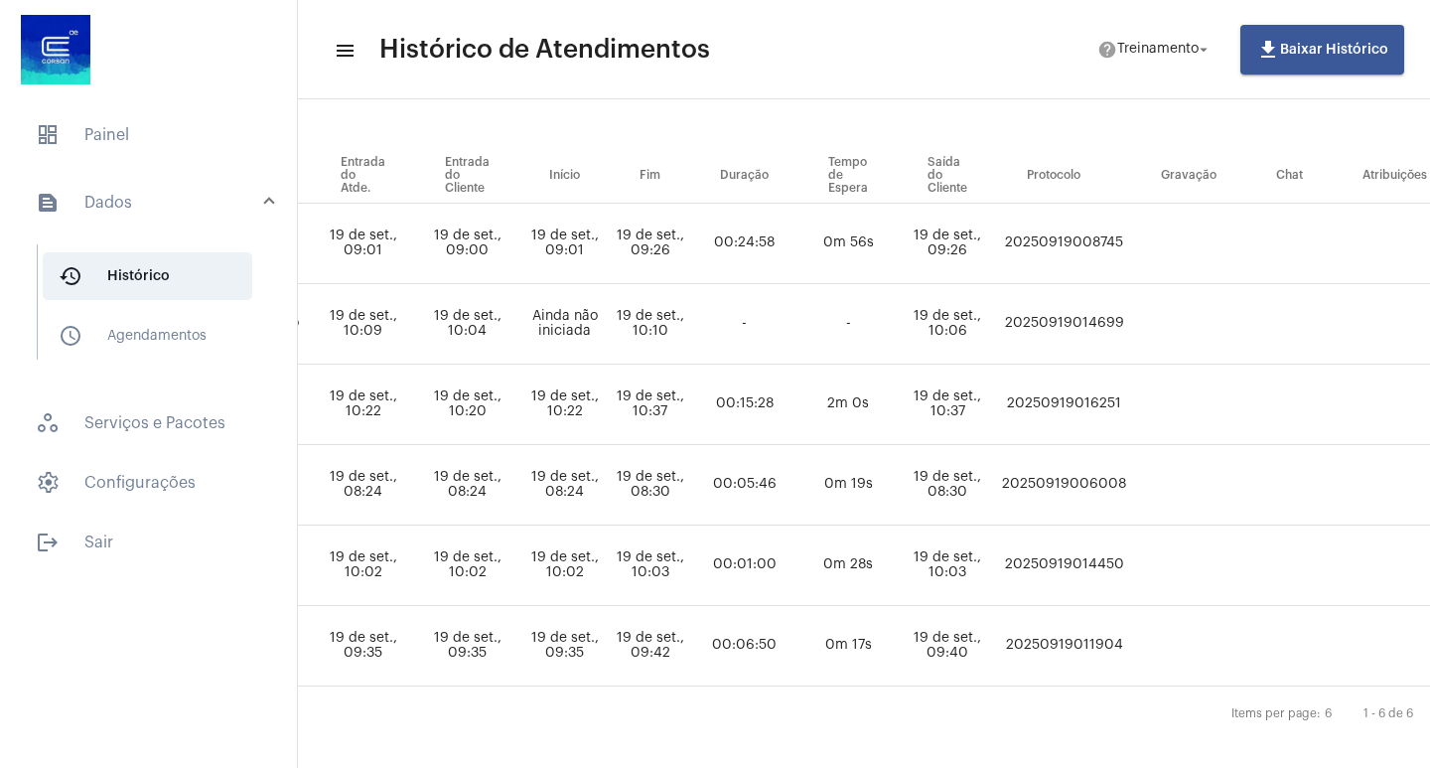
click at [1126, 229] on td "20250919008745" at bounding box center [1064, 244] width 134 height 80
copy td "20250919008745"
click at [74, 136] on span "dashboard Painel" at bounding box center [148, 135] width 257 height 48
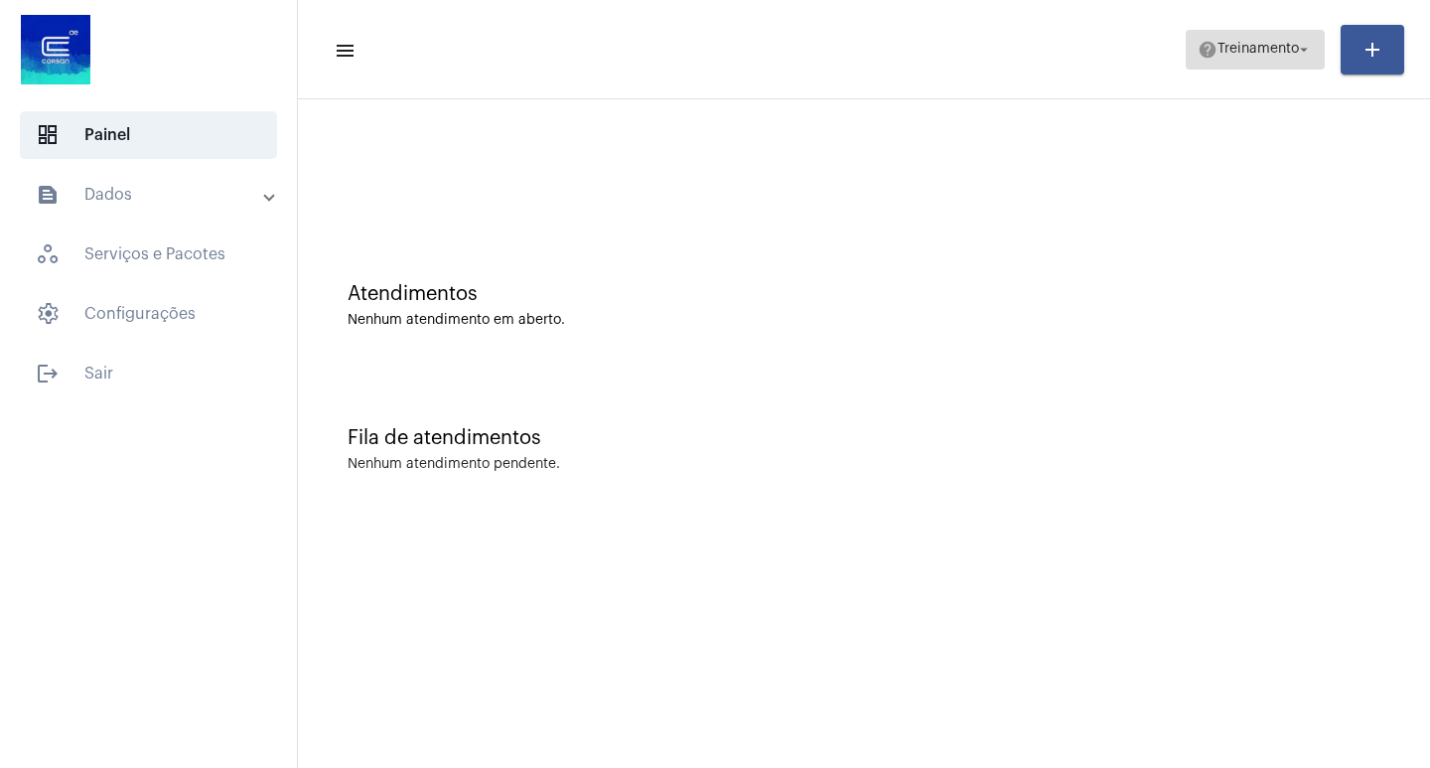
click at [1203, 33] on span "help Treinamento arrow_drop_down" at bounding box center [1254, 49] width 115 height 36
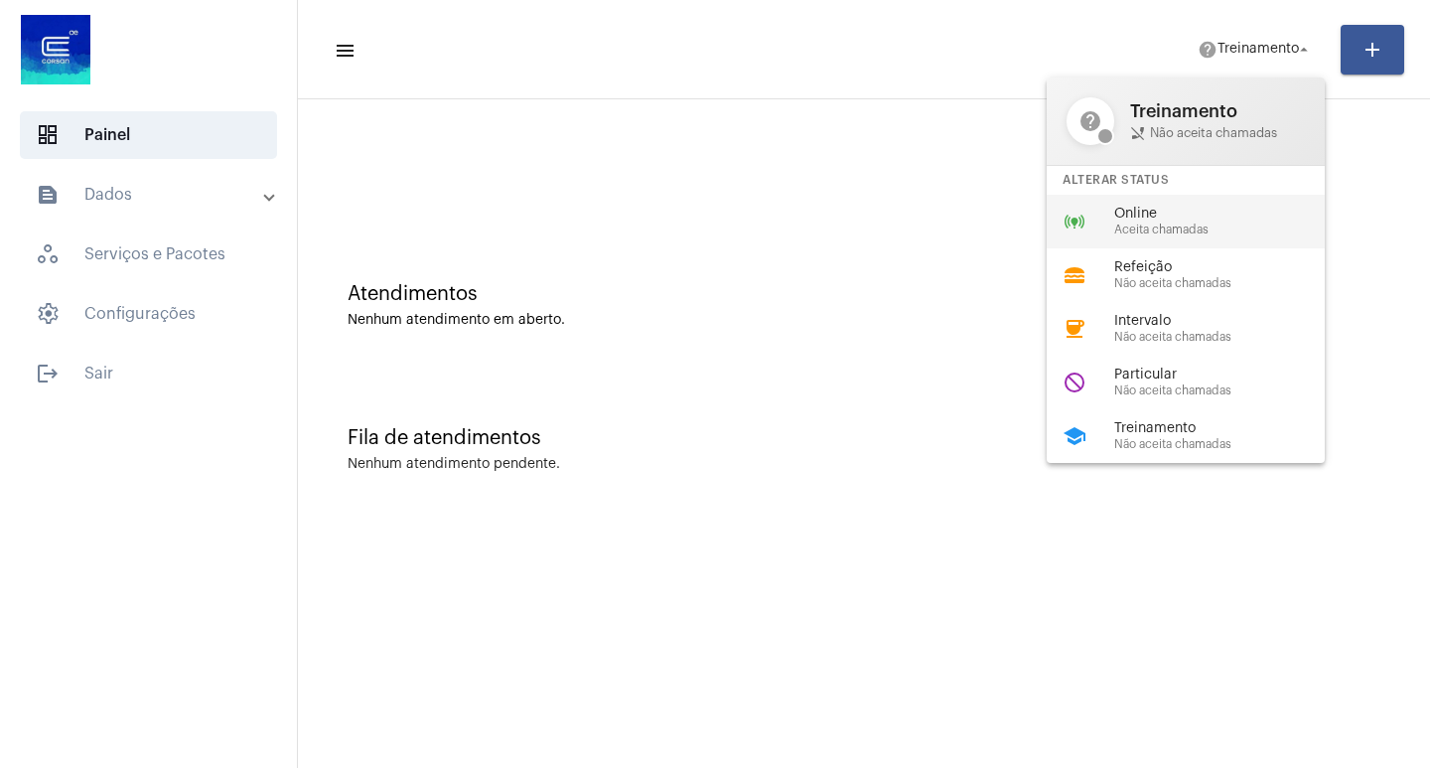
click at [1197, 211] on span "Online" at bounding box center [1227, 214] width 226 height 15
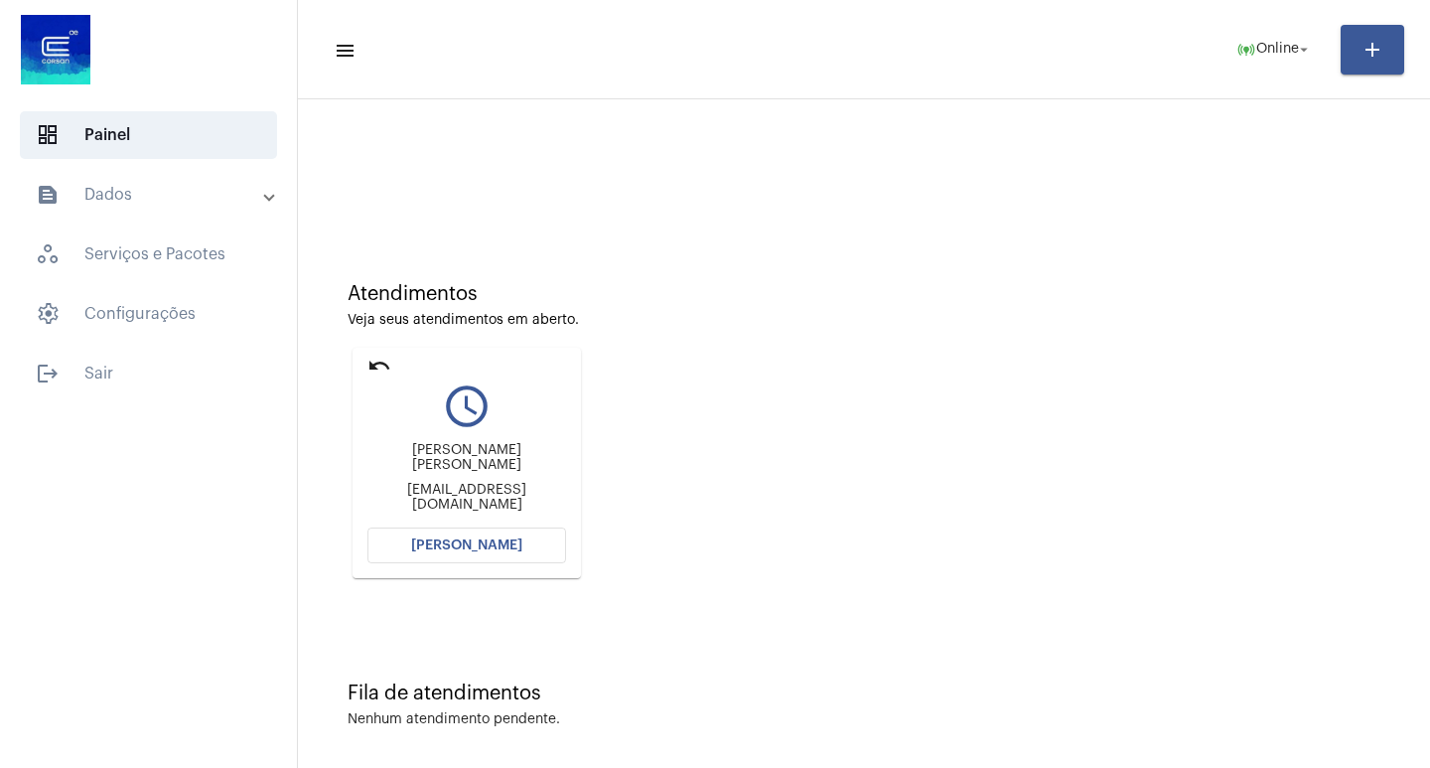
click at [491, 529] on button "[PERSON_NAME]" at bounding box center [466, 545] width 199 height 36
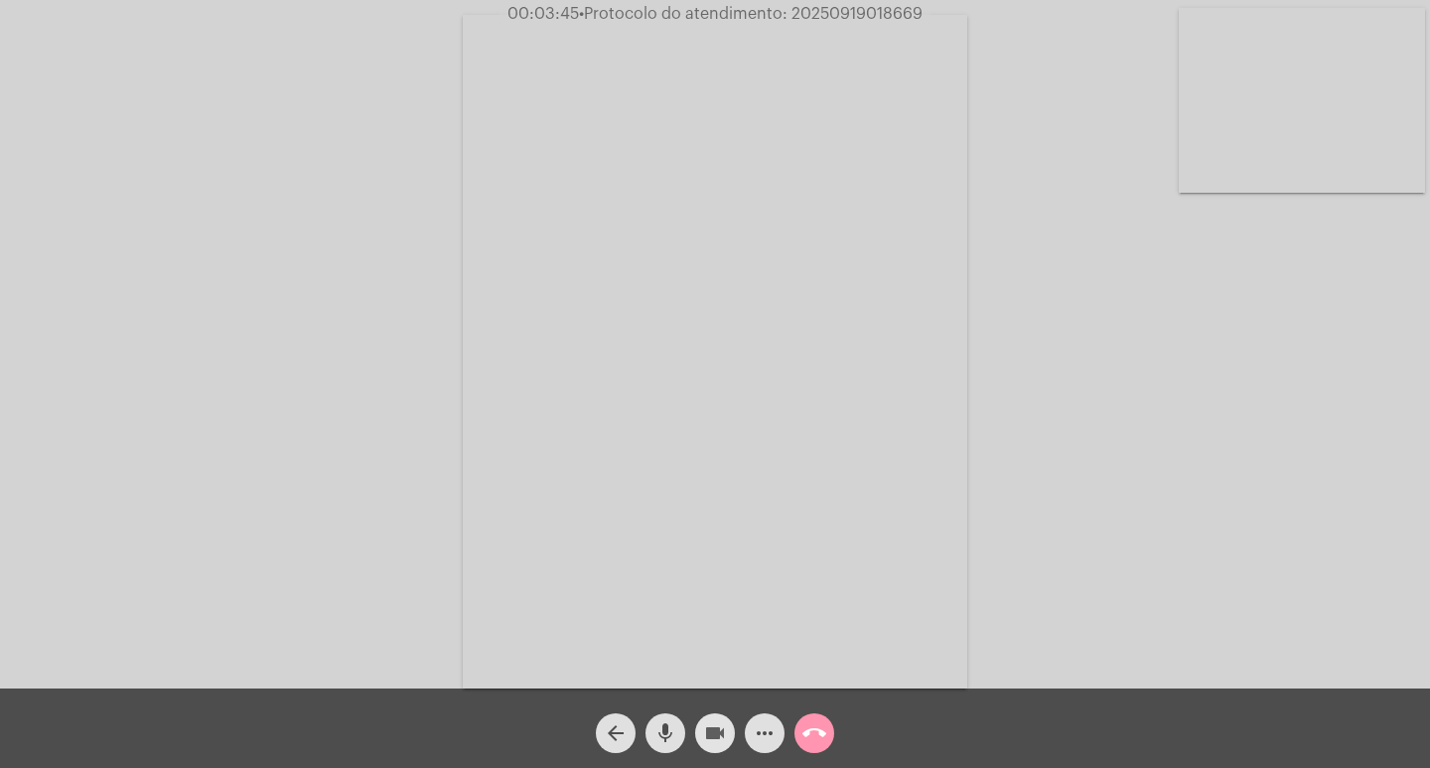
click at [715, 725] on mat-icon "videocam" at bounding box center [715, 733] width 24 height 24
click at [708, 723] on mat-icon "videocam_off" at bounding box center [715, 733] width 24 height 24
click at [714, 726] on mat-icon "videocam" at bounding box center [715, 733] width 24 height 24
click at [714, 728] on mat-icon "videocam_off" at bounding box center [715, 733] width 24 height 24
click at [832, 19] on span "• Protocolo do atendimento: 20250919018669" at bounding box center [752, 14] width 344 height 16
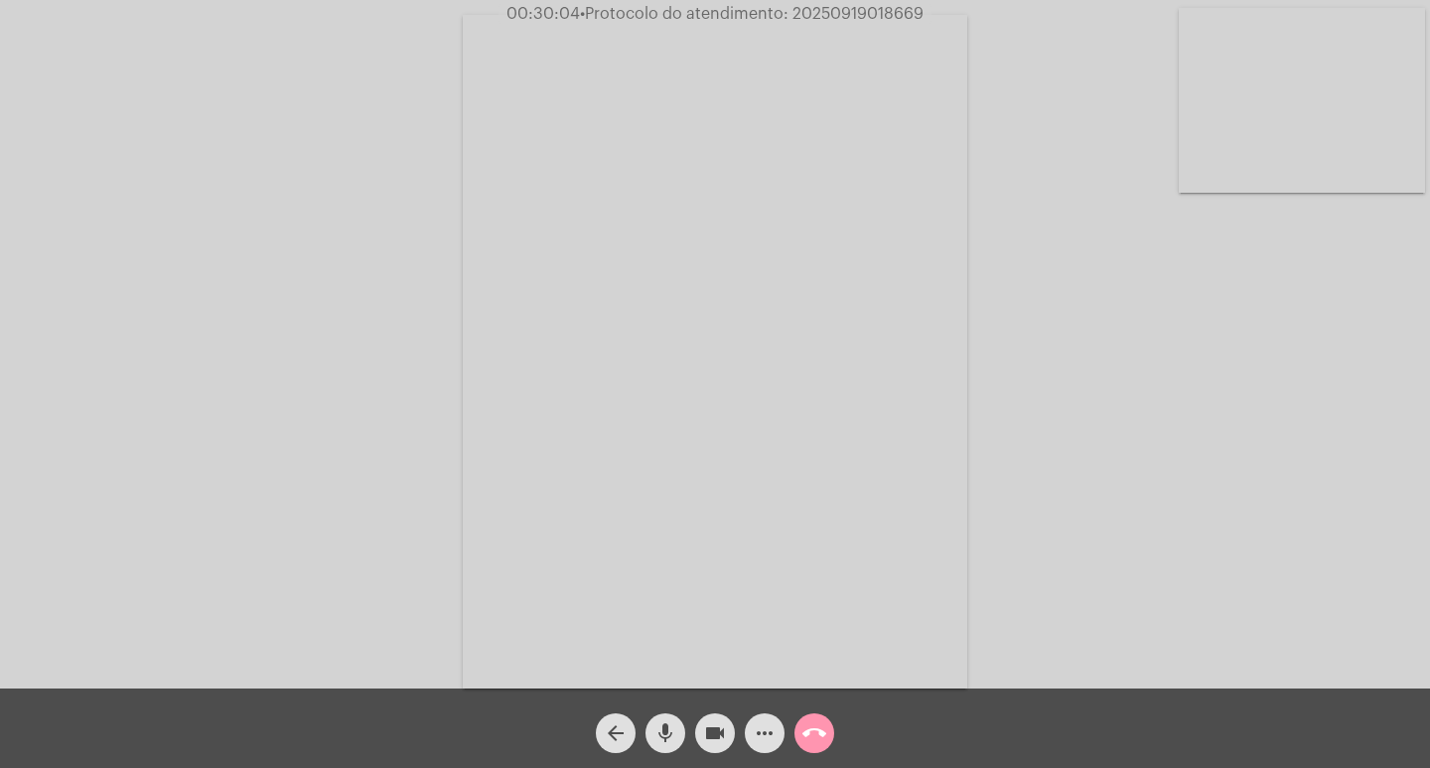
click at [832, 19] on span "• Protocolo do atendimento: 20250919018669" at bounding box center [752, 14] width 344 height 16
copy span "20250919018669"
click at [813, 739] on mat-icon "call_end" at bounding box center [814, 733] width 24 height 24
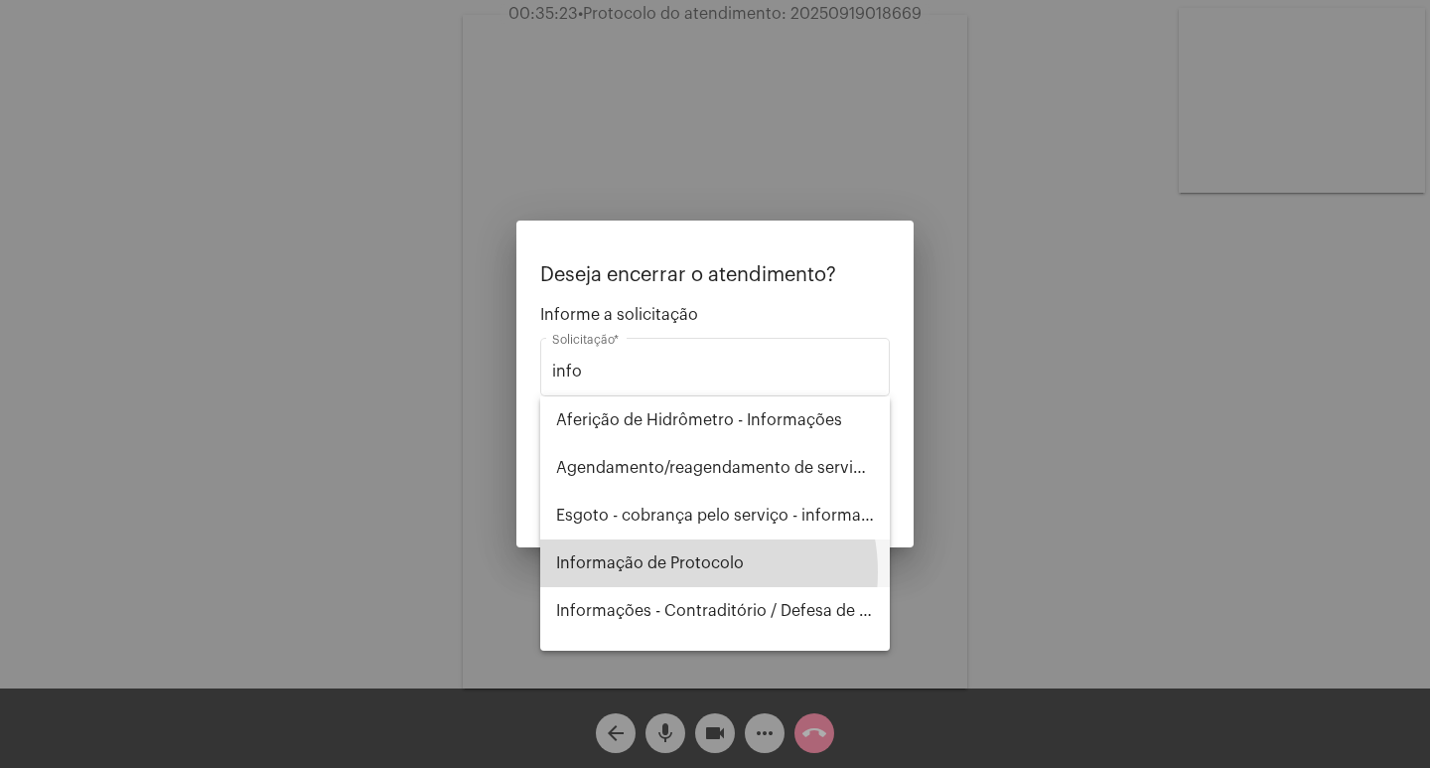
click at [684, 572] on span "Informação de Protocolo" at bounding box center [715, 563] width 318 height 48
type input "Informação de Protocolo"
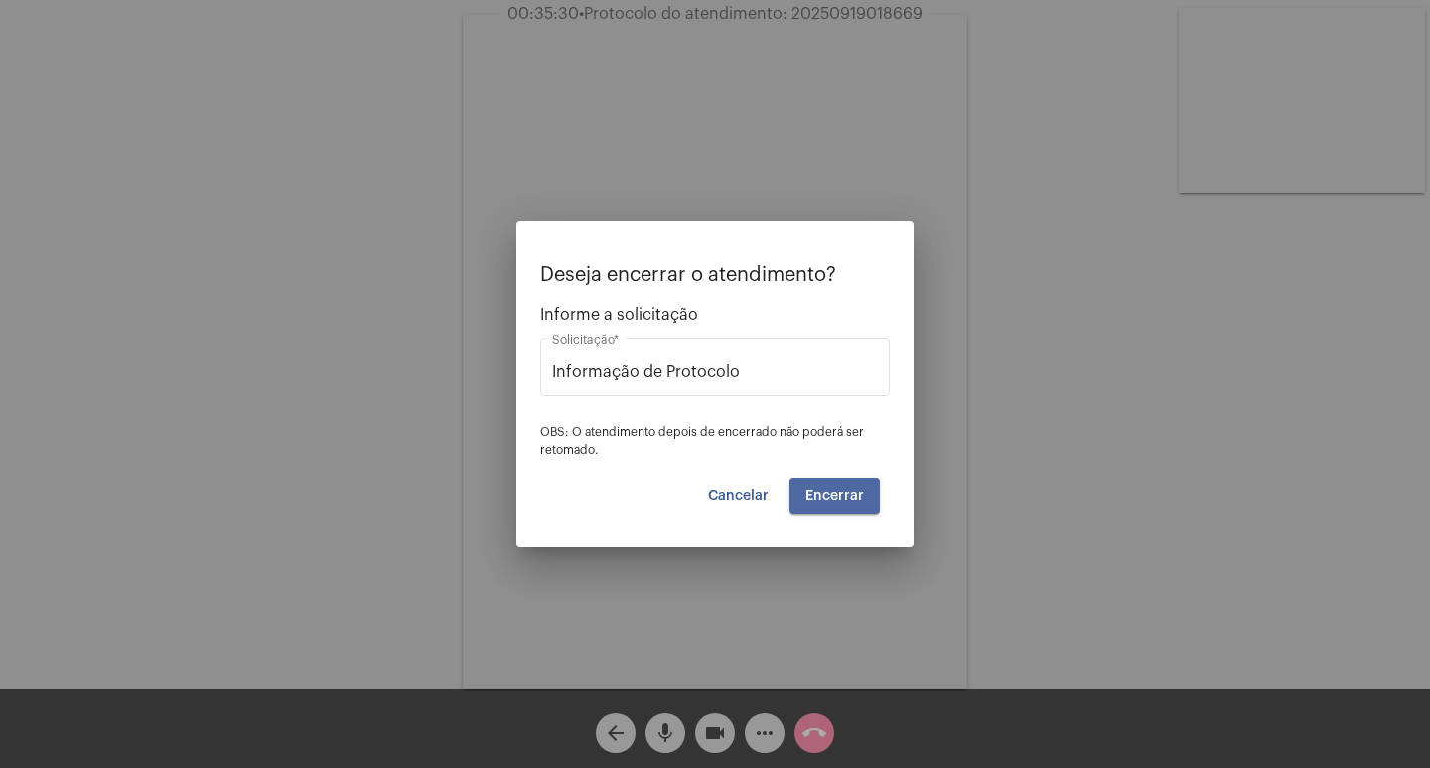
click at [838, 497] on span "Encerrar" at bounding box center [834, 496] width 59 height 14
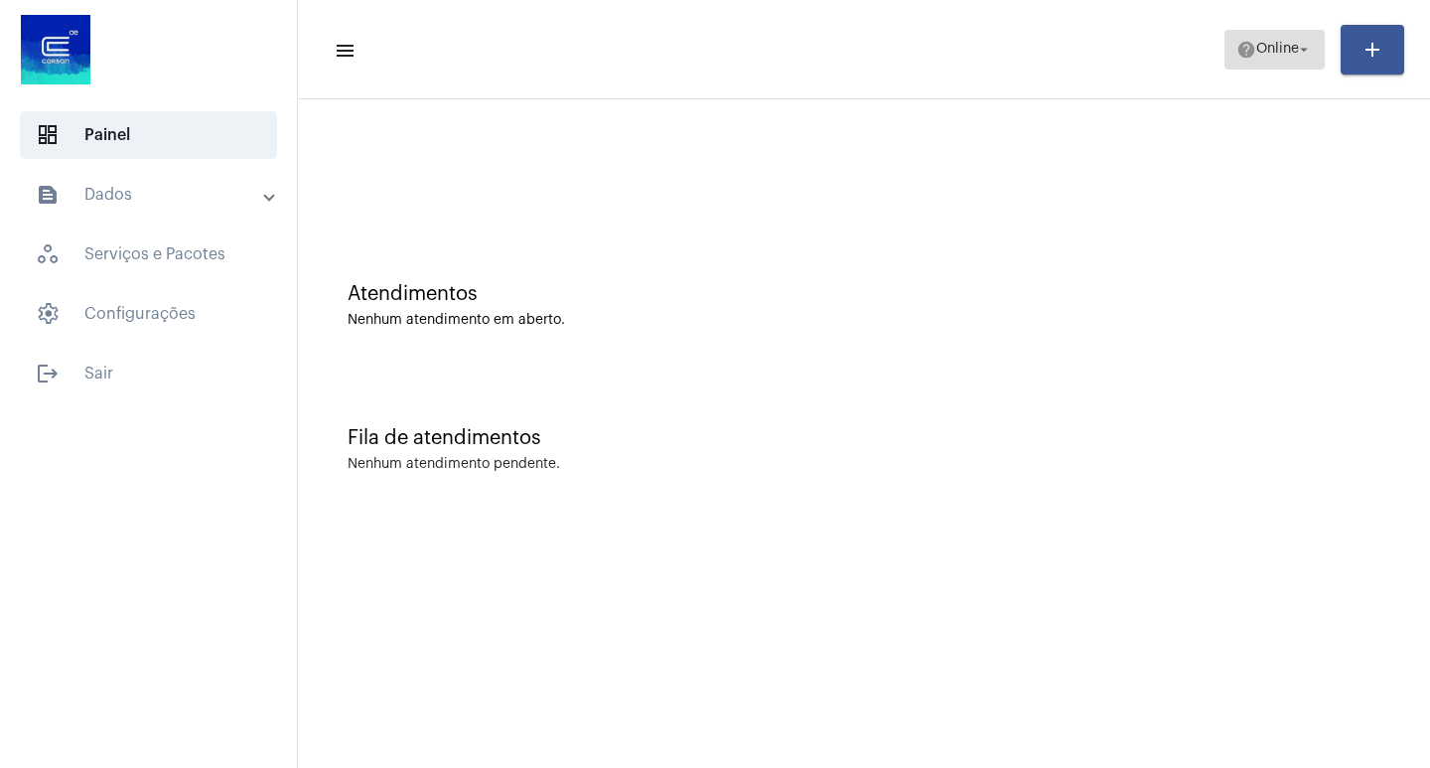
click at [1273, 39] on span "help Online arrow_drop_down" at bounding box center [1274, 49] width 76 height 36
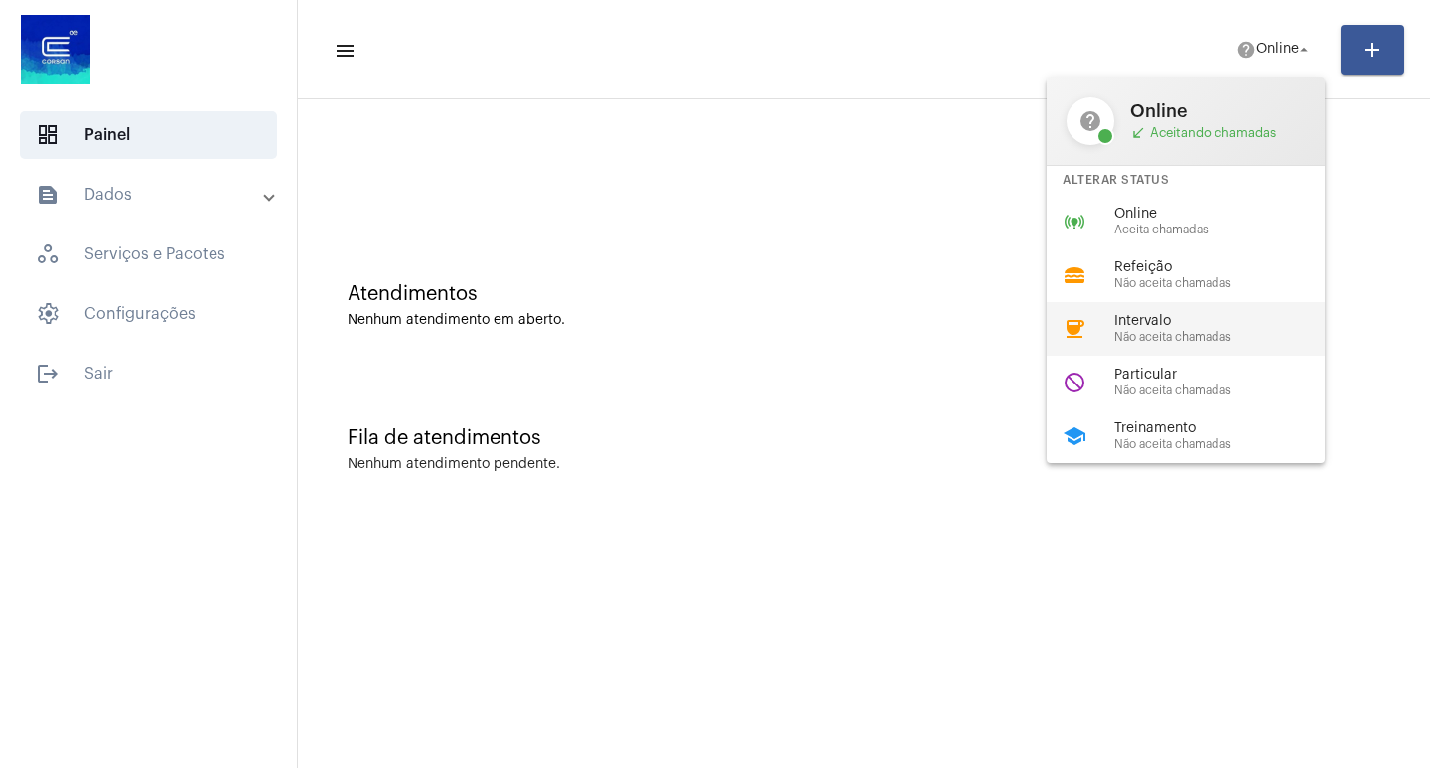
click at [1213, 305] on div "coffee Intervalo Não aceita chamadas" at bounding box center [1202, 329] width 310 height 54
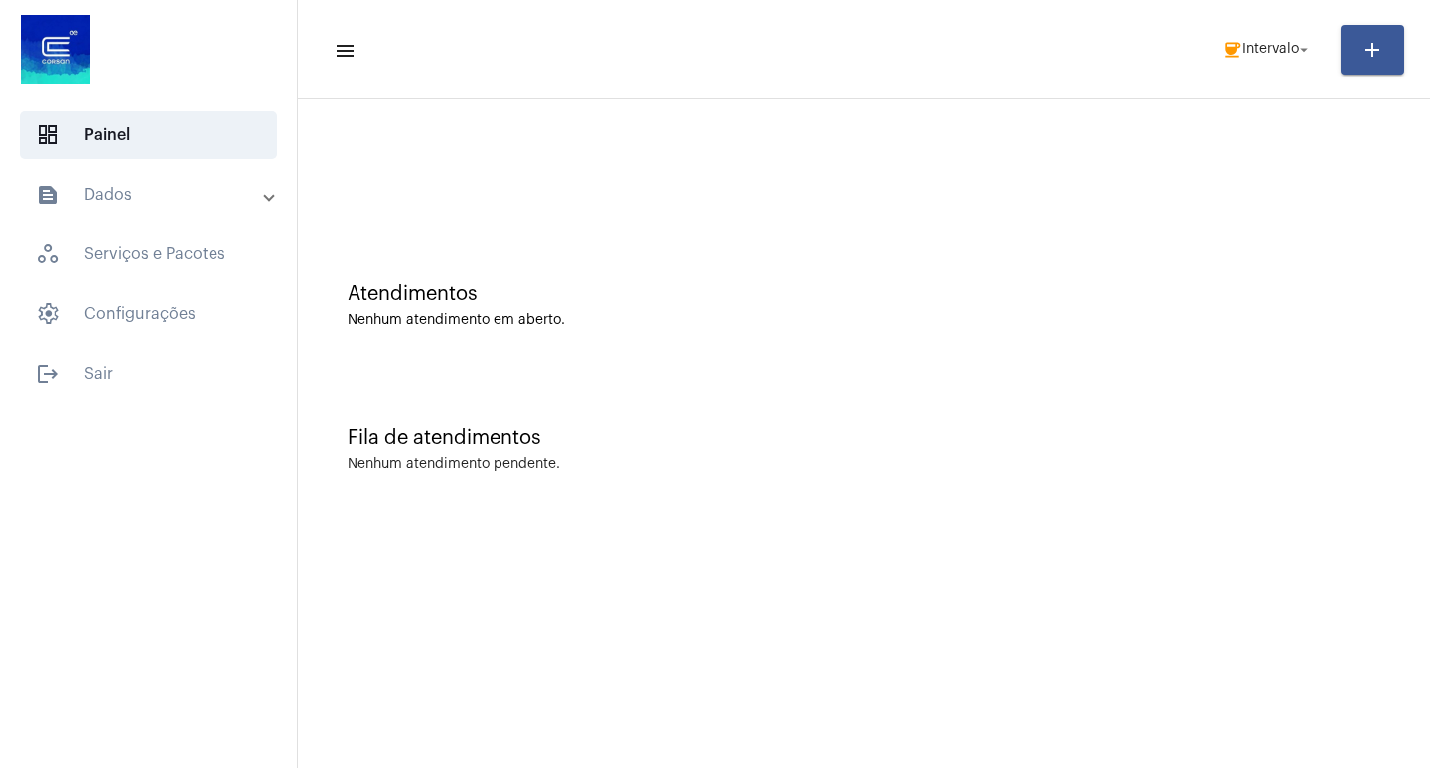
click at [151, 199] on mat-panel-title "text_snippet_outlined Dados" at bounding box center [150, 195] width 229 height 24
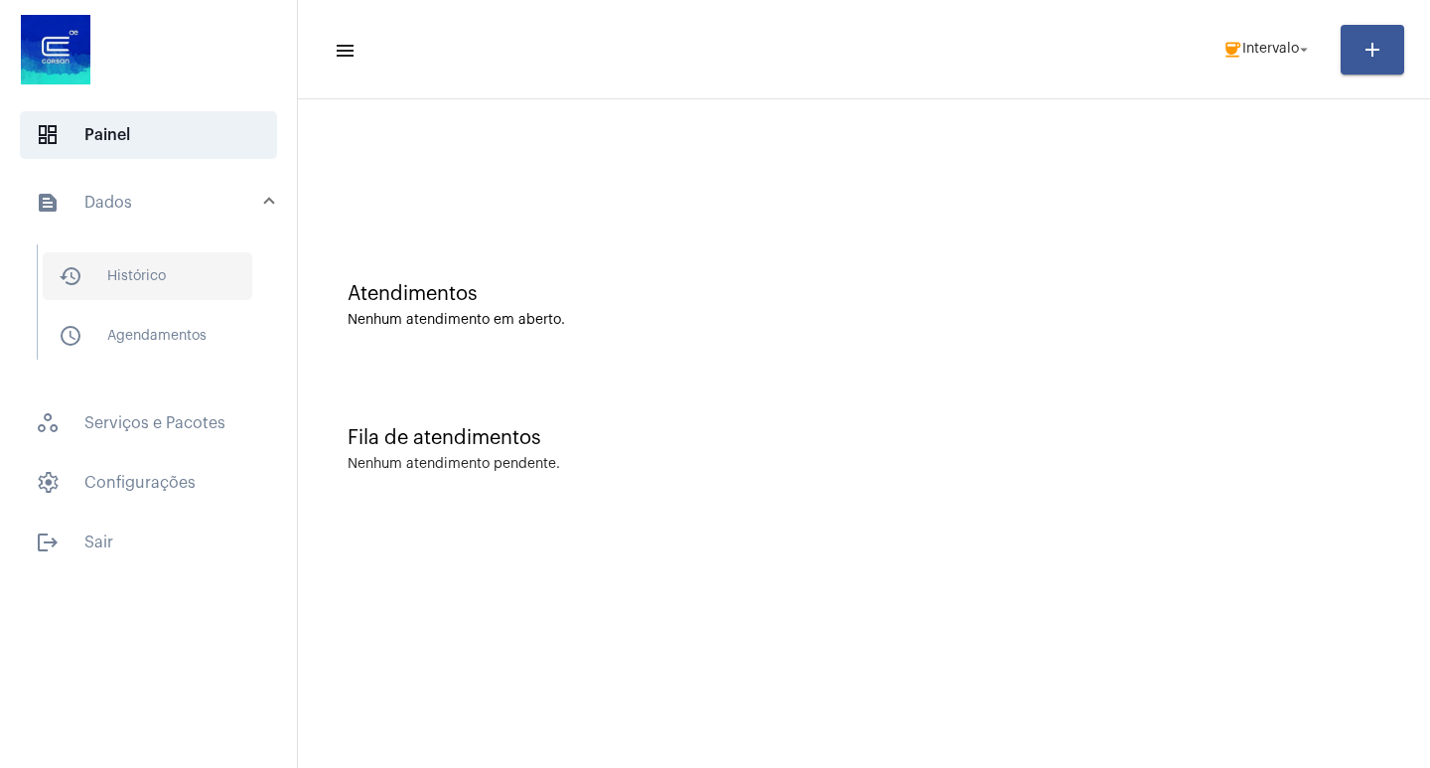
click at [155, 274] on span "history_outlined Histórico" at bounding box center [148, 276] width 210 height 48
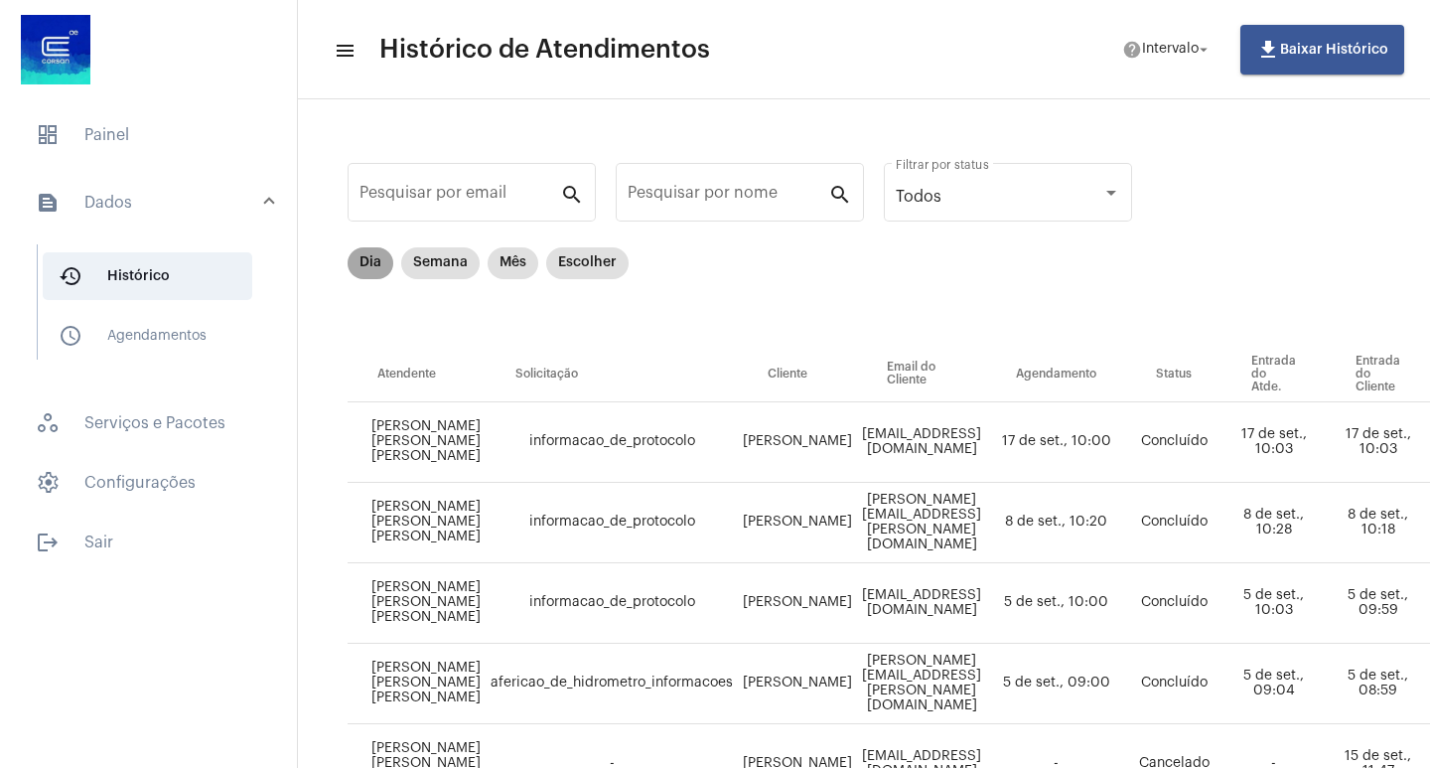
click at [360, 248] on mat-chip "Dia" at bounding box center [371, 263] width 46 height 32
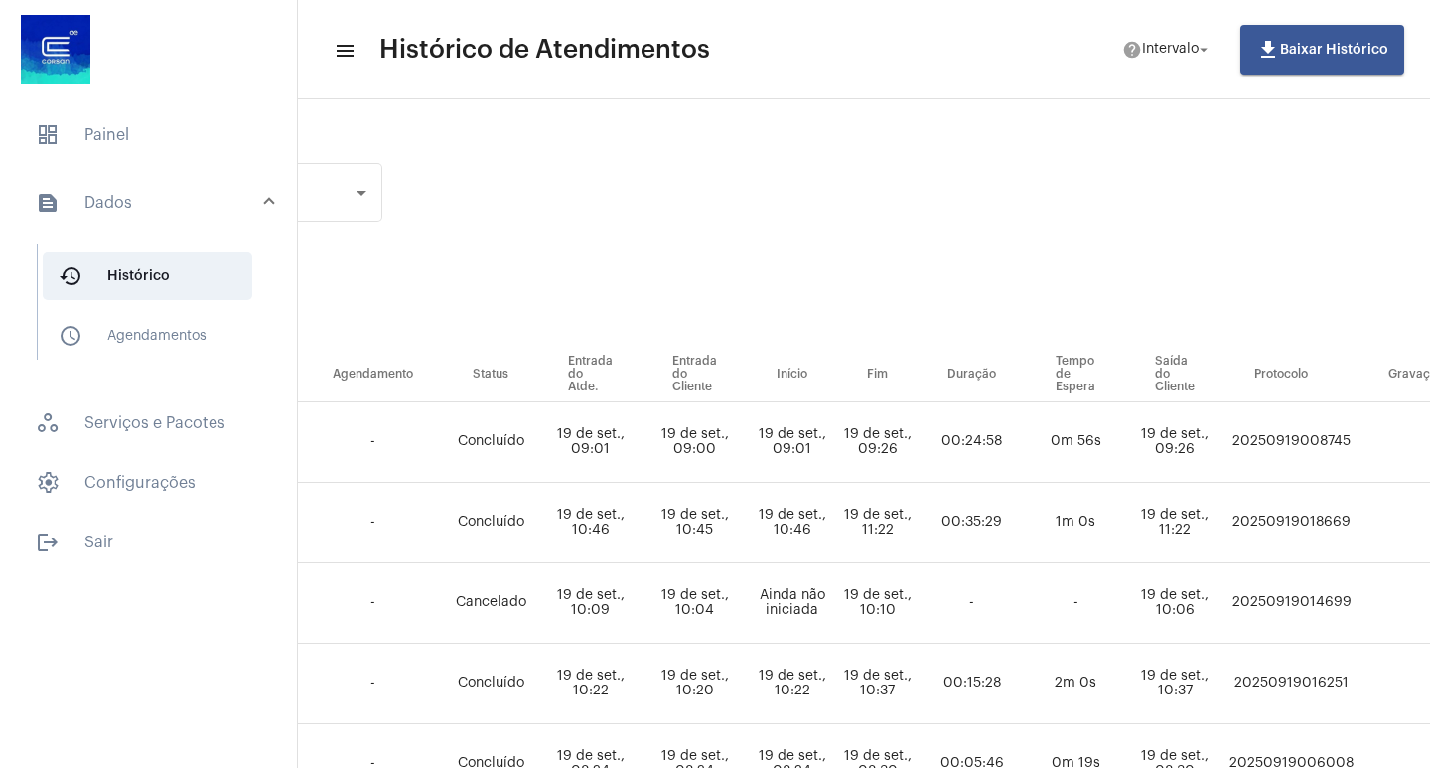
scroll to position [0, 1219]
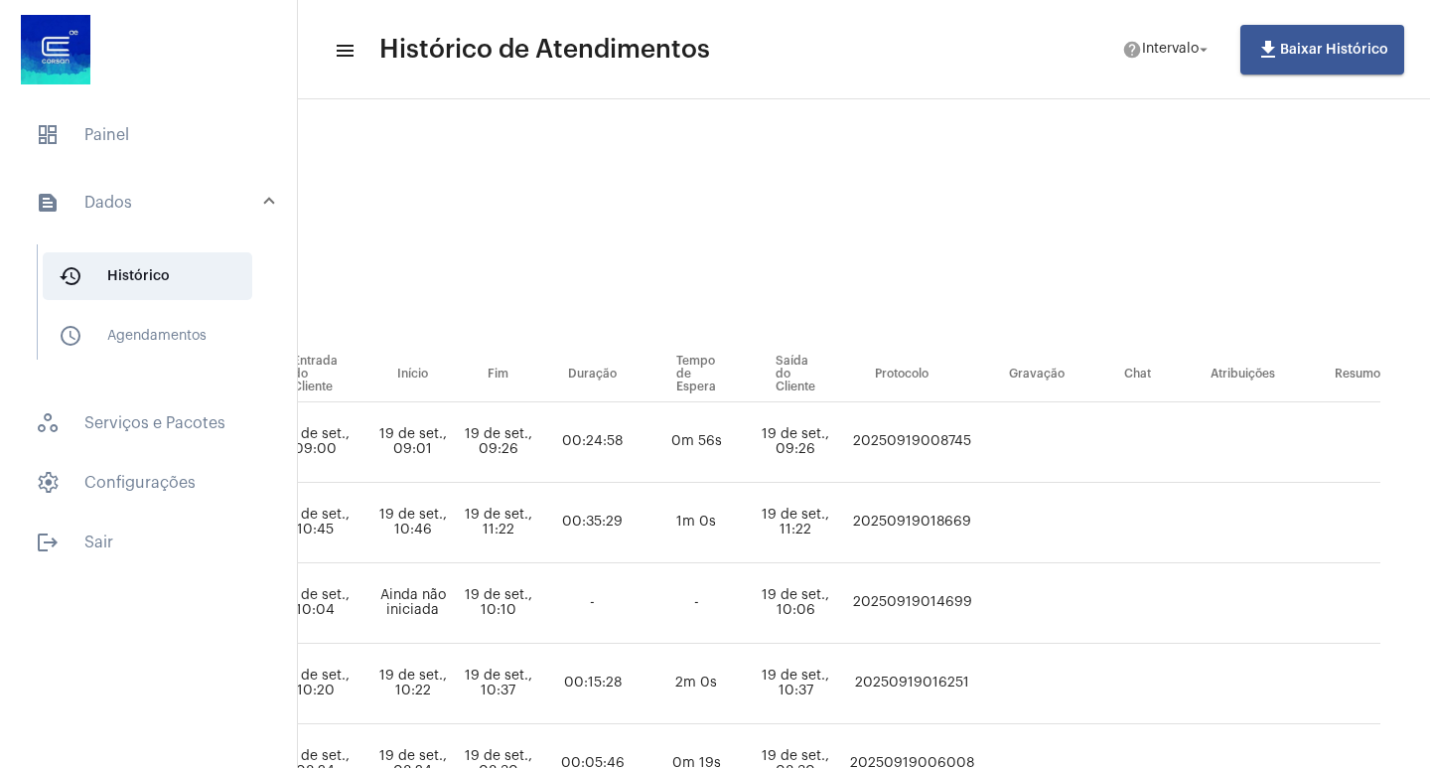
click at [926, 451] on td "20250919008745" at bounding box center [912, 442] width 134 height 80
copy td "20250919008745"
click at [102, 147] on span "dashboard Painel" at bounding box center [148, 135] width 257 height 48
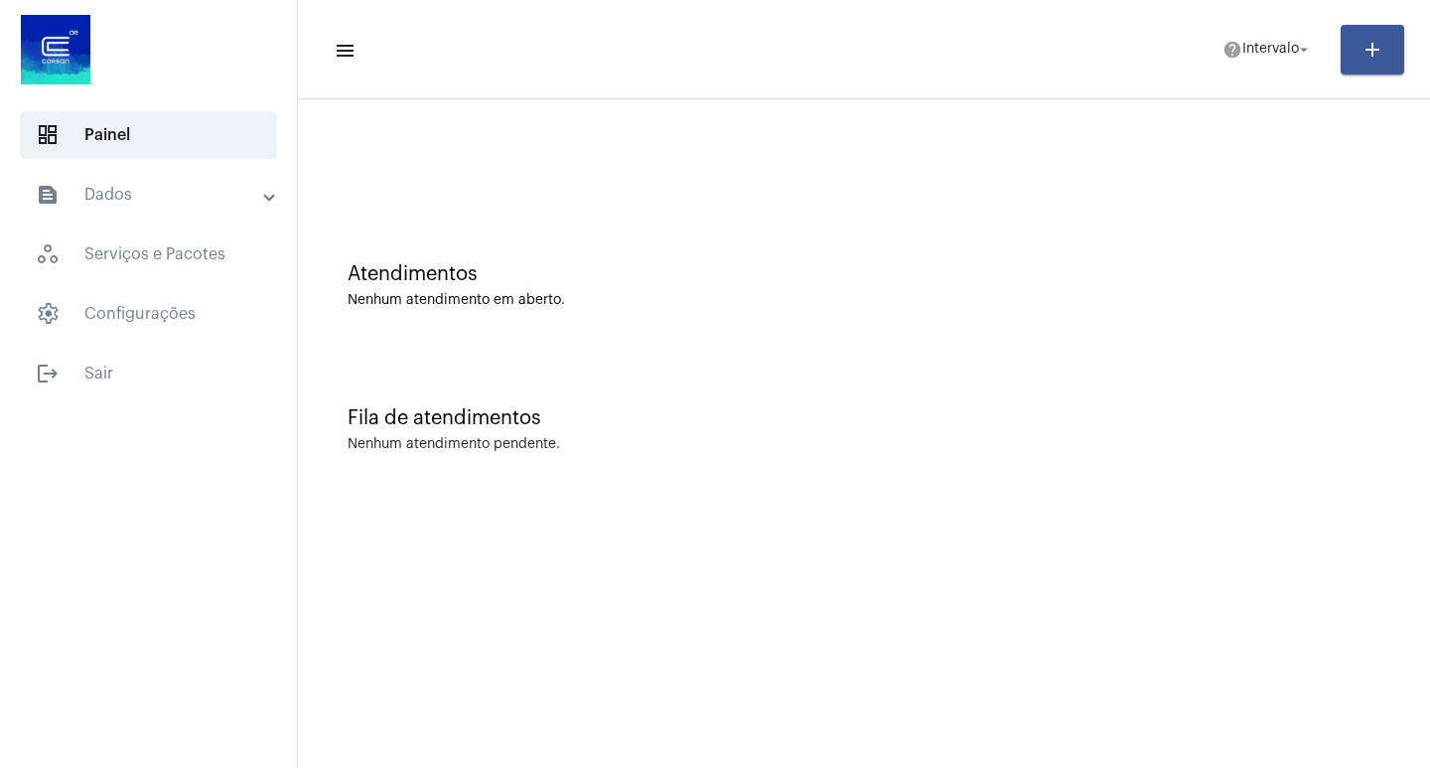
click at [110, 192] on mat-panel-title "text_snippet_outlined Dados" at bounding box center [150, 195] width 229 height 24
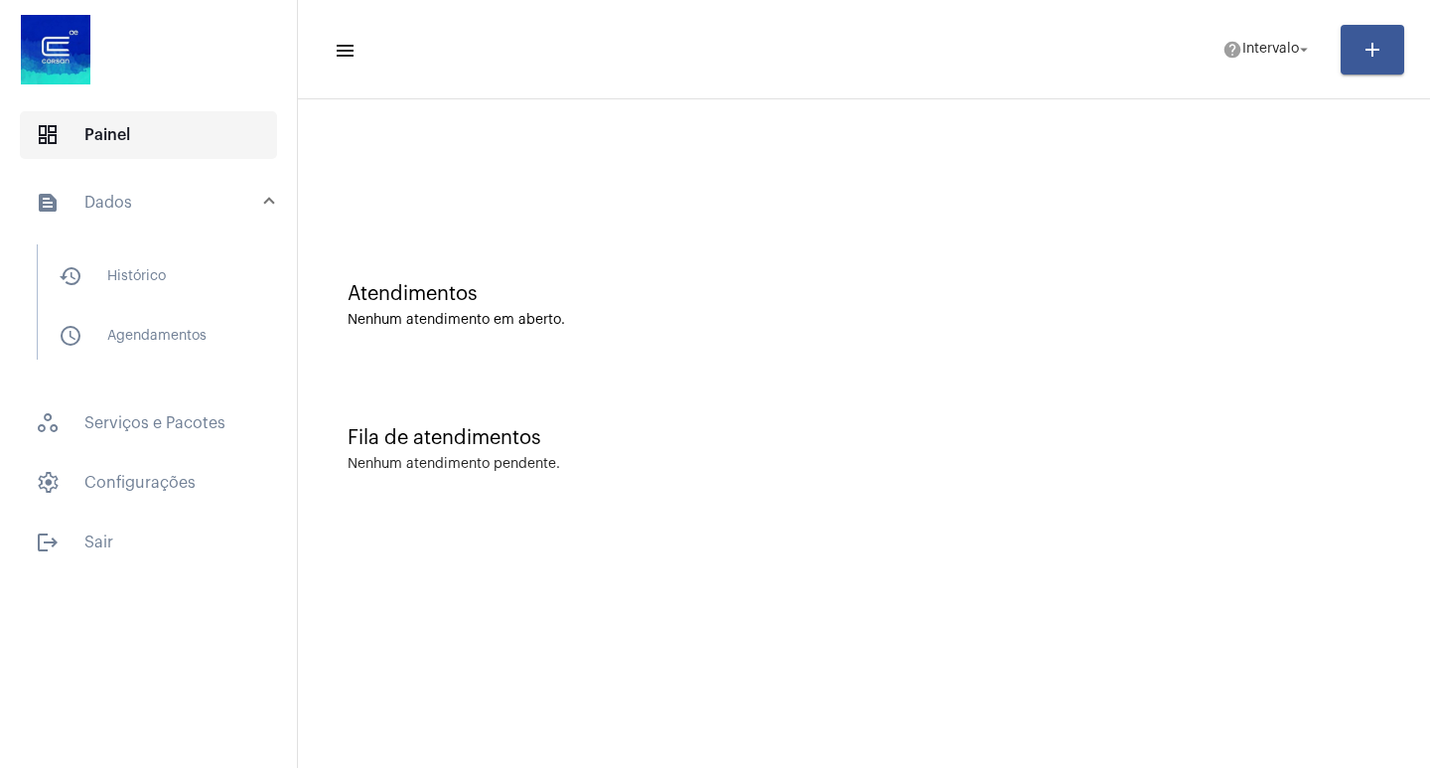
click at [133, 146] on span "dashboard Painel" at bounding box center [148, 135] width 257 height 48
